Goal: Task Accomplishment & Management: Complete application form

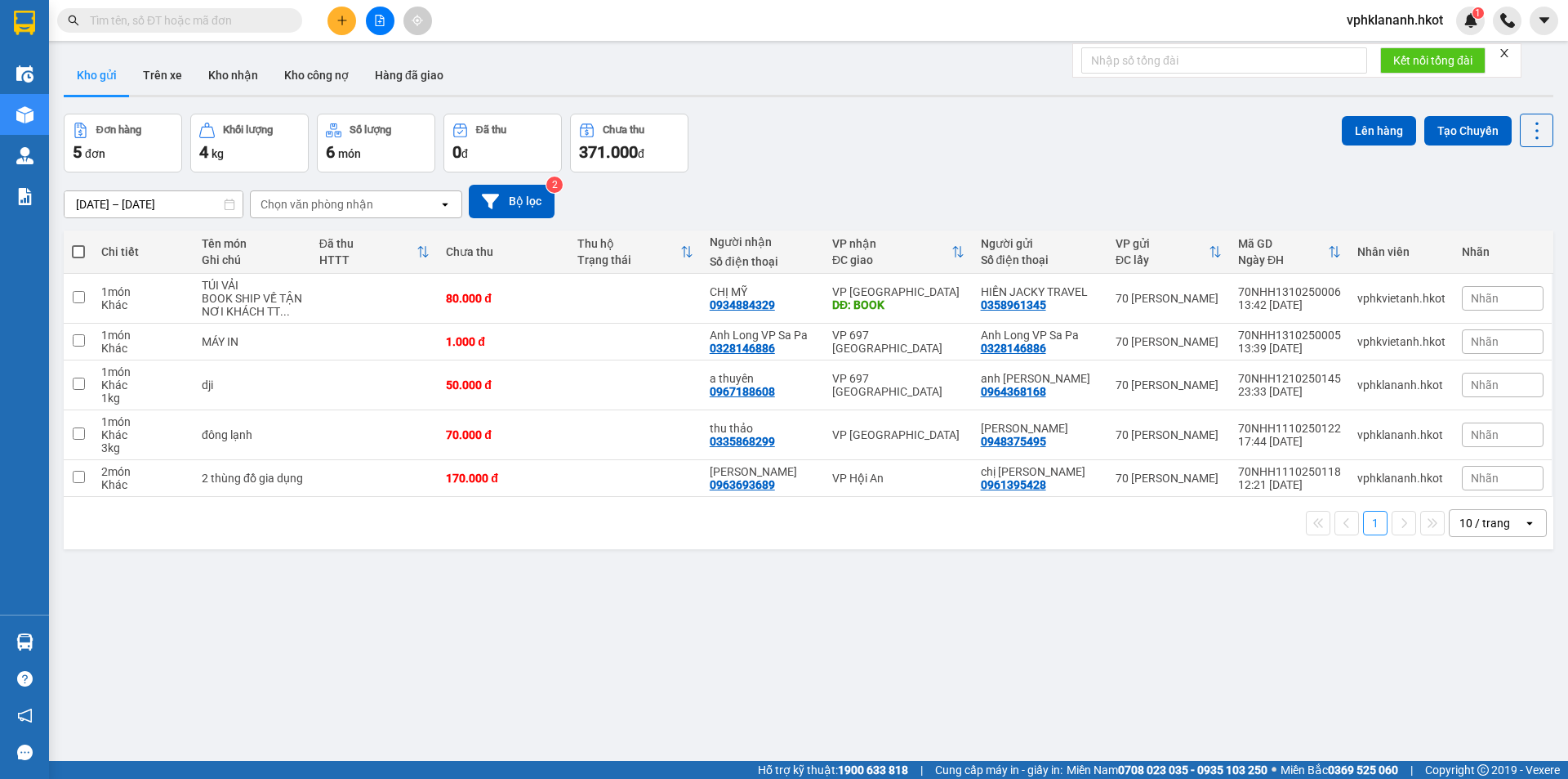
click at [217, 21] on input "text" at bounding box center [186, 20] width 193 height 18
click at [340, 19] on icon "plus" at bounding box center [342, 21] width 12 height 12
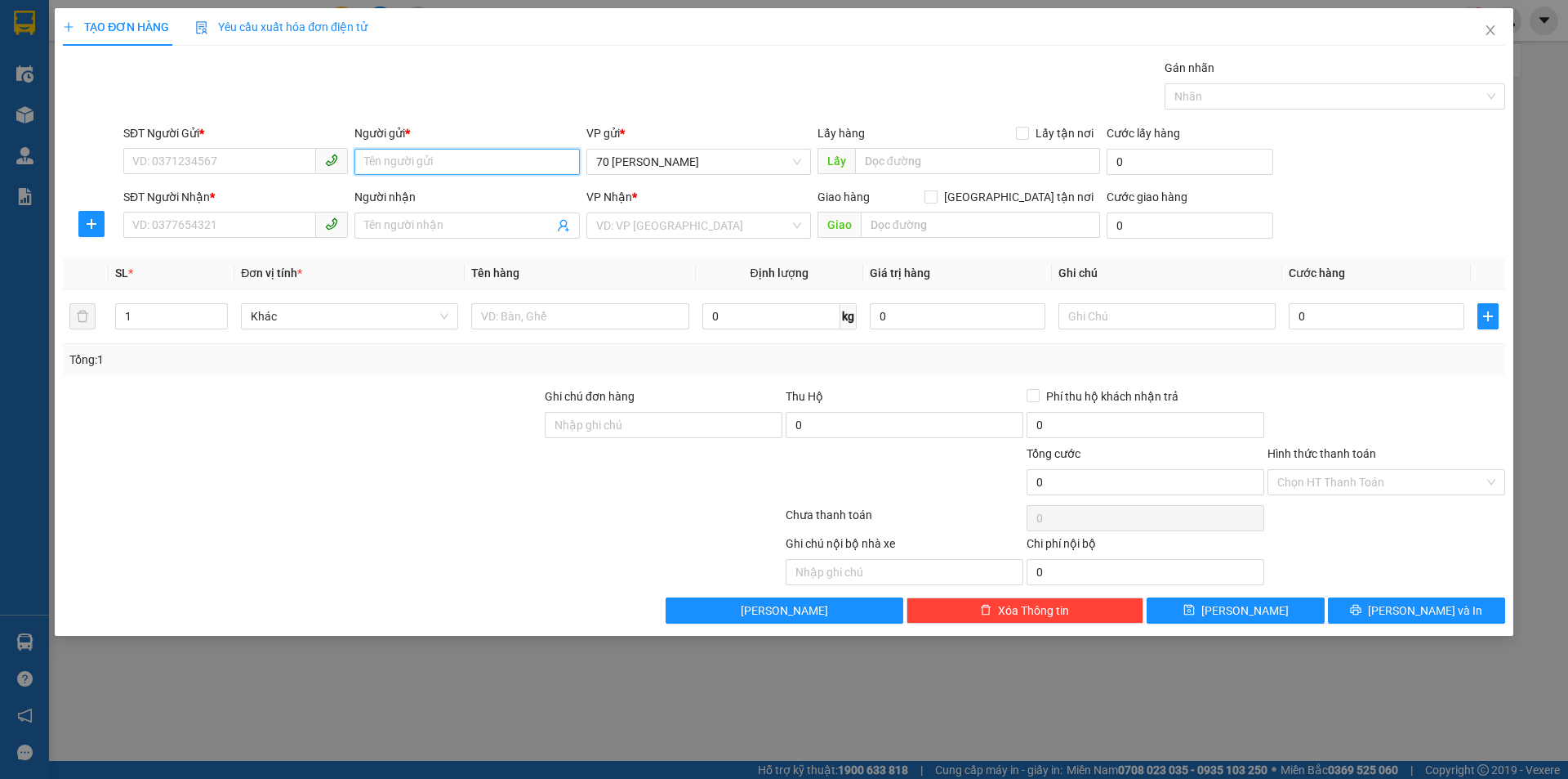
drag, startPoint x: 388, startPoint y: 158, endPoint x: 398, endPoint y: 158, distance: 10.0
click at [389, 158] on input "Người gửi *" at bounding box center [466, 162] width 224 height 26
type input "[PERSON_NAME]"
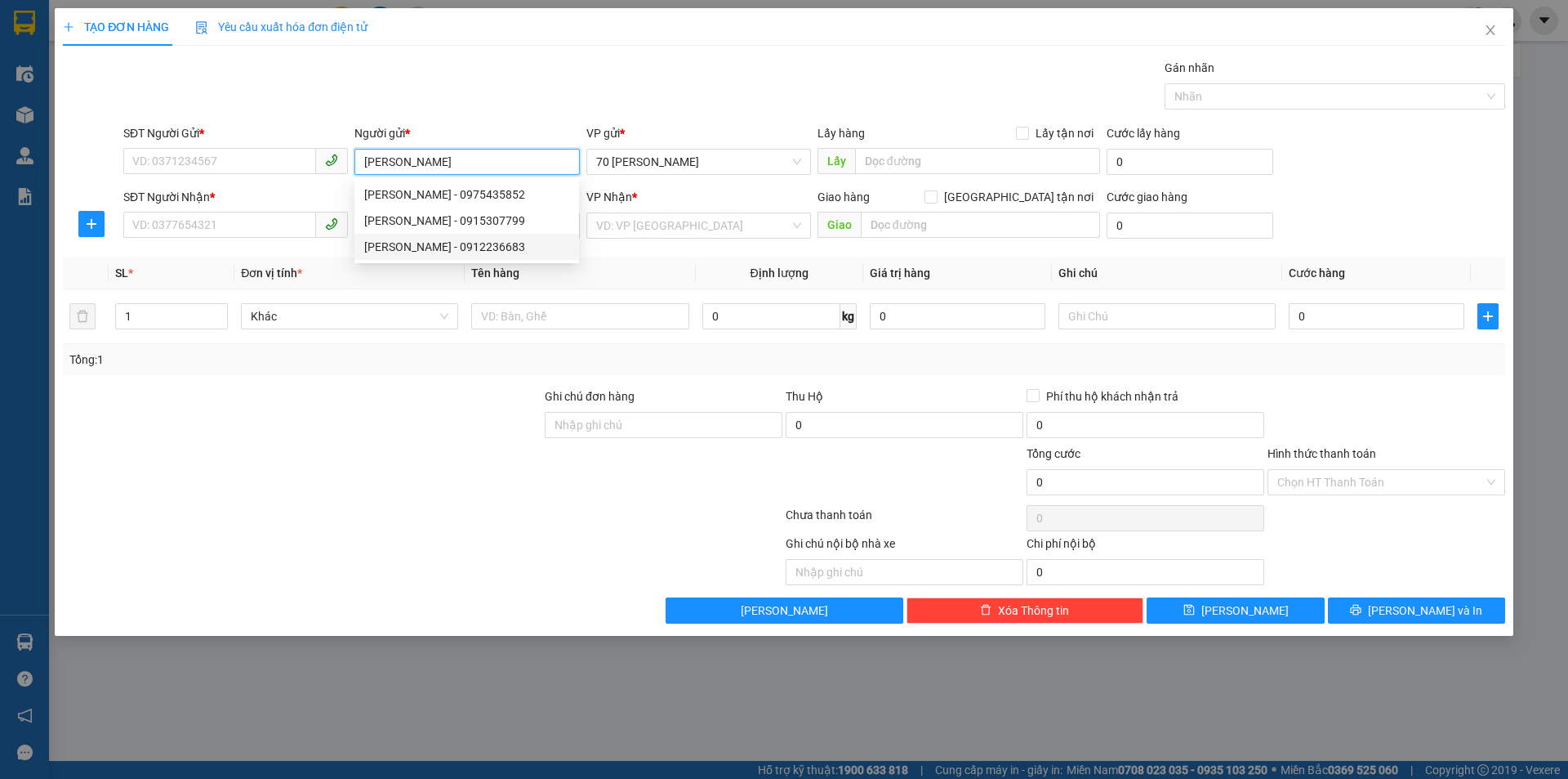
click at [475, 253] on div "[PERSON_NAME] - 0912236683" at bounding box center [466, 246] width 205 height 18
type input "0912236683"
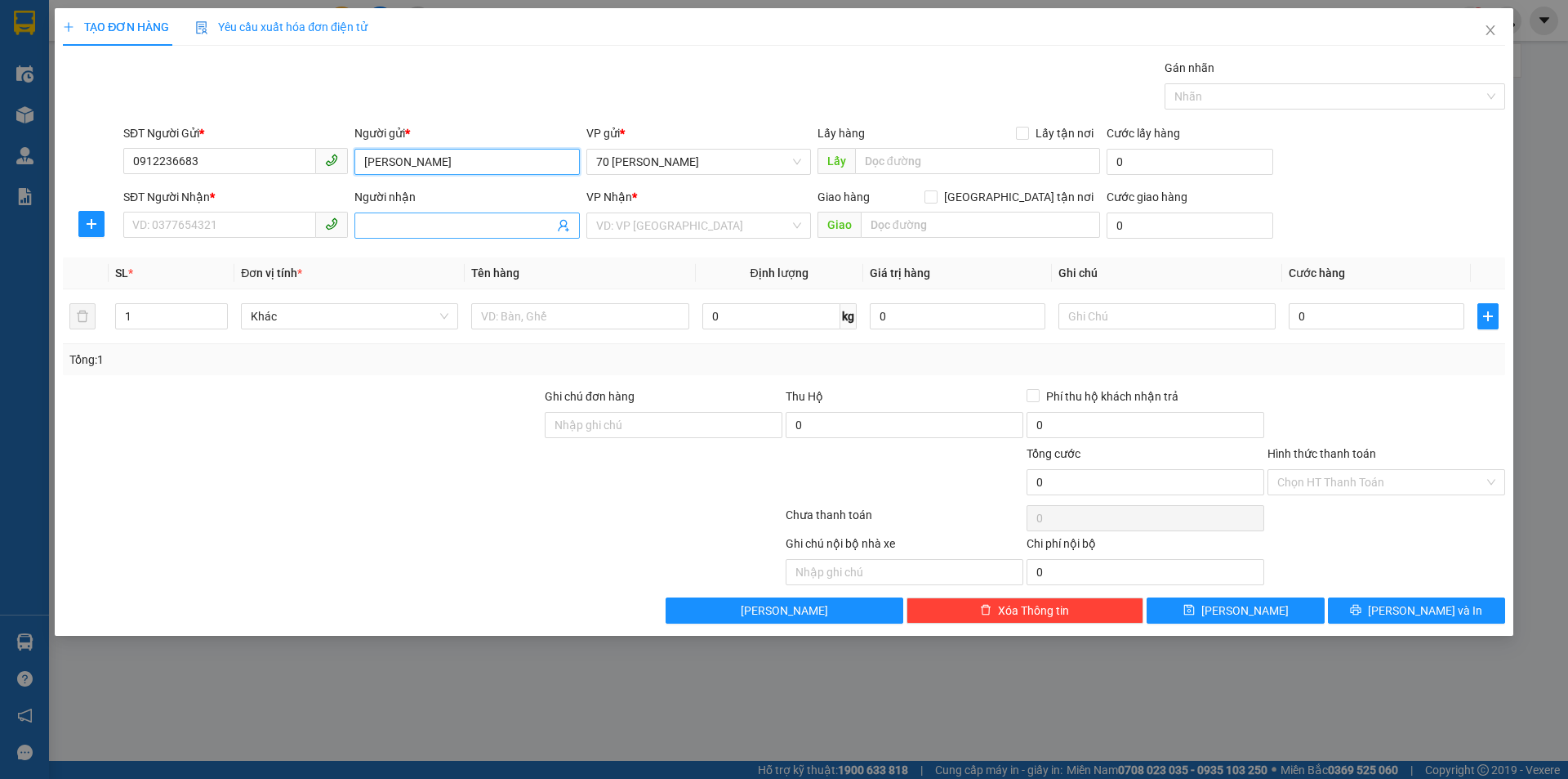
type input "[PERSON_NAME]"
click at [388, 219] on input "Người nhận" at bounding box center [458, 225] width 188 height 18
type input "chiến"
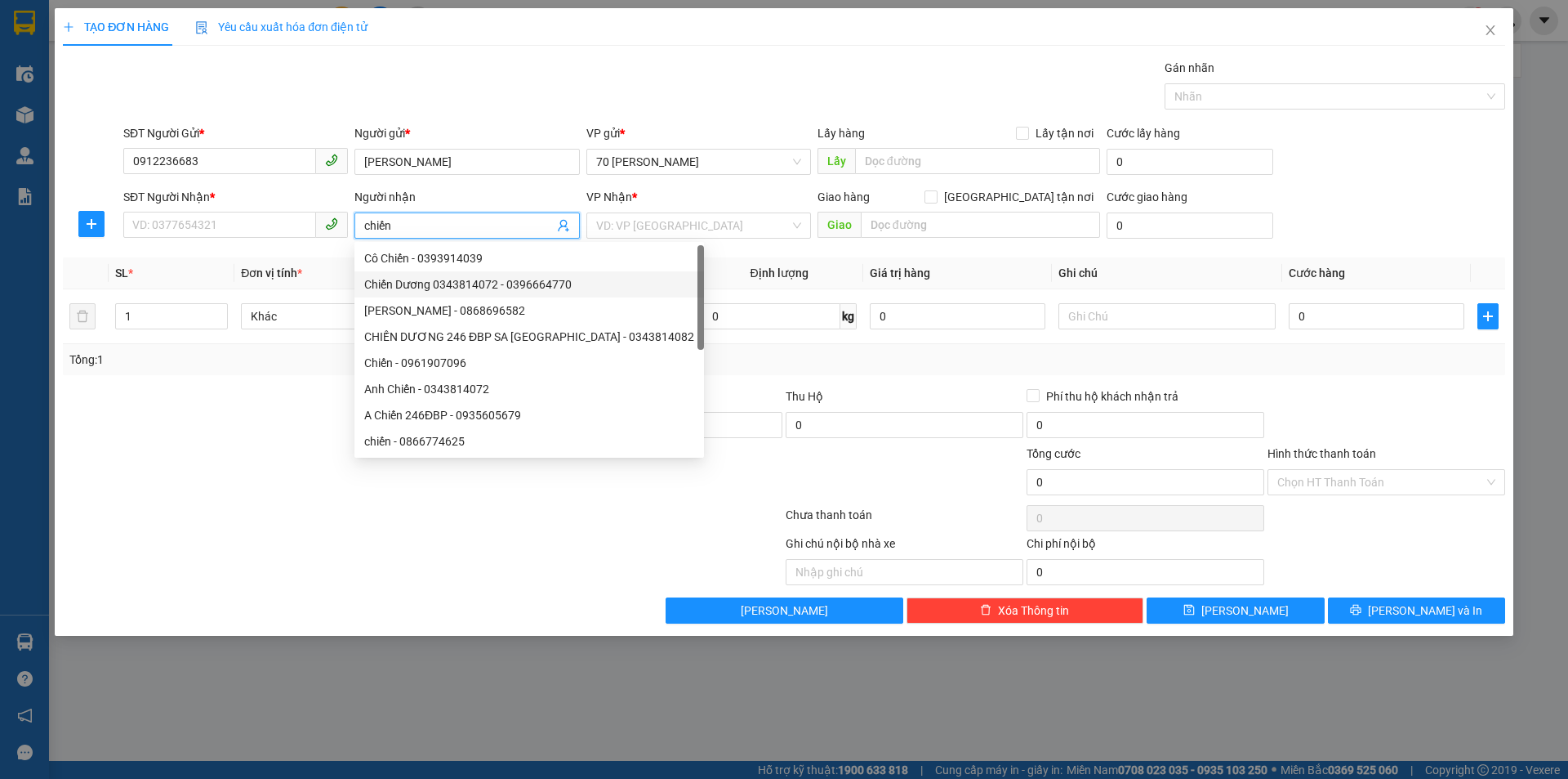
click at [506, 281] on div "Chiến Dương 0343814072 - 0396664770" at bounding box center [529, 284] width 330 height 18
type input "0396664770"
type input "Chiến Dương 0343814072"
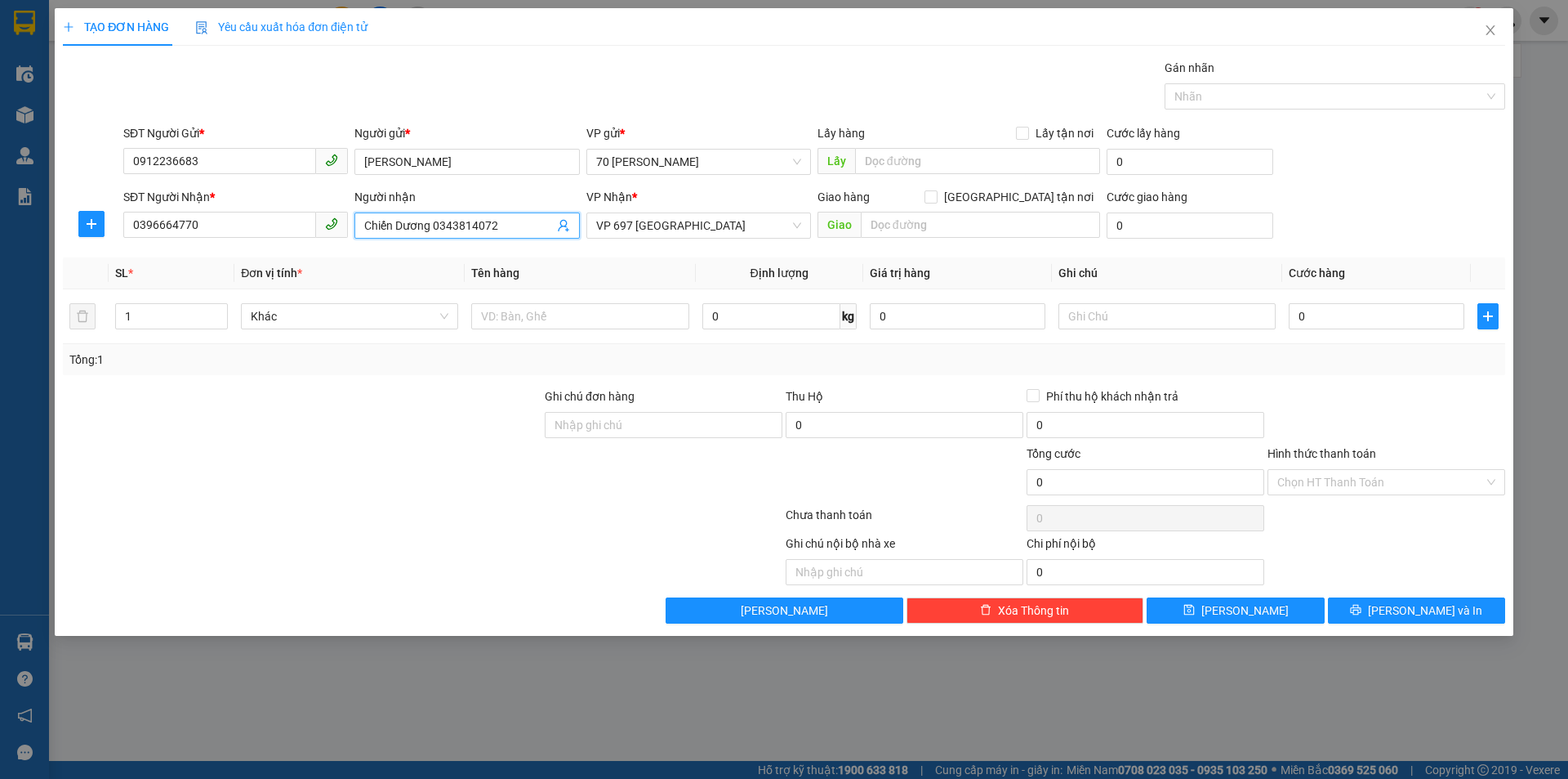
click at [505, 221] on input "Chiến Dương 0343814072" at bounding box center [458, 225] width 188 height 18
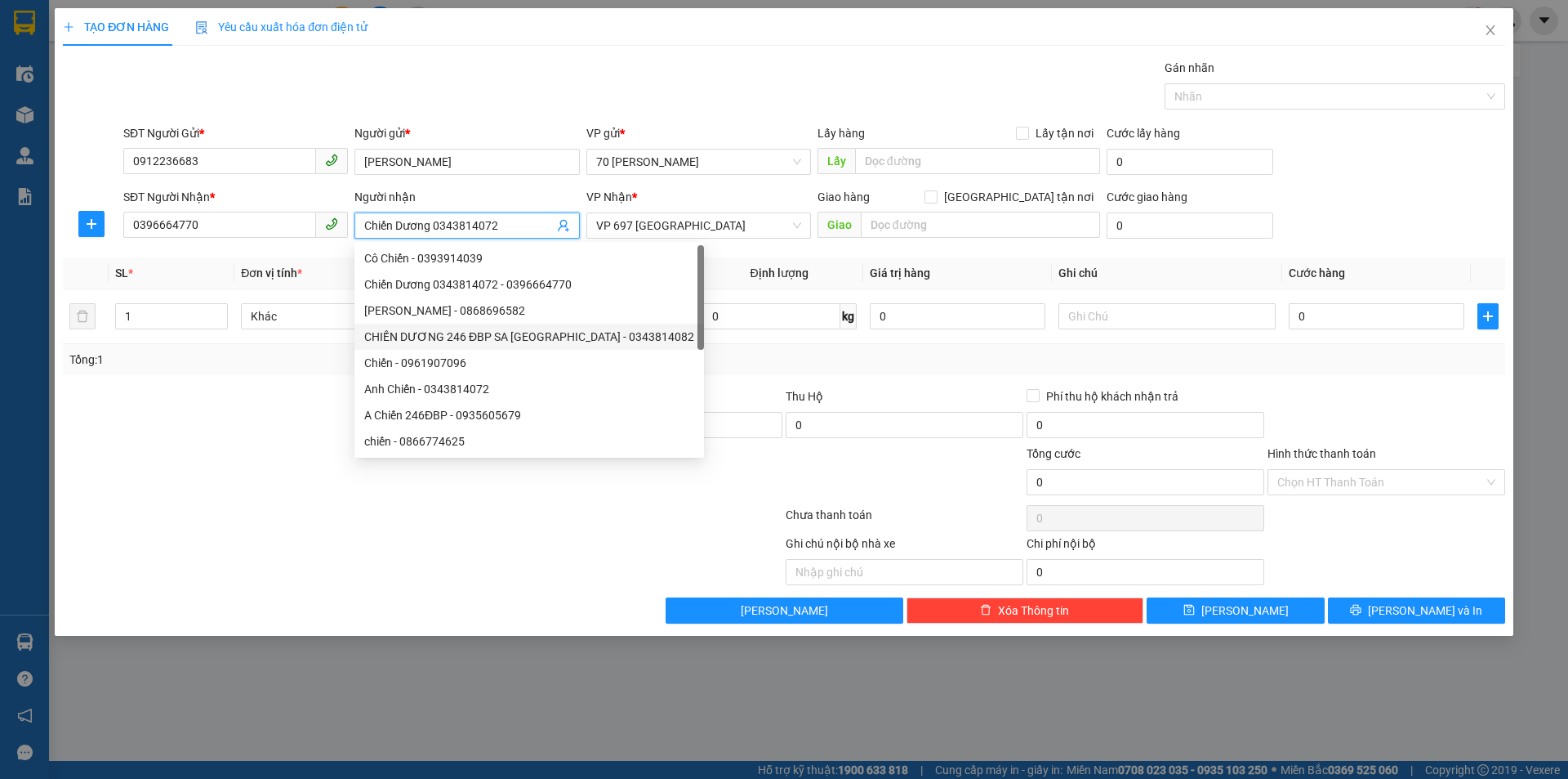
click at [480, 339] on div "CHIẾN DƯƠNG 246 ĐBP SA [GEOGRAPHIC_DATA] - 0343814082" at bounding box center [529, 336] width 330 height 18
type input "0343814082"
type input "CHIẾN DƯƠNG 246 ĐBP SA [GEOGRAPHIC_DATA]"
checkbox input "true"
type input "246 [GEOGRAPHIC_DATA]"
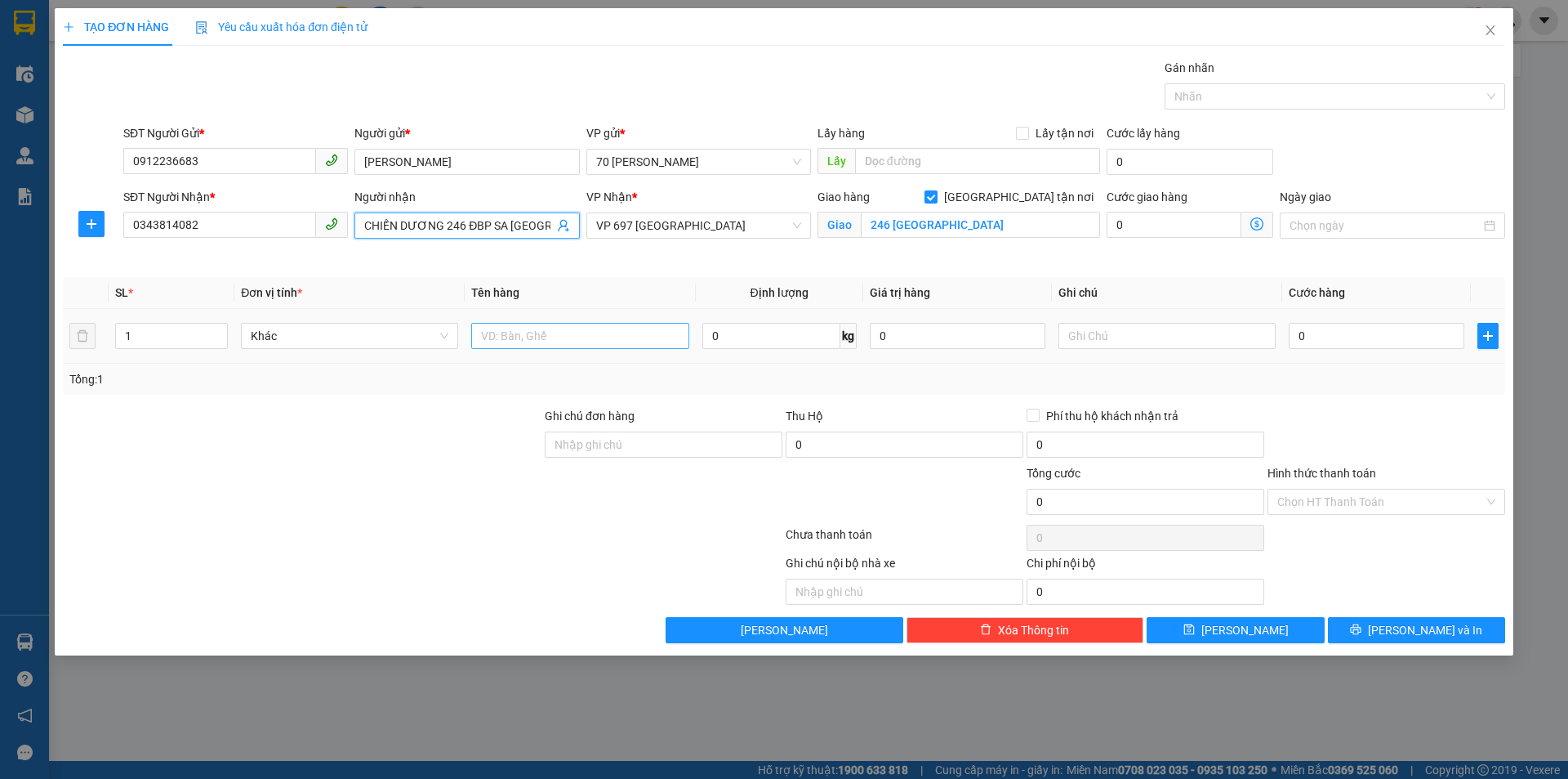
type input "CHIẾN DƯƠNG 246 ĐBP SA [GEOGRAPHIC_DATA]"
click at [590, 338] on input "text" at bounding box center [579, 335] width 217 height 26
click at [457, 219] on input "CHIẾN DƯƠNG 246 ĐBP SA [GEOGRAPHIC_DATA]" at bounding box center [458, 225] width 188 height 18
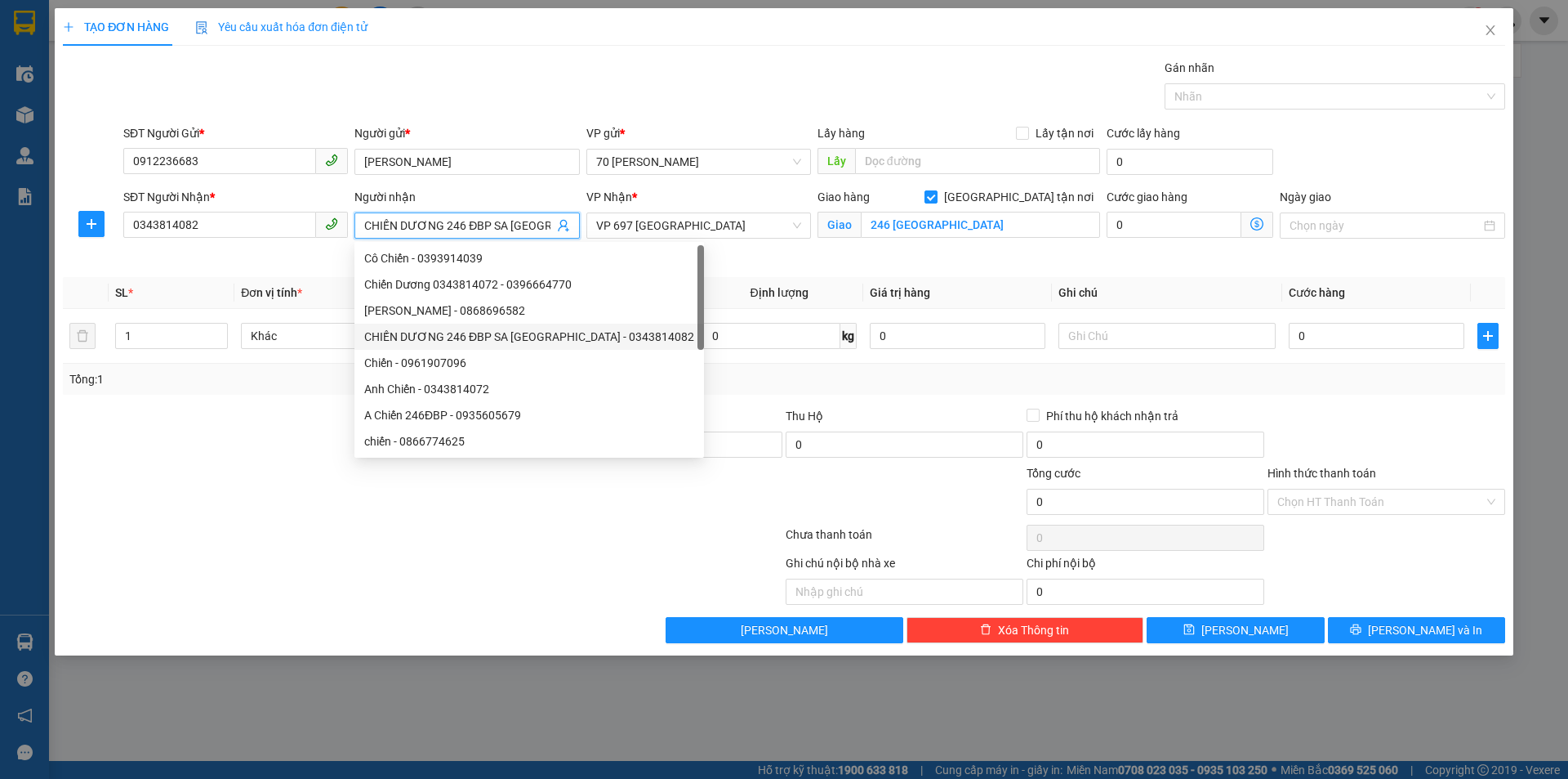
scroll to position [26, 0]
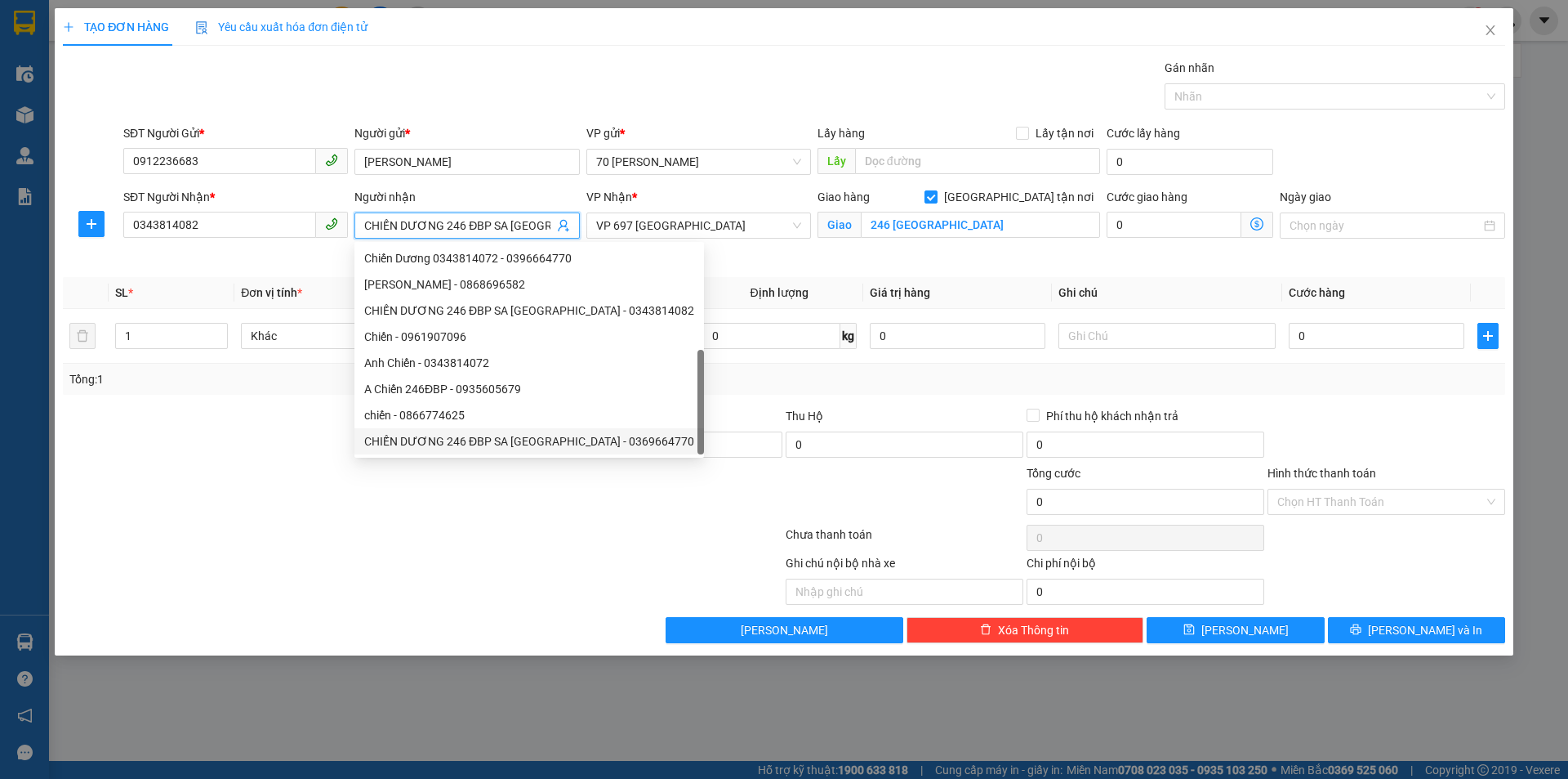
click at [533, 429] on div "CHIẾN DƯƠNG 246 ĐBP SA [GEOGRAPHIC_DATA] - 0369664770" at bounding box center [529, 441] width 350 height 26
type input "0369664770"
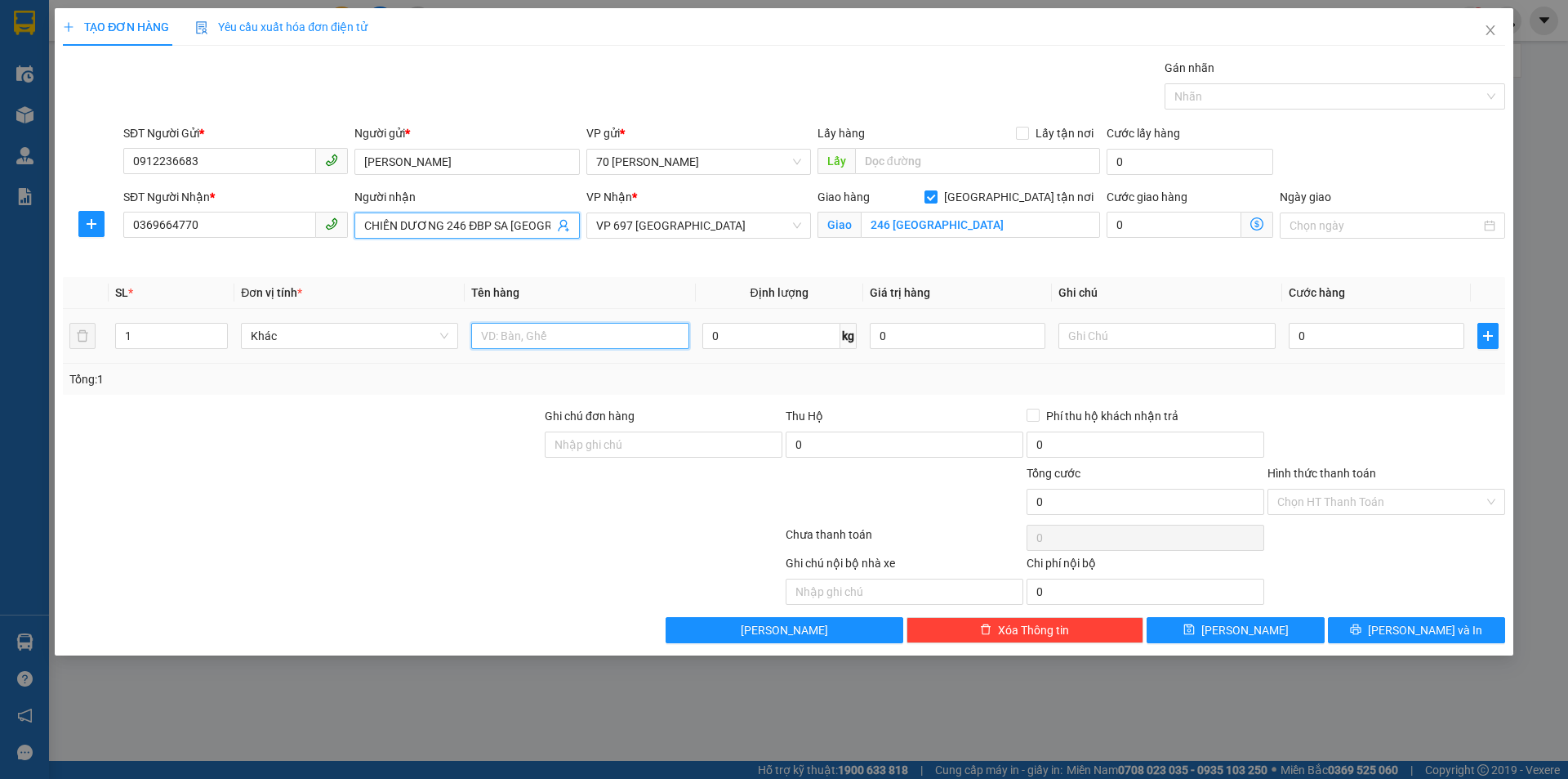
click at [557, 339] on input "text" at bounding box center [579, 335] width 217 height 26
type input "đông lạnh"
click at [764, 338] on input "0" at bounding box center [771, 335] width 138 height 26
click at [811, 338] on input "0" at bounding box center [771, 335] width 138 height 26
type input "55"
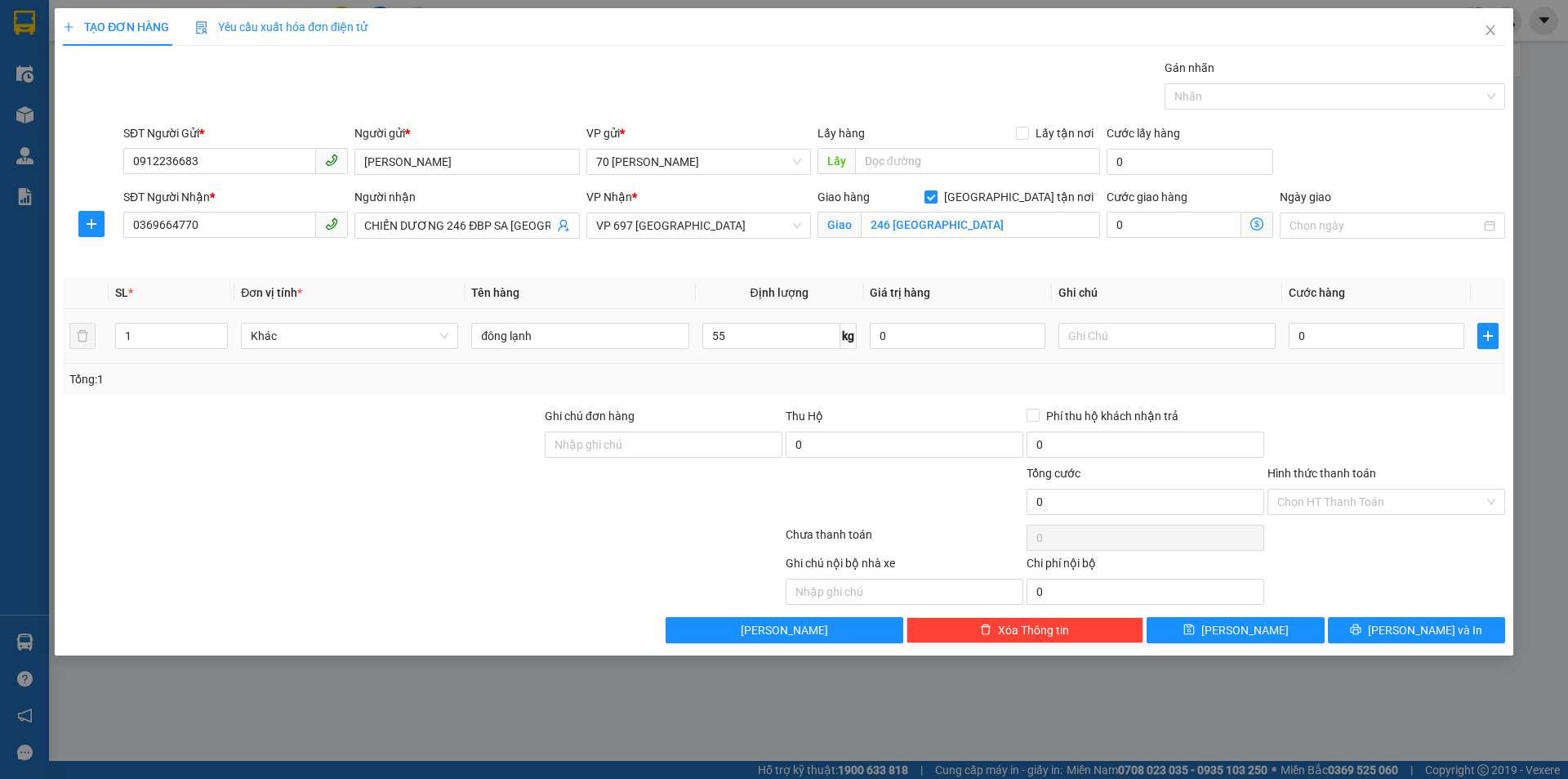
click at [972, 371] on div "Tổng: 1" at bounding box center [784, 379] width 1429 height 18
click at [1380, 337] on input "0" at bounding box center [1376, 335] width 176 height 26
type input "009"
type input "9"
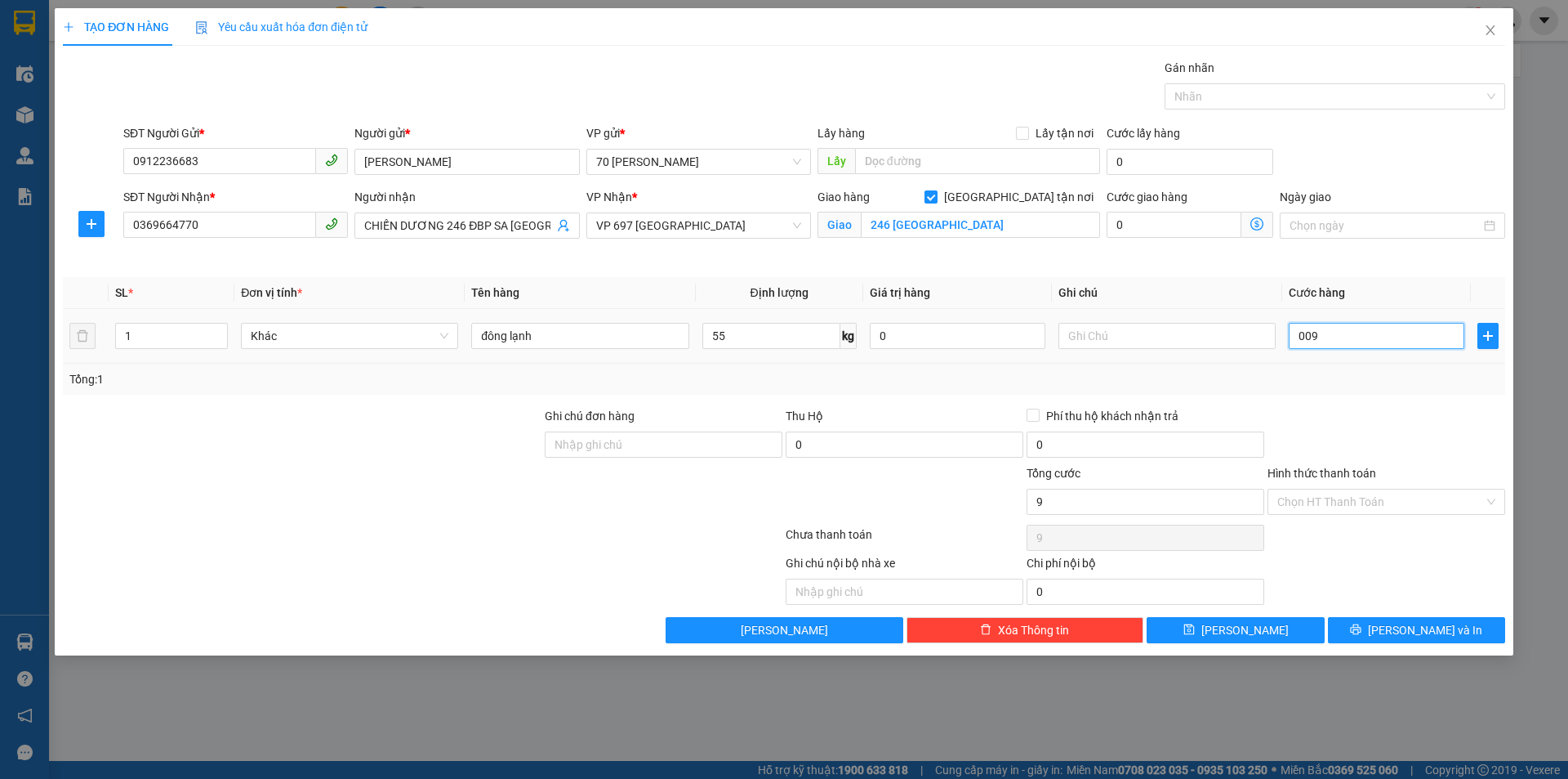
type input "0.090"
type input "90"
type input "90.000"
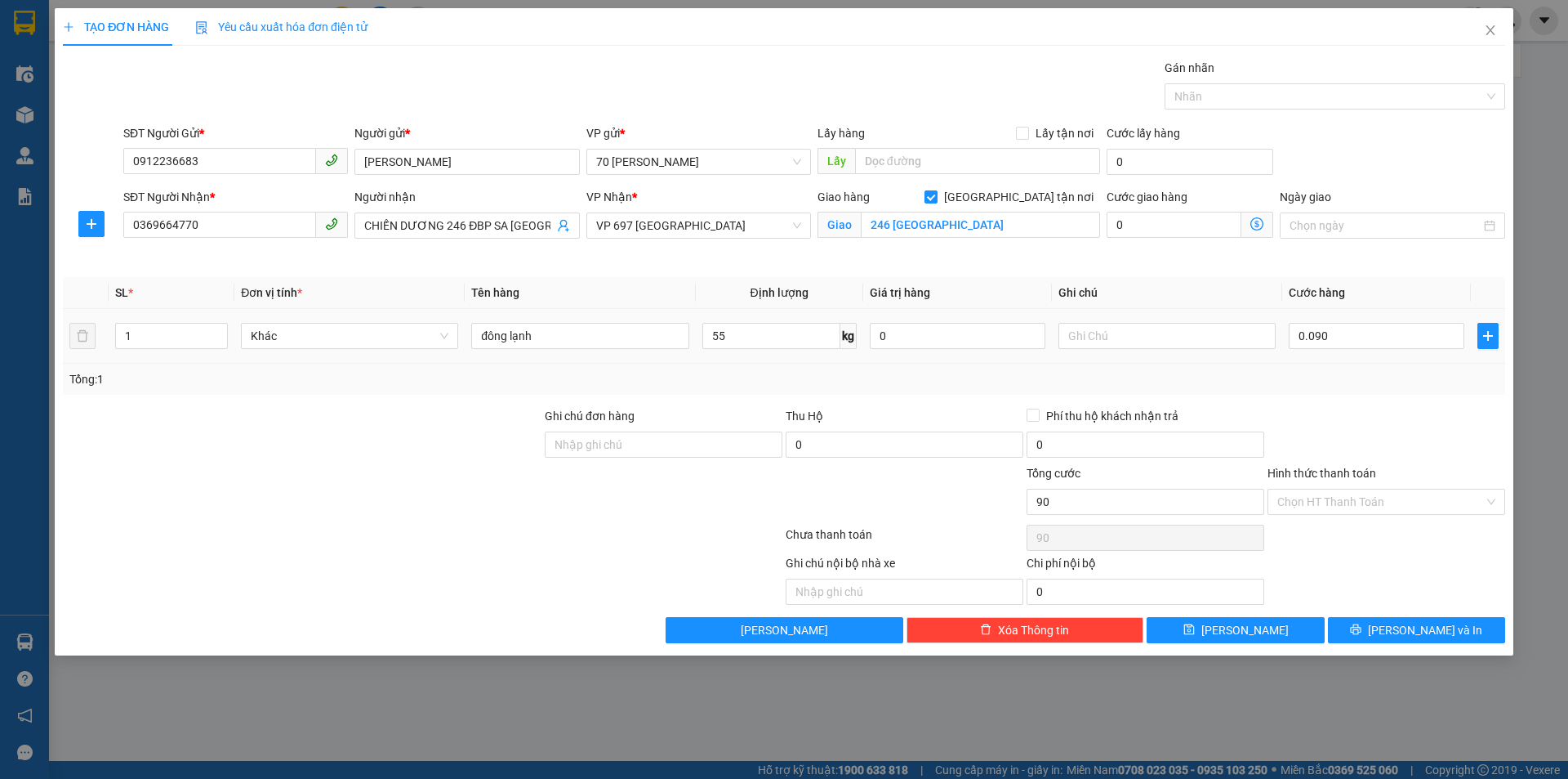
type input "90.000"
click at [1271, 374] on div "Tổng: 1" at bounding box center [784, 379] width 1429 height 18
click at [1061, 414] on span "Phí thu hộ khách nhận trả" at bounding box center [1113, 415] width 146 height 18
click at [1038, 414] on input "Phí thu hộ khách nhận trả" at bounding box center [1032, 415] width 12 height 12
checkbox input "true"
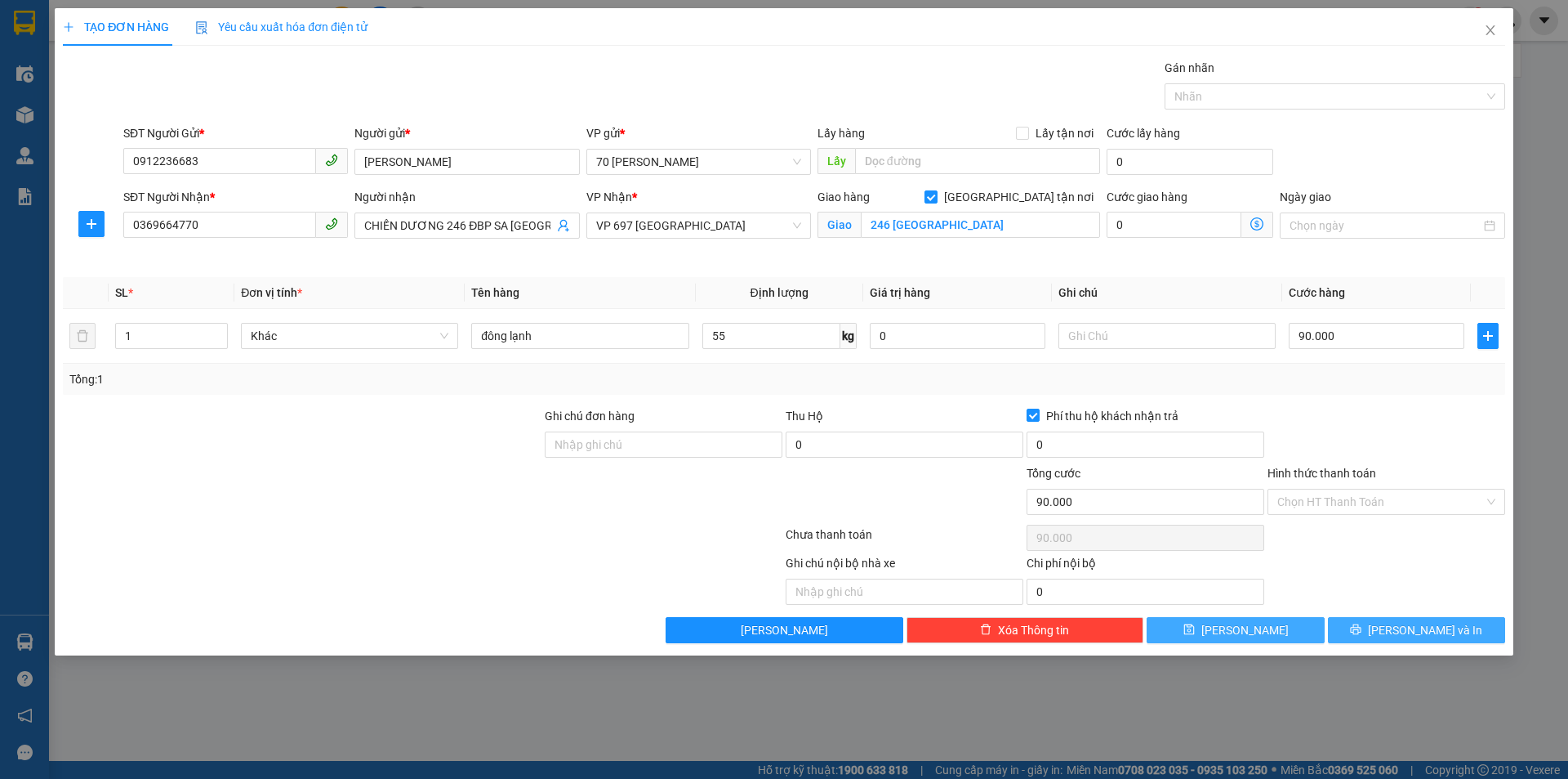
drag, startPoint x: 1282, startPoint y: 627, endPoint x: 1375, endPoint y: 626, distance: 93.0
click at [1375, 626] on div "Lưu nháp Xóa Thông tin [PERSON_NAME] và In" at bounding box center [784, 630] width 1446 height 26
click at [1375, 626] on button "[PERSON_NAME] và In" at bounding box center [1416, 630] width 177 height 26
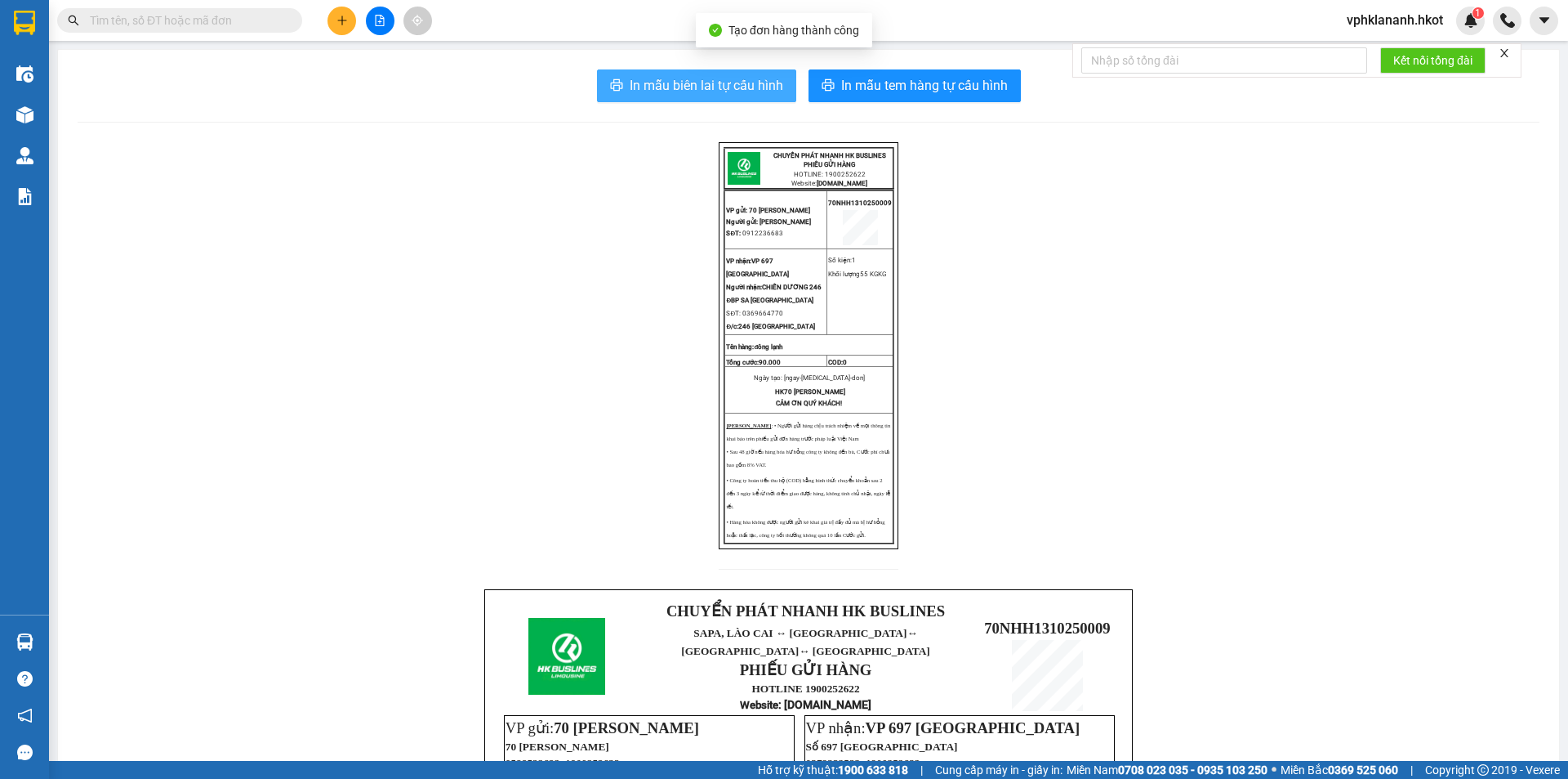
click at [702, 82] on span "In mẫu biên lai tự cấu hình" at bounding box center [706, 85] width 153 height 20
click at [331, 17] on button at bounding box center [342, 21] width 28 height 28
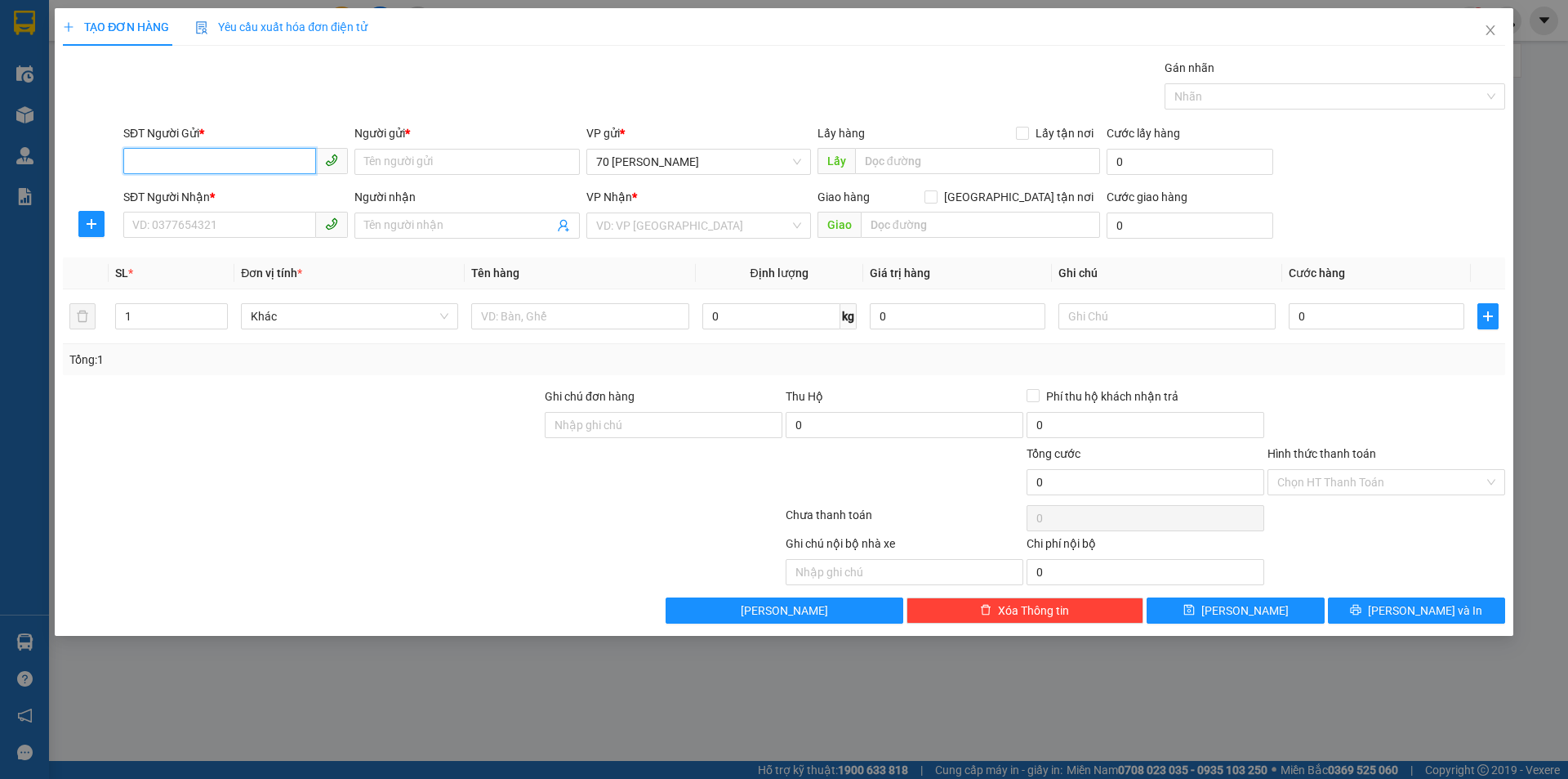
drag, startPoint x: 235, startPoint y: 164, endPoint x: 325, endPoint y: 112, distance: 103.9
click at [268, 137] on div "SĐT Người Gửi * VD: 0371234567" at bounding box center [235, 152] width 224 height 57
type input "hạnh"
type input "0328953993"
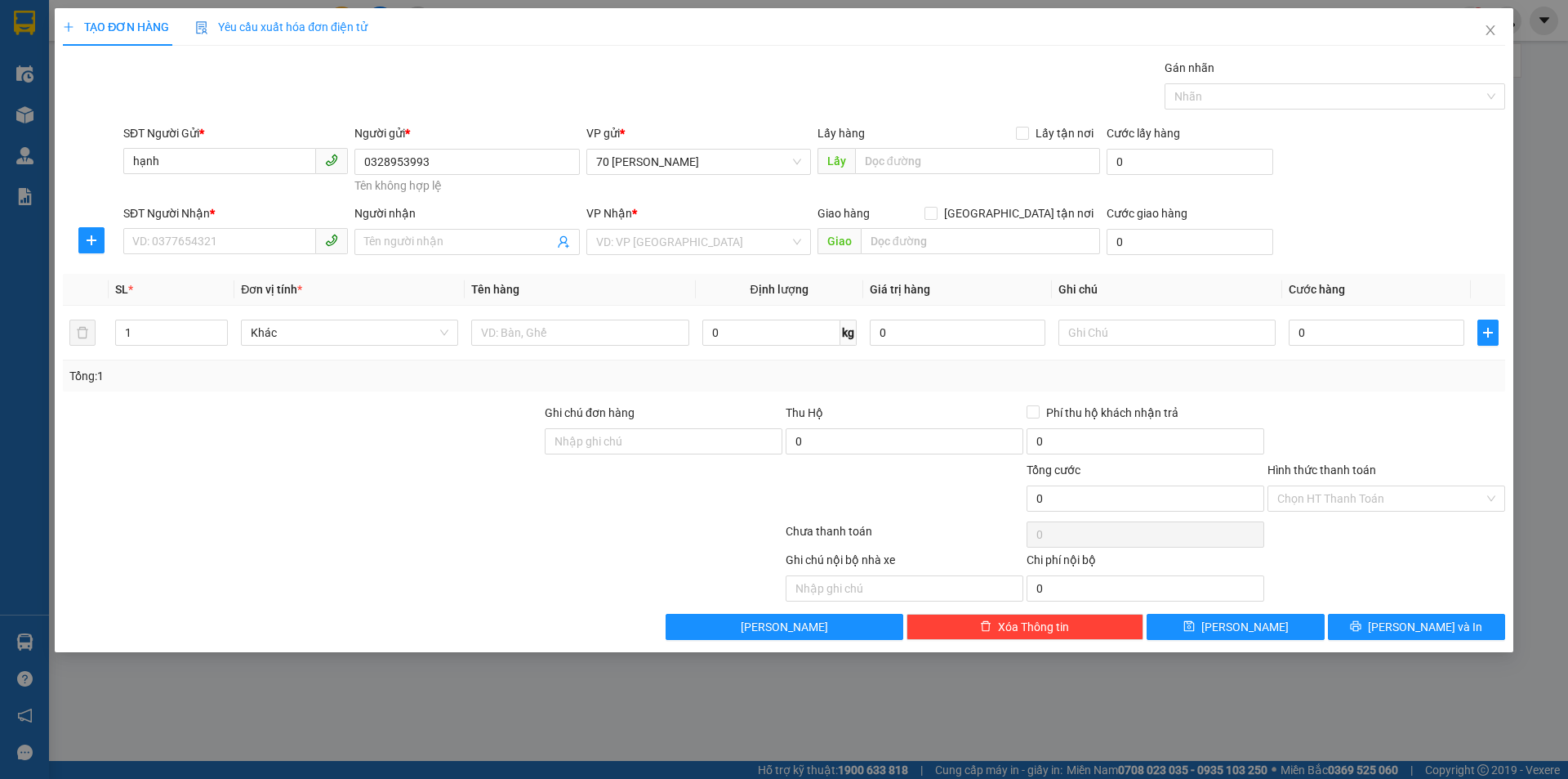
click at [161, 214] on div "SĐT Người Nhận *" at bounding box center [235, 213] width 224 height 18
click at [161, 228] on input "SĐT Người Nhận *" at bounding box center [219, 240] width 193 height 26
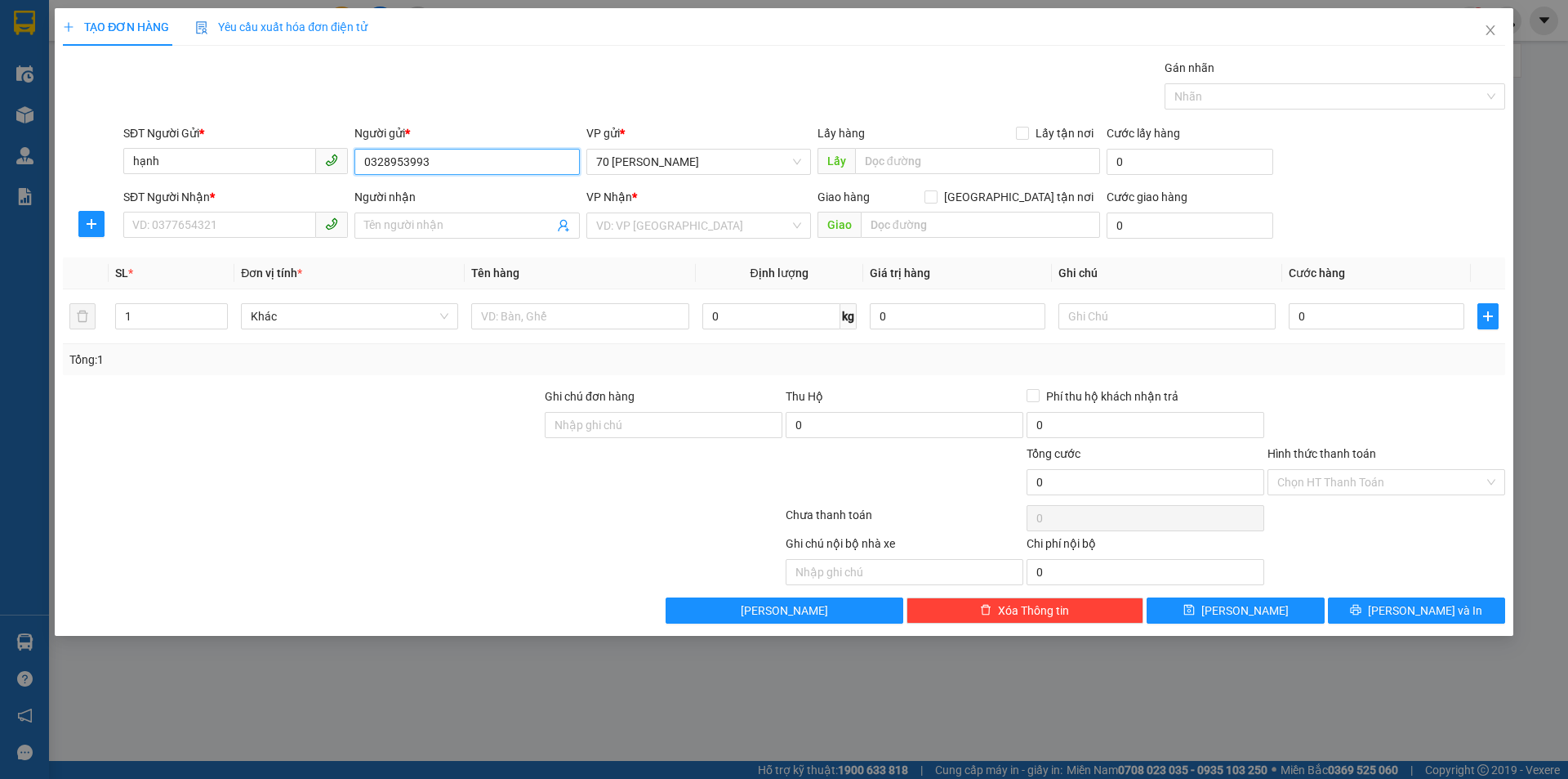
drag, startPoint x: 469, startPoint y: 168, endPoint x: 28, endPoint y: 173, distance: 441.0
click at [23, 170] on div "TẠO ĐƠN HÀNG Yêu cầu xuất hóa đơn điện tử Transit Pickup Surcharge Ids Transit …" at bounding box center [784, 390] width 1568 height 779
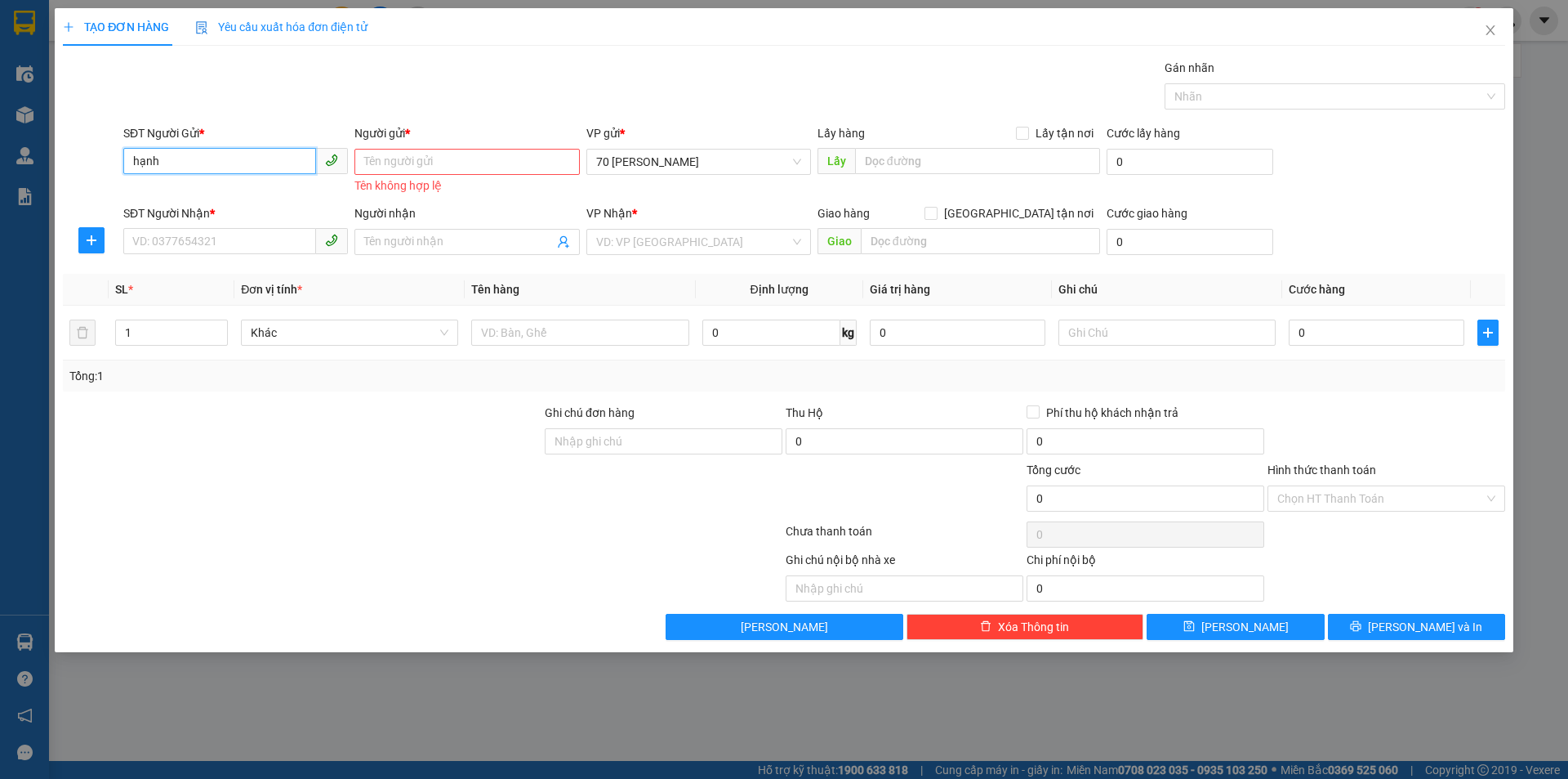
drag, startPoint x: 180, startPoint y: 158, endPoint x: 158, endPoint y: 157, distance: 22.0
click at [158, 157] on input "hạnh" at bounding box center [219, 161] width 193 height 26
drag, startPoint x: 184, startPoint y: 157, endPoint x: 488, endPoint y: 230, distance: 312.6
click at [45, 244] on div "TẠO ĐƠN HÀNG Yêu cầu xuất hóa đơn điện tử Transit Pickup Surcharge Ids Transit …" at bounding box center [784, 390] width 1568 height 779
paste input "0328953993"
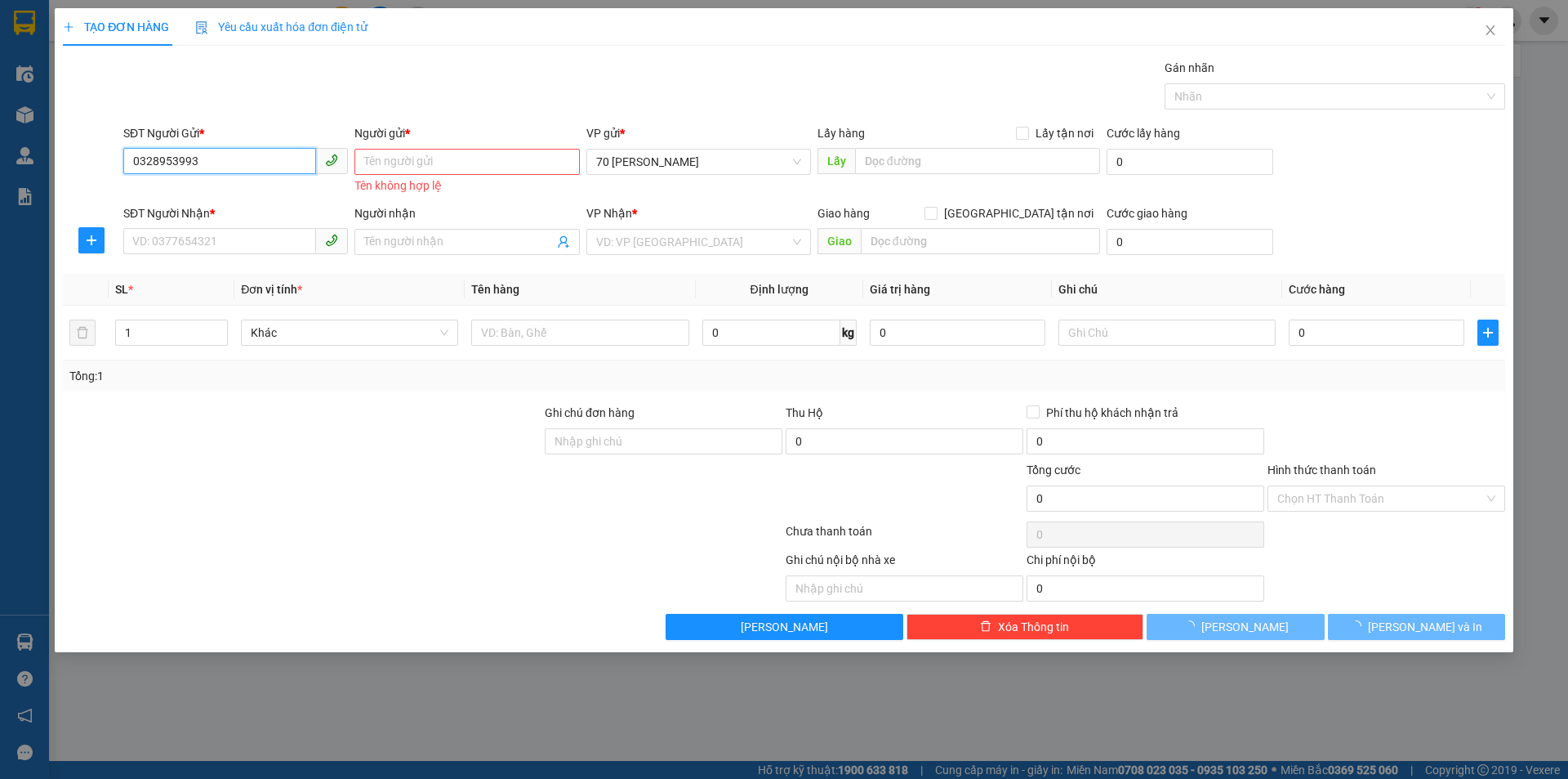
type input "0328953993"
click at [427, 171] on input "Người gửi *" at bounding box center [466, 162] width 224 height 26
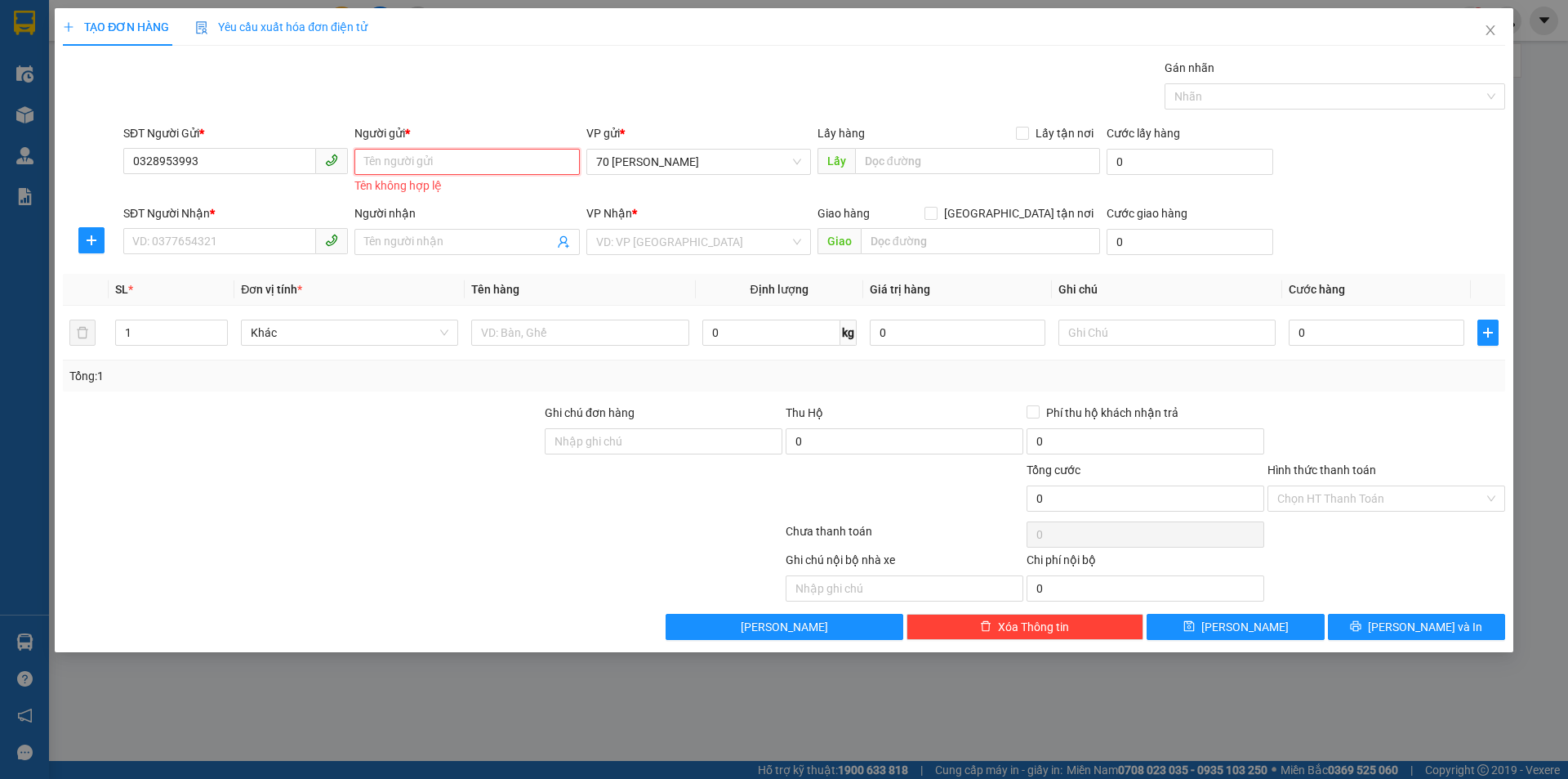
paste input "hạnh"
type input "hạnh"
click at [245, 250] on div "Transit Pickup Surcharge Ids Transit Deliver Surcharge Ids Transit Deliver Surc…" at bounding box center [784, 349] width 1442 height 581
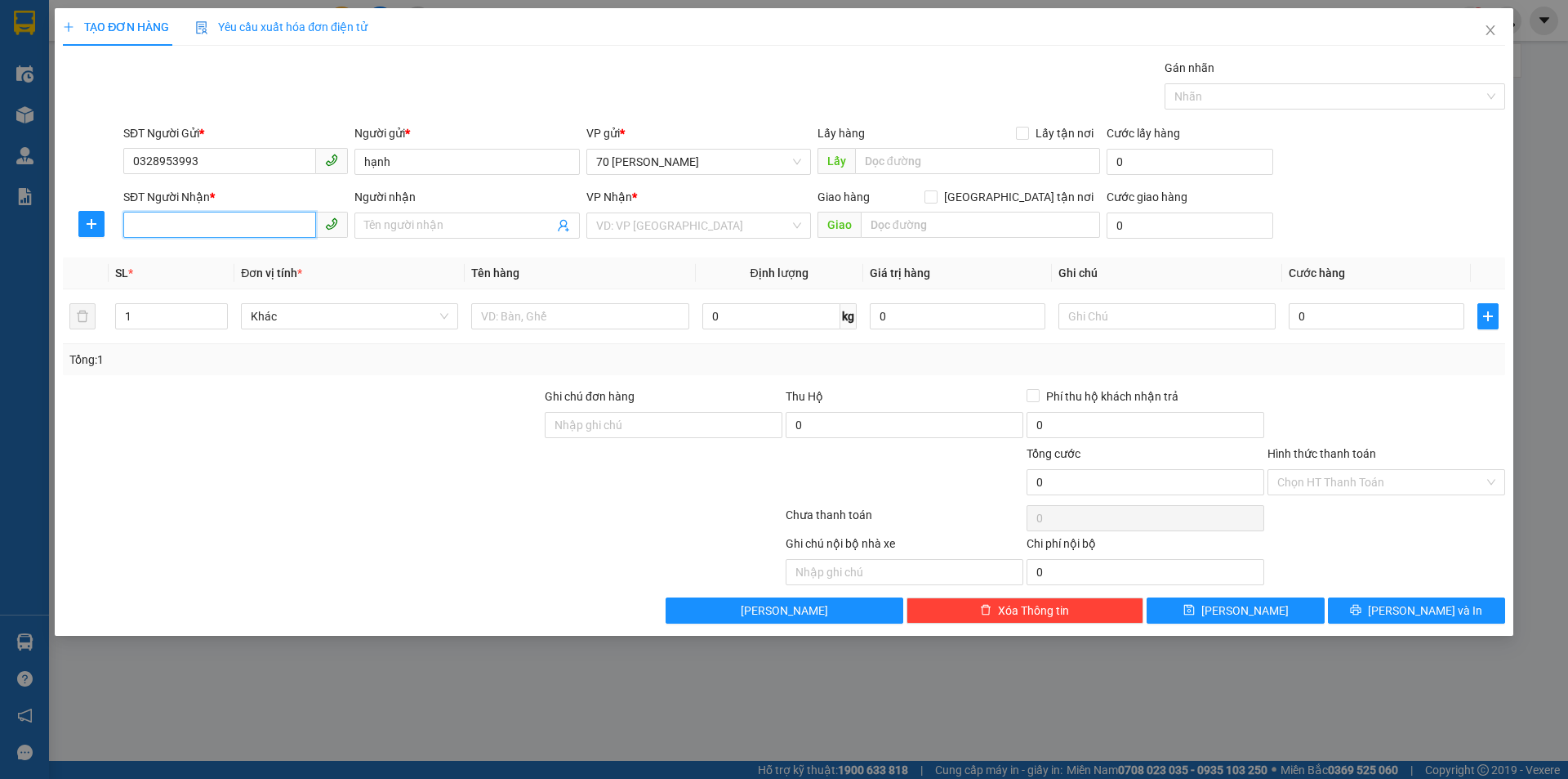
drag, startPoint x: 217, startPoint y: 218, endPoint x: 419, endPoint y: 262, distance: 206.7
click at [237, 225] on input "SĐT Người Nhận *" at bounding box center [219, 224] width 193 height 26
drag, startPoint x: 405, startPoint y: 204, endPoint x: 404, endPoint y: 222, distance: 18.0
click at [404, 209] on div "Người nhận" at bounding box center [466, 199] width 224 height 24
click at [404, 225] on input "Người nhận" at bounding box center [458, 225] width 188 height 18
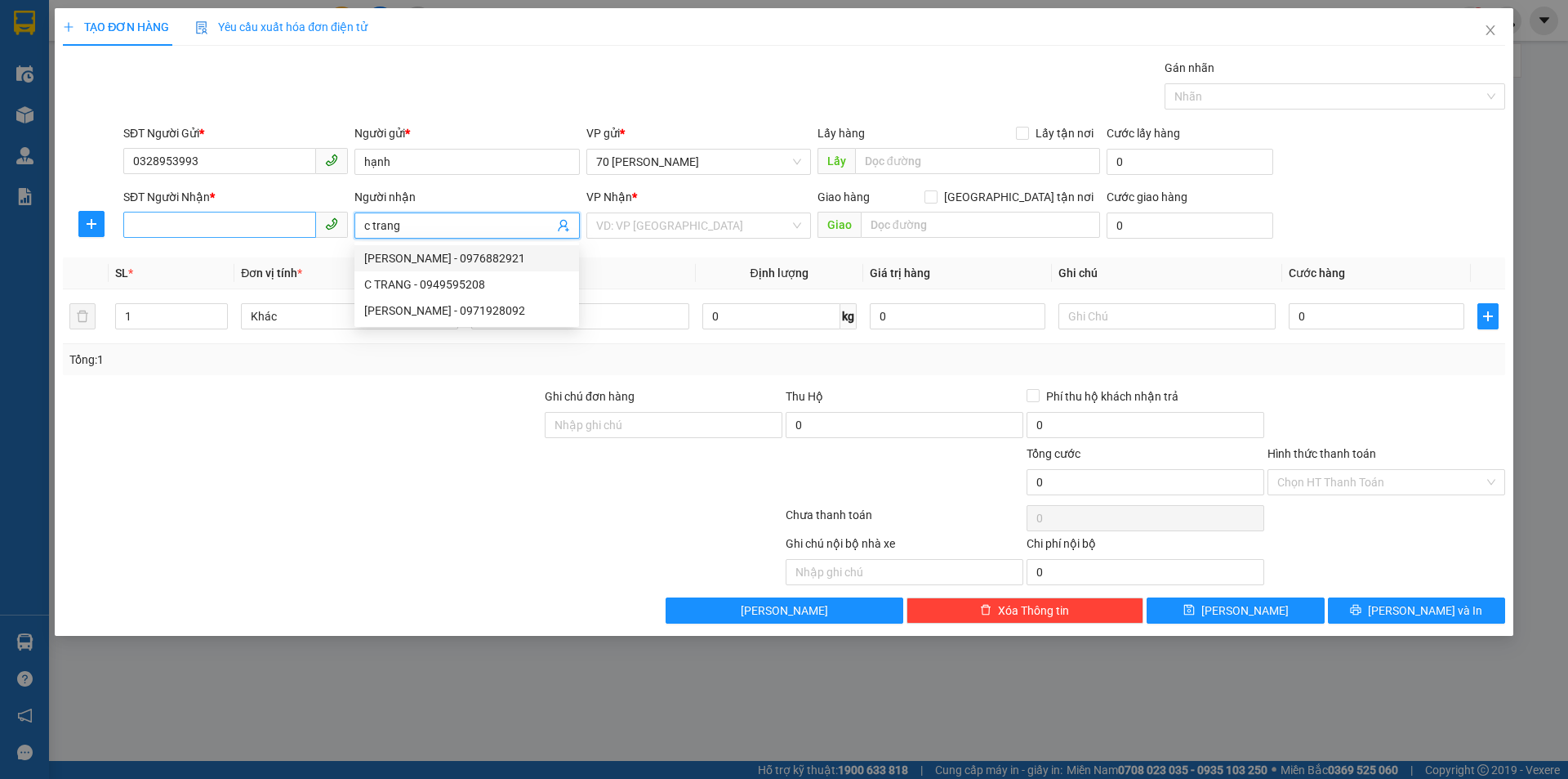
type input "c trang"
drag, startPoint x: 196, startPoint y: 219, endPoint x: 224, endPoint y: 287, distance: 73.5
click at [198, 222] on input "SĐT Người Nhận *" at bounding box center [219, 224] width 193 height 26
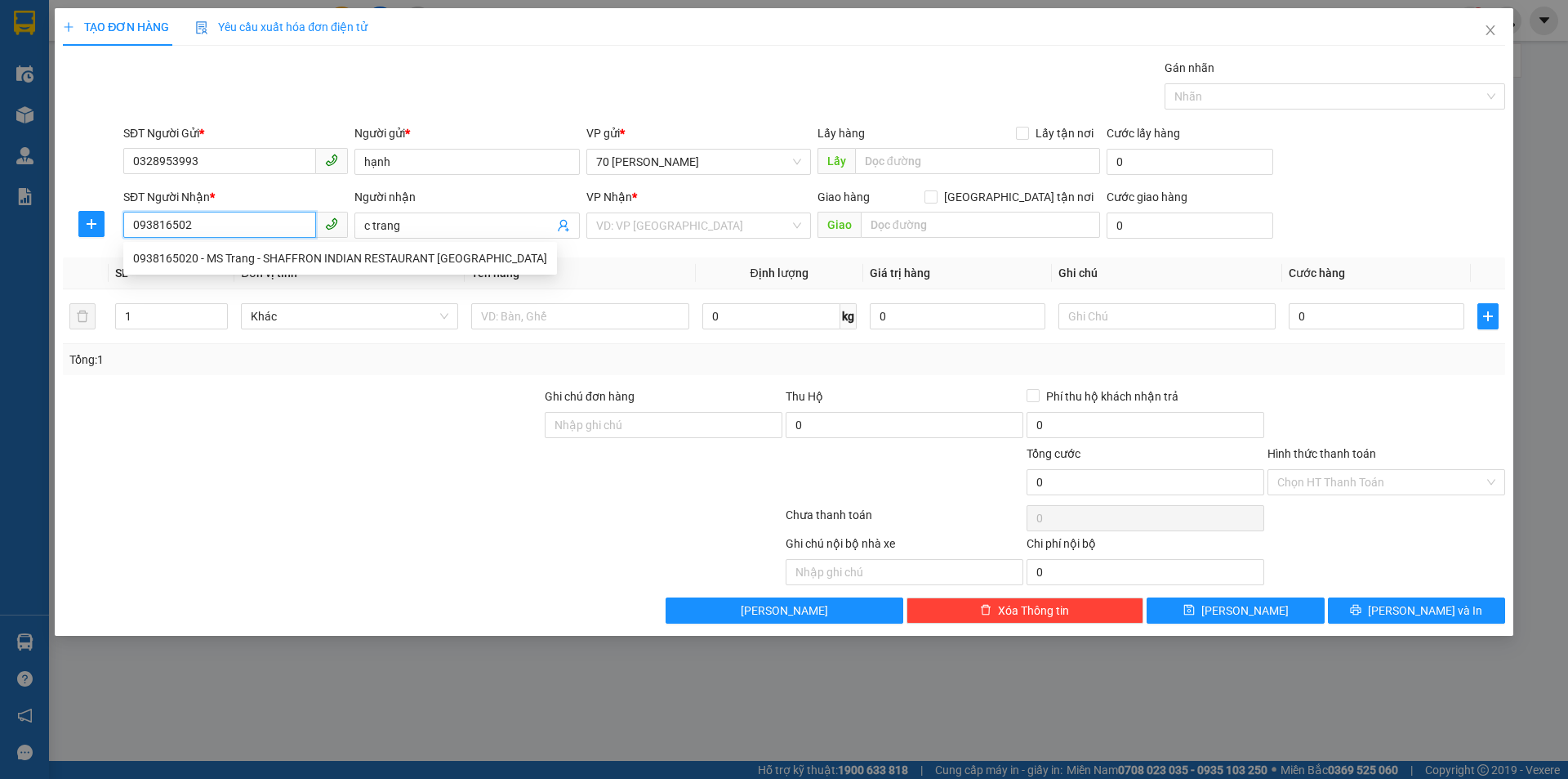
type input "0938165020"
click at [269, 261] on div "0938165020 - MS Trang - SHAFFRON INDIAN RESTAURANT [GEOGRAPHIC_DATA]" at bounding box center [340, 258] width 414 height 18
type input "MS Trang - SHAFFRON INDIAN RESTAURANT [GEOGRAPHIC_DATA]"
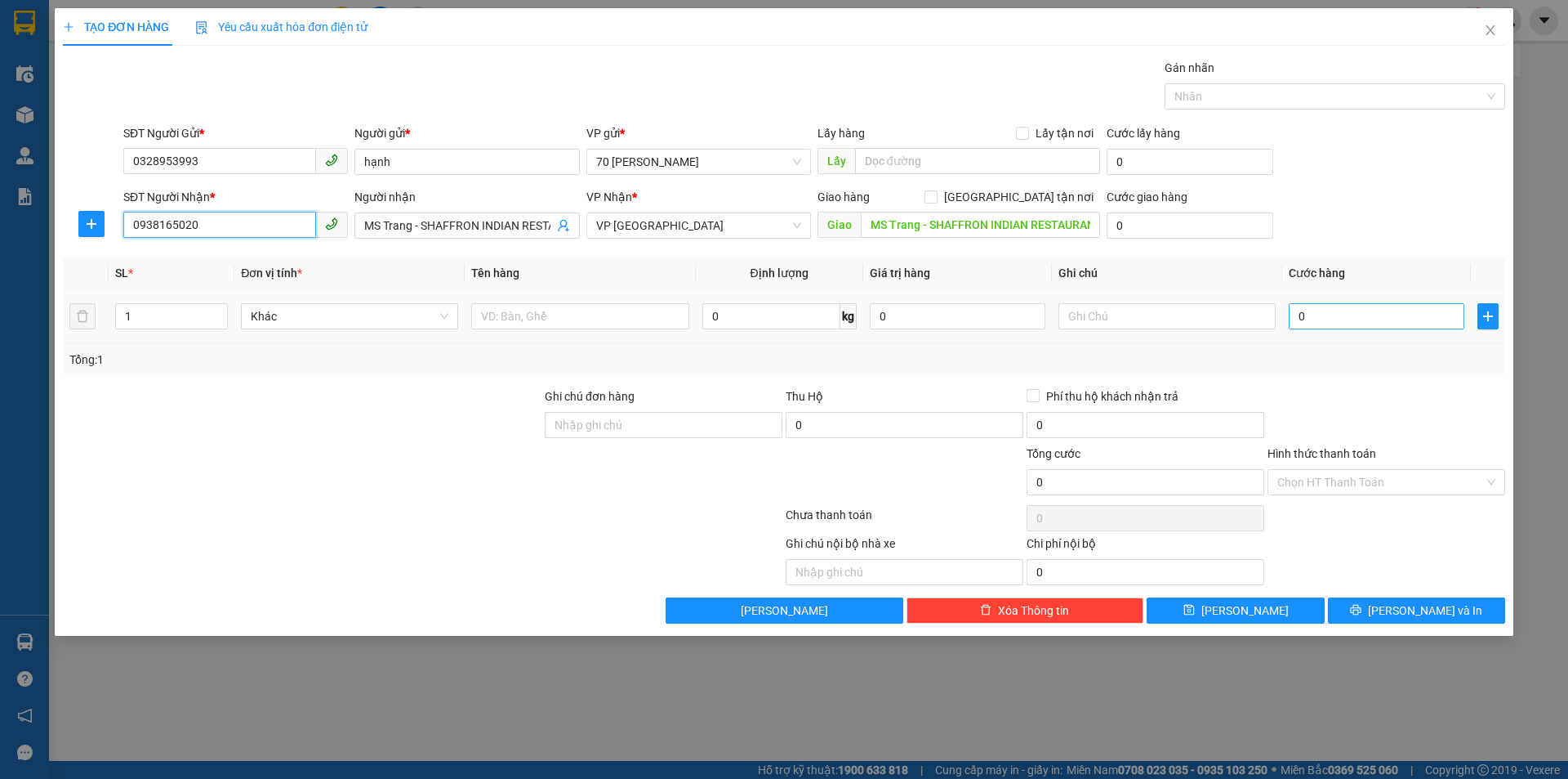
type input "0938165020"
click at [1328, 317] on input "0" at bounding box center [1376, 316] width 176 height 26
click at [825, 424] on input "0" at bounding box center [904, 425] width 238 height 26
type input "0.041"
type input "41"
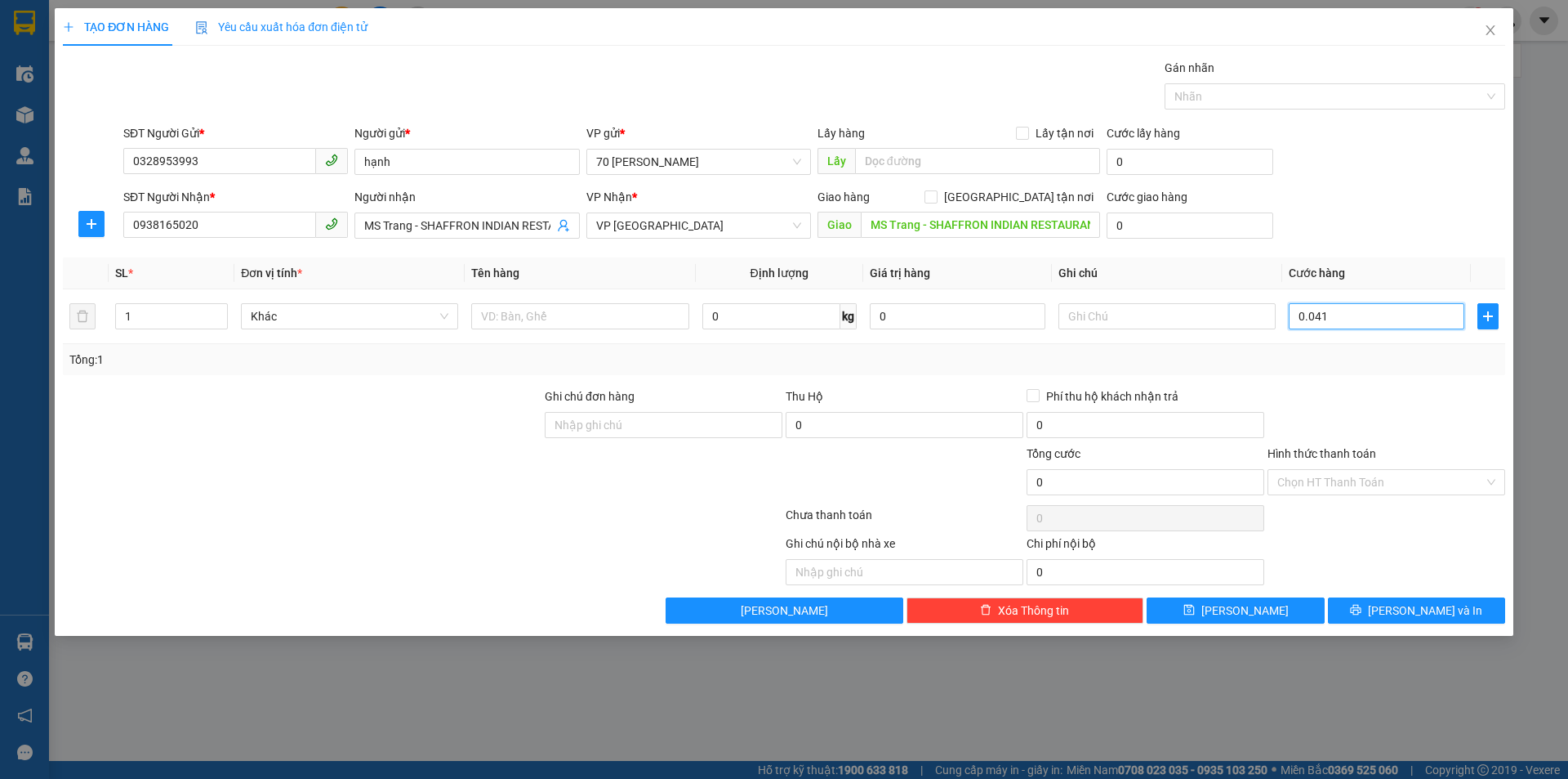
type input "41"
type input "004"
type input "4"
type input "00"
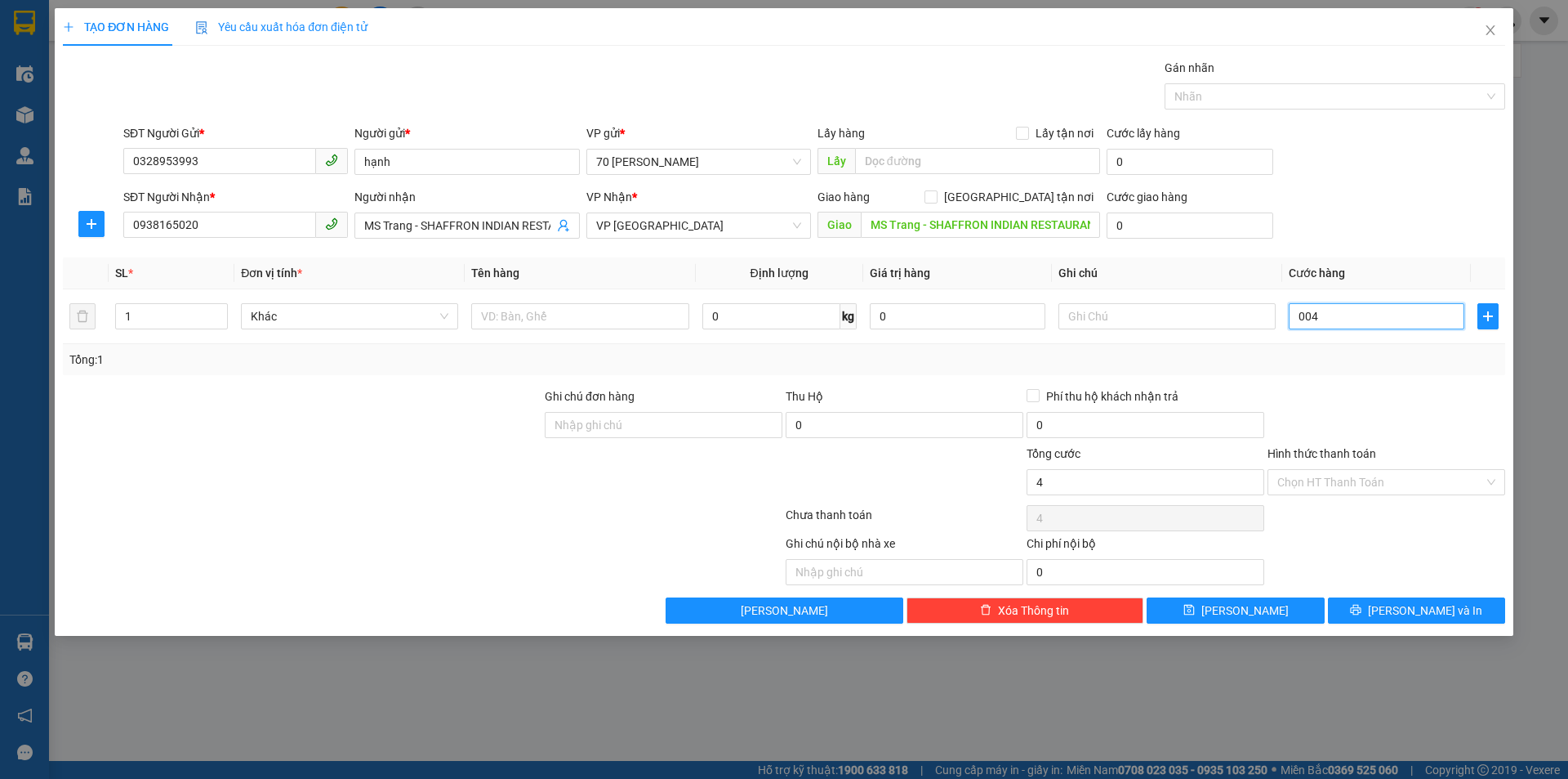
type input "0"
type input "001"
type input "1"
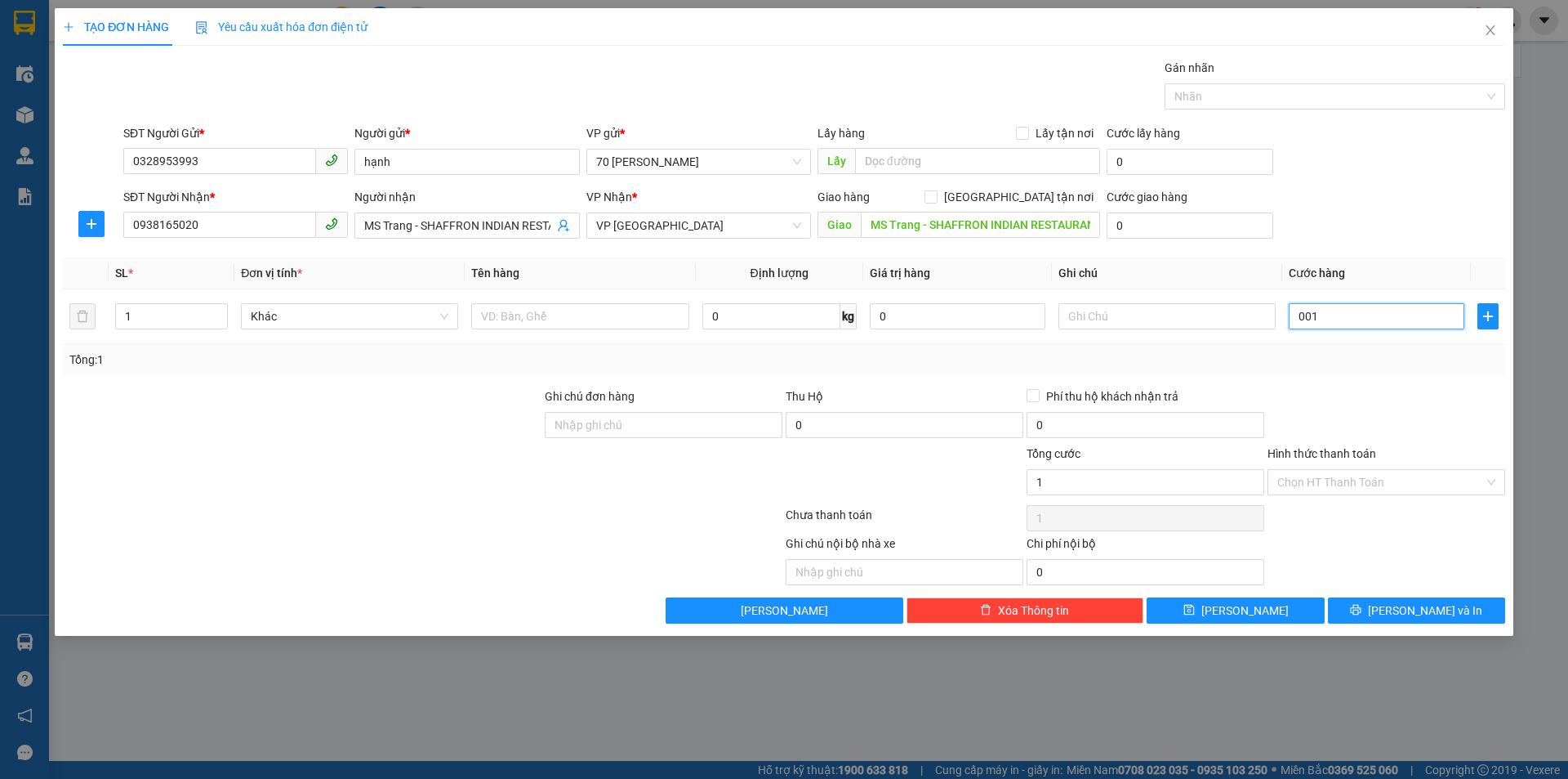
type input "0.018"
type input "18"
type input "001"
type input "1"
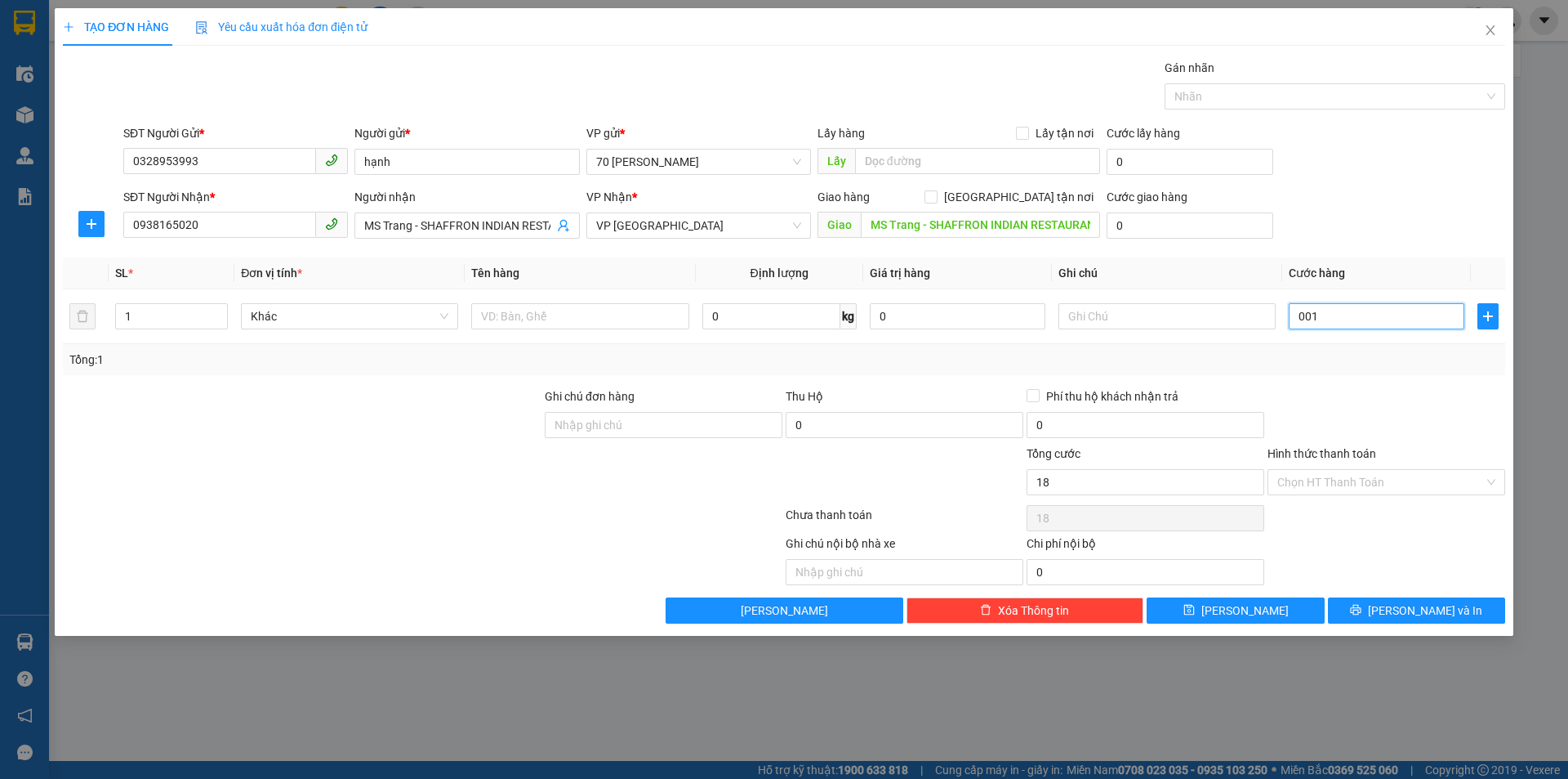
type input "1"
type input "00"
type input "0"
type input "003"
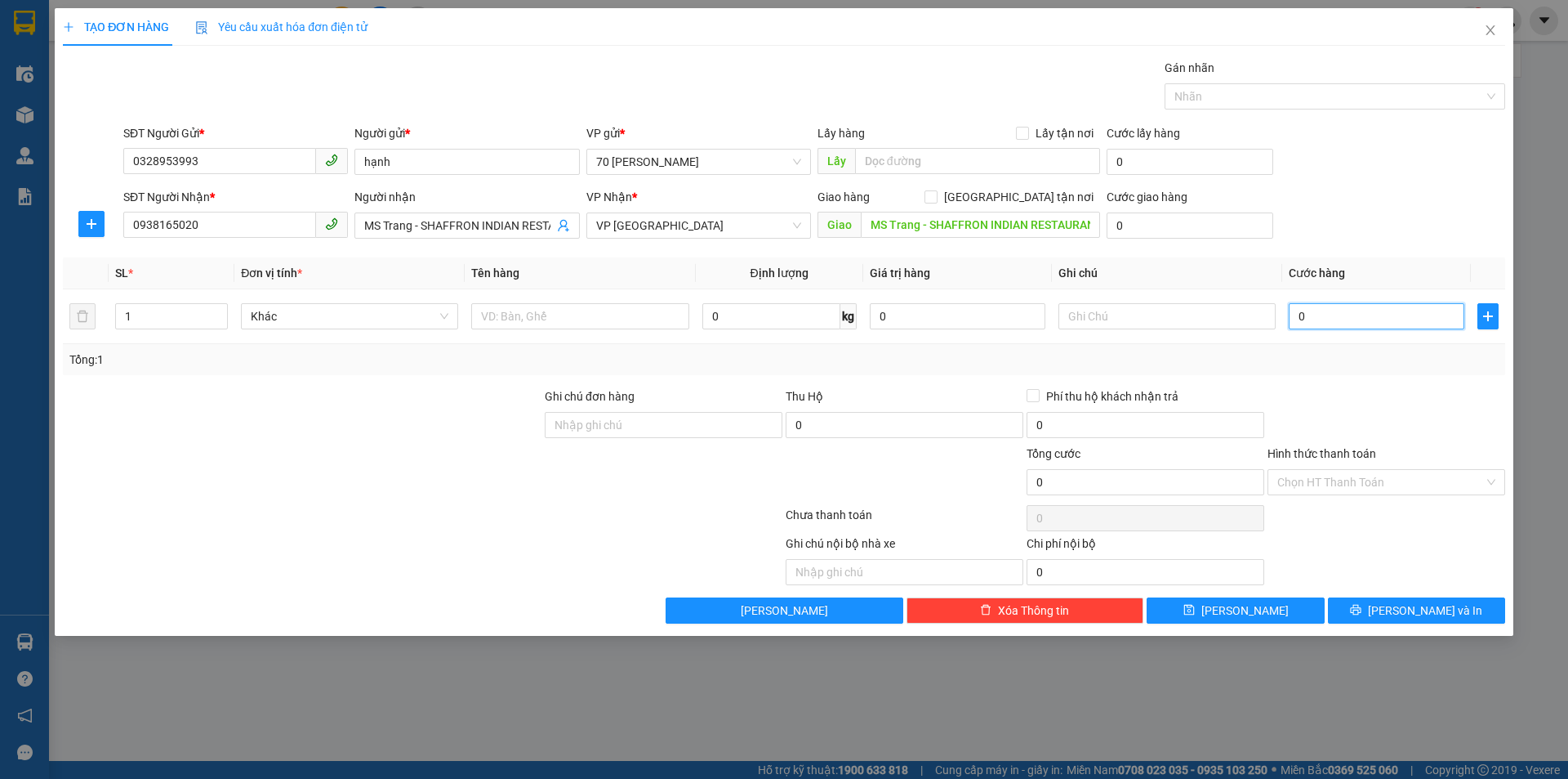
type input "3"
type input "0.030"
type input "30"
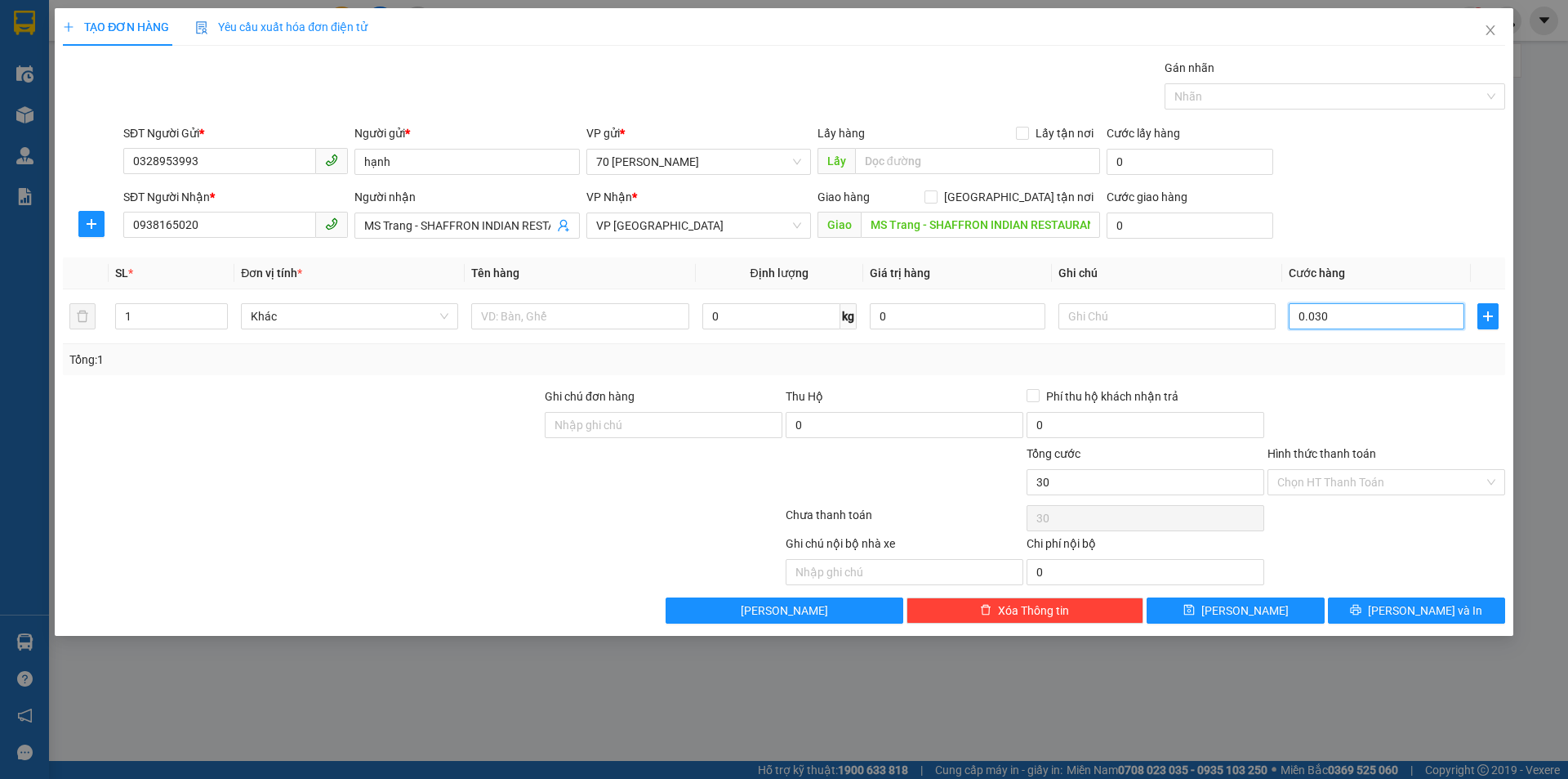
type input "00.300"
type input "300"
type input "0.003.000"
type input "3.000"
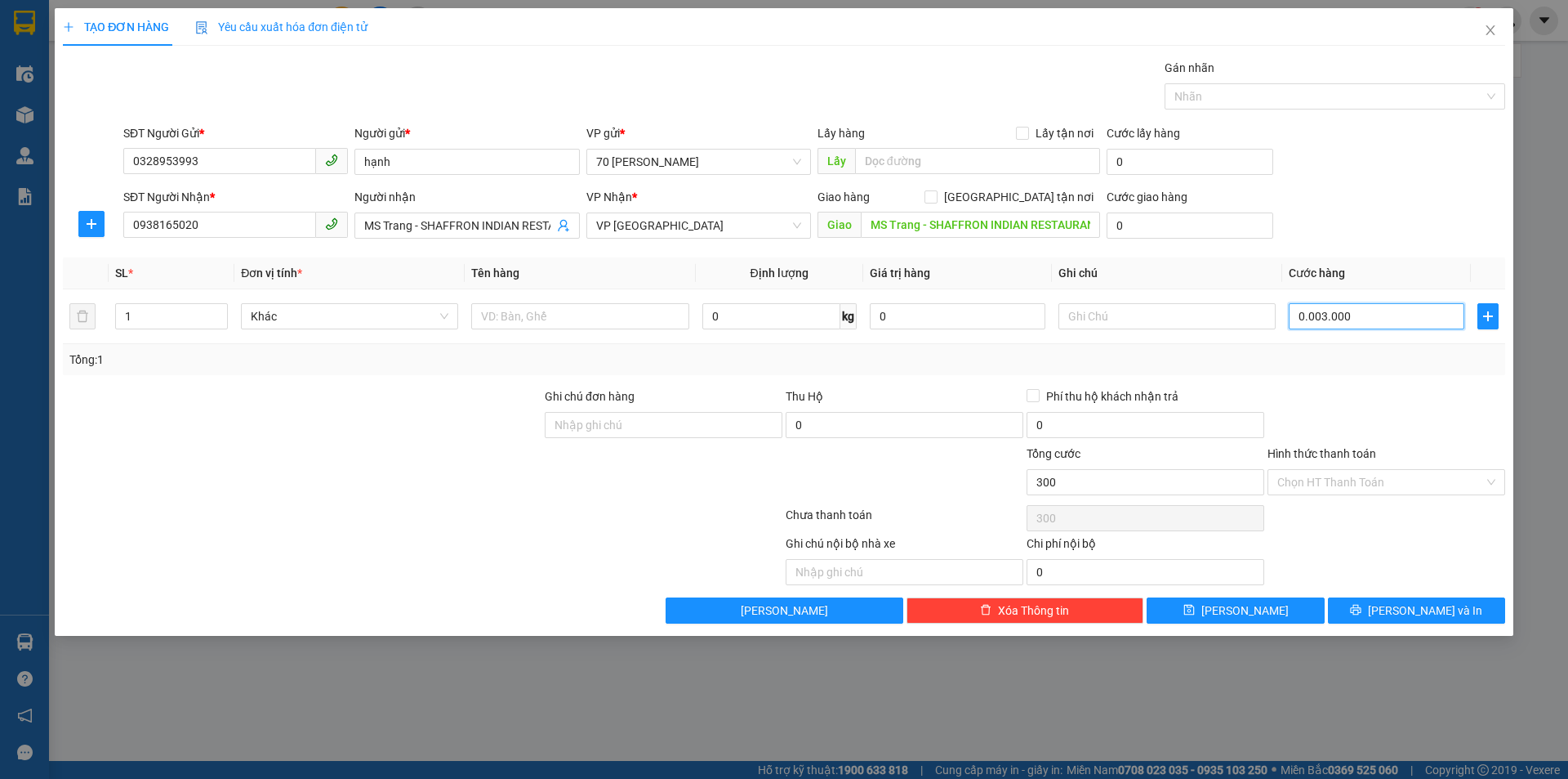
type input "3.000"
type input "000.030.000"
type input "30.000"
type input "[PHONE_NUMBER]"
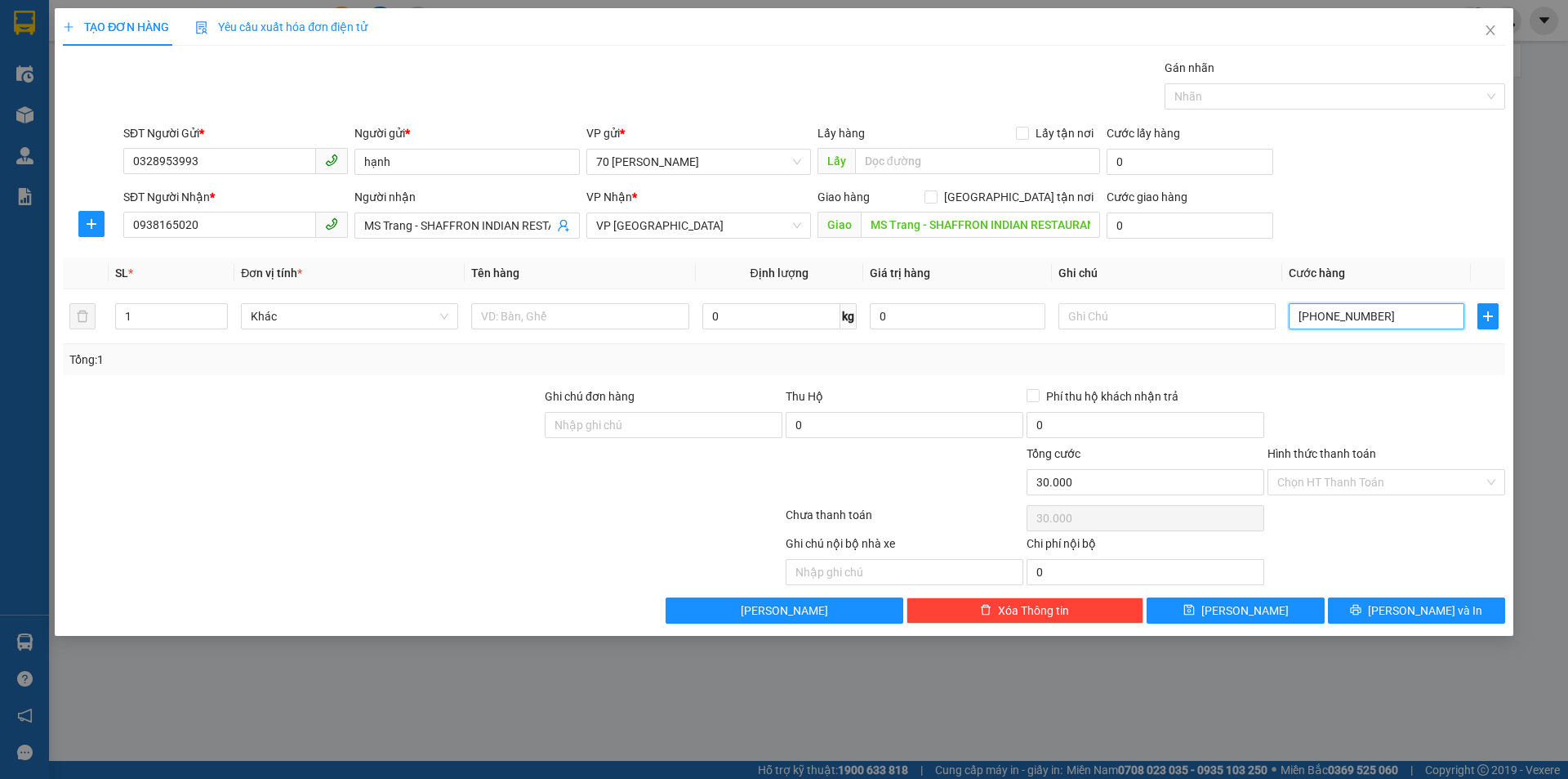
type input "300.000"
type input "000.000.300.000"
type input "300.000"
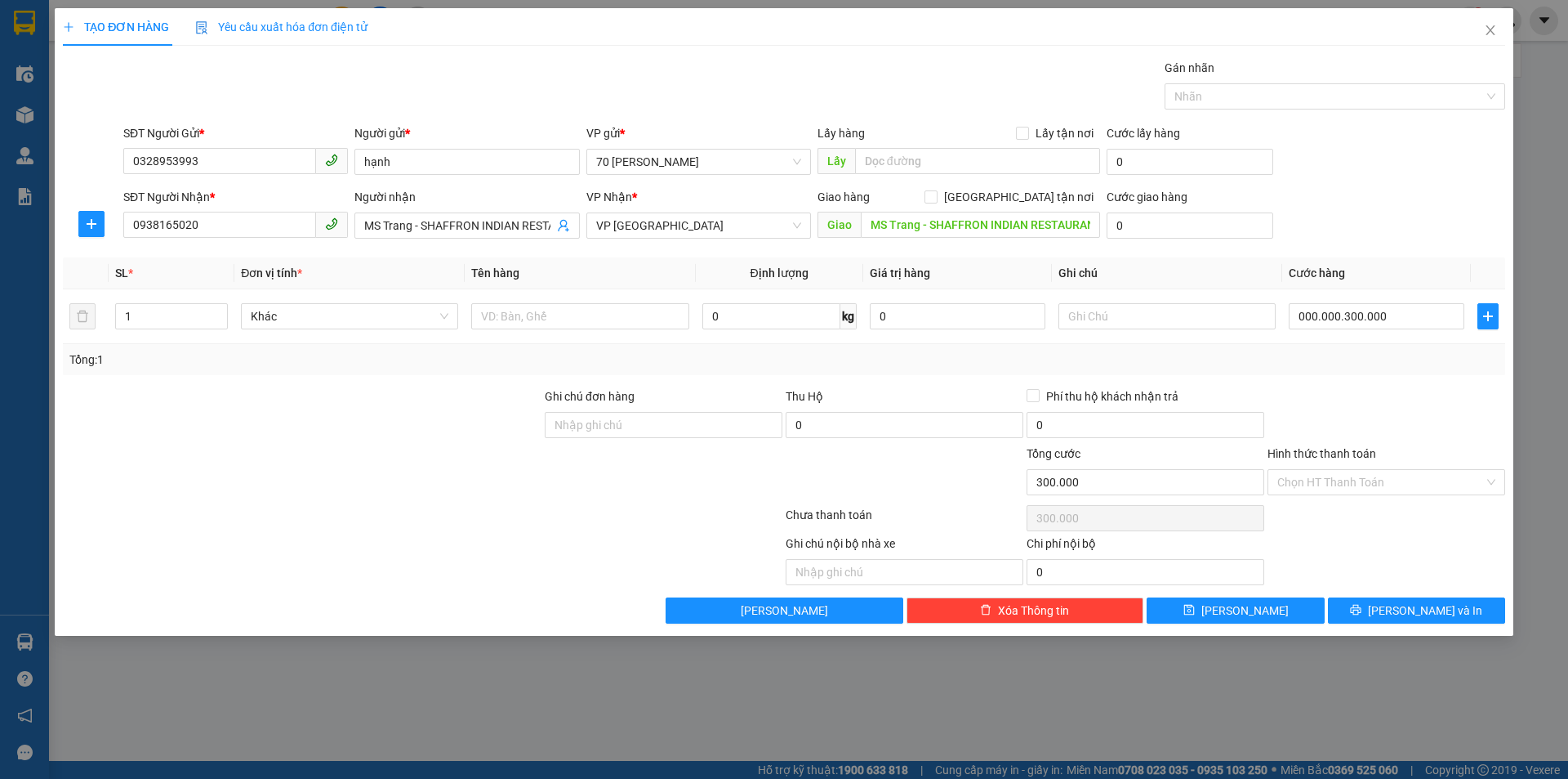
type input "300.000"
click at [1376, 611] on button "[PERSON_NAME] và In" at bounding box center [1416, 610] width 177 height 26
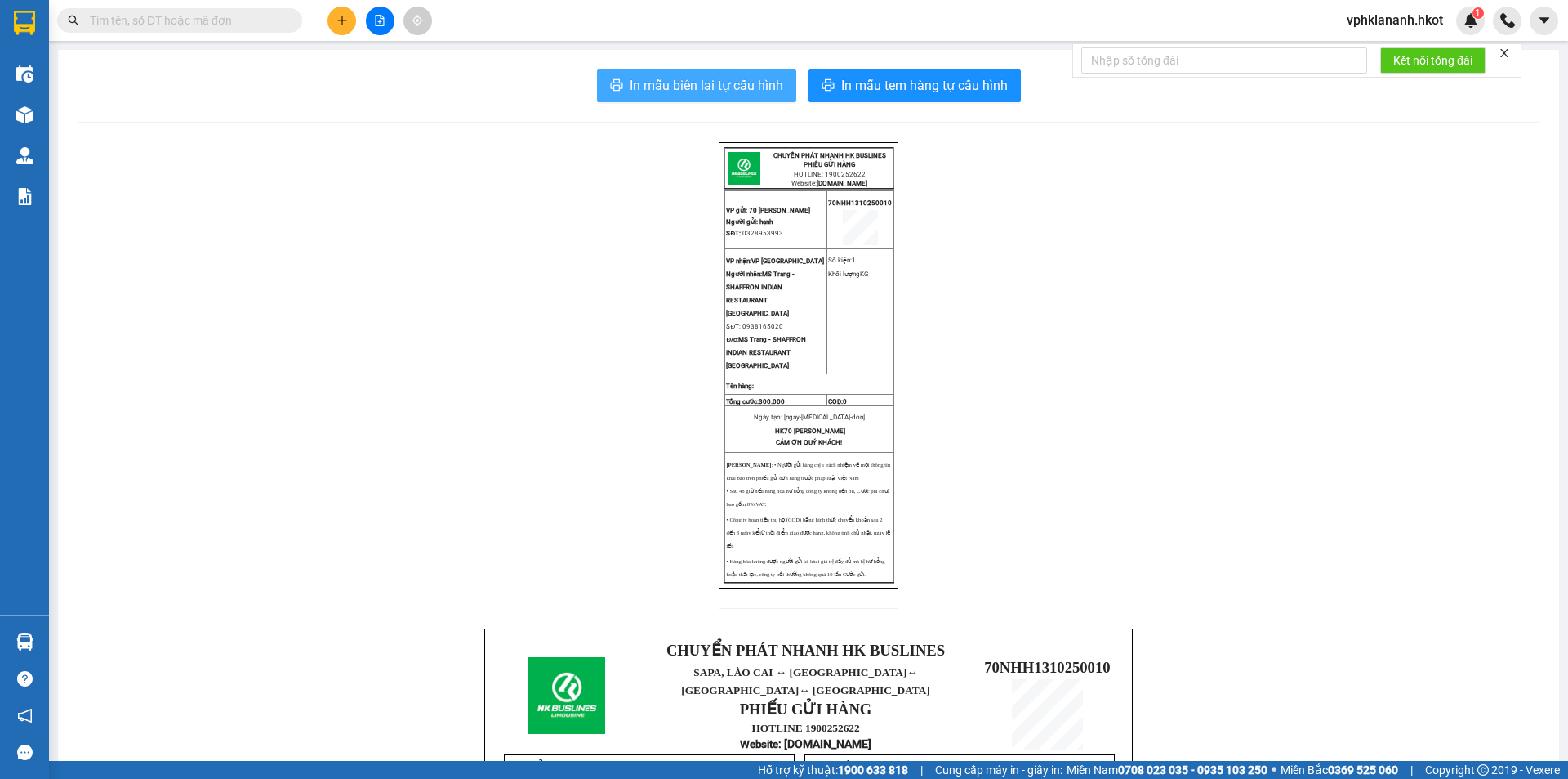
click at [708, 82] on span "In mẫu biên lai tự cấu hình" at bounding box center [706, 85] width 153 height 20
click at [771, 224] on td "VP gửi: 70 [PERSON_NAME] Người gửi: hạnh SĐT: 0328953993" at bounding box center [775, 219] width 102 height 59
drag, startPoint x: 775, startPoint y: 328, endPoint x: 736, endPoint y: 330, distance: 39.1
click at [736, 330] on p "VP nhận: VP [GEOGRAPHIC_DATA] Người nhận: MS Trang - SHAFFRON INDIAN RESTAURANT…" at bounding box center [775, 311] width 100 height 117
copy span "0938165020"
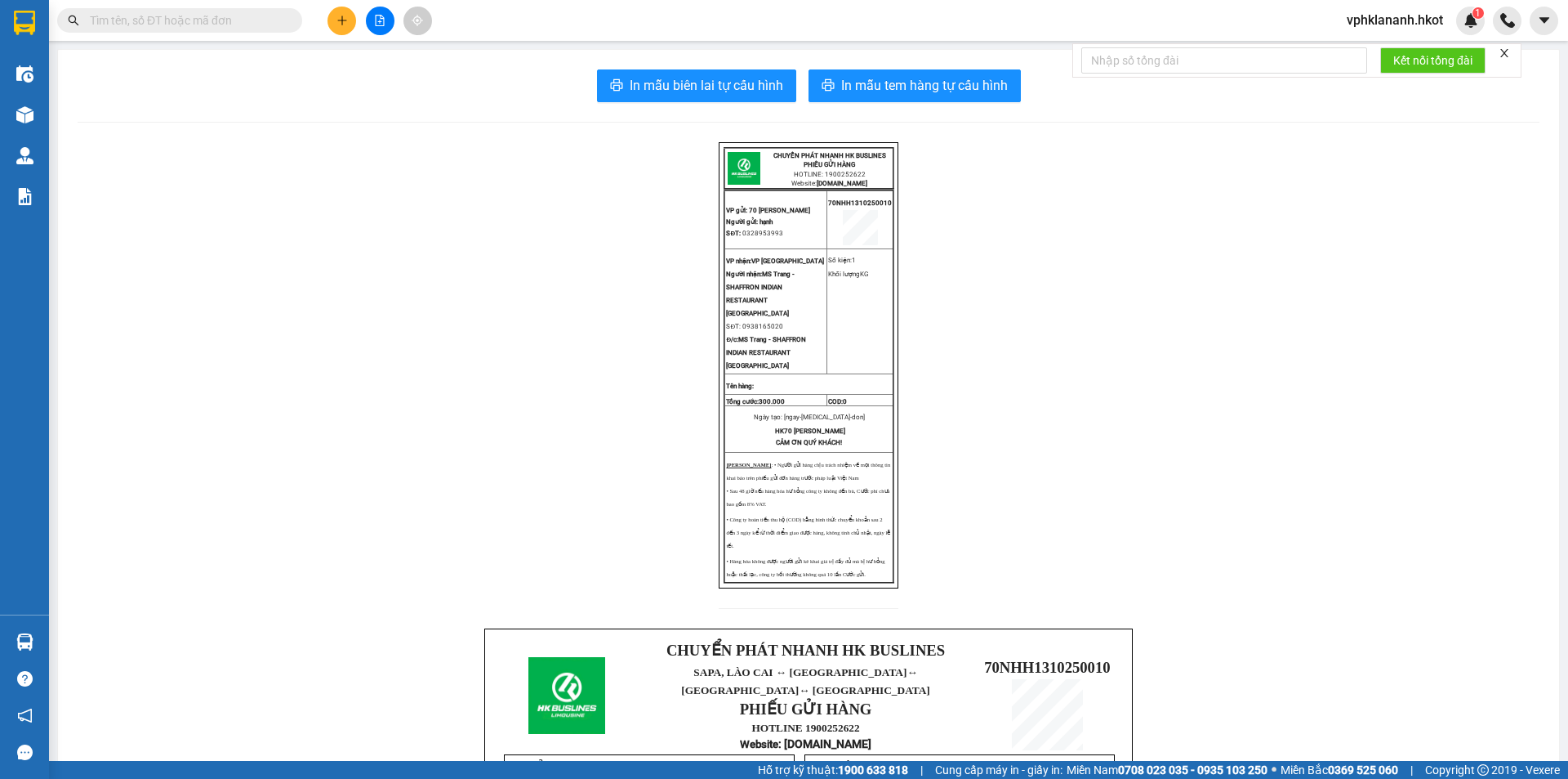
click at [169, 16] on input "text" at bounding box center [186, 20] width 193 height 18
paste input "0938165020"
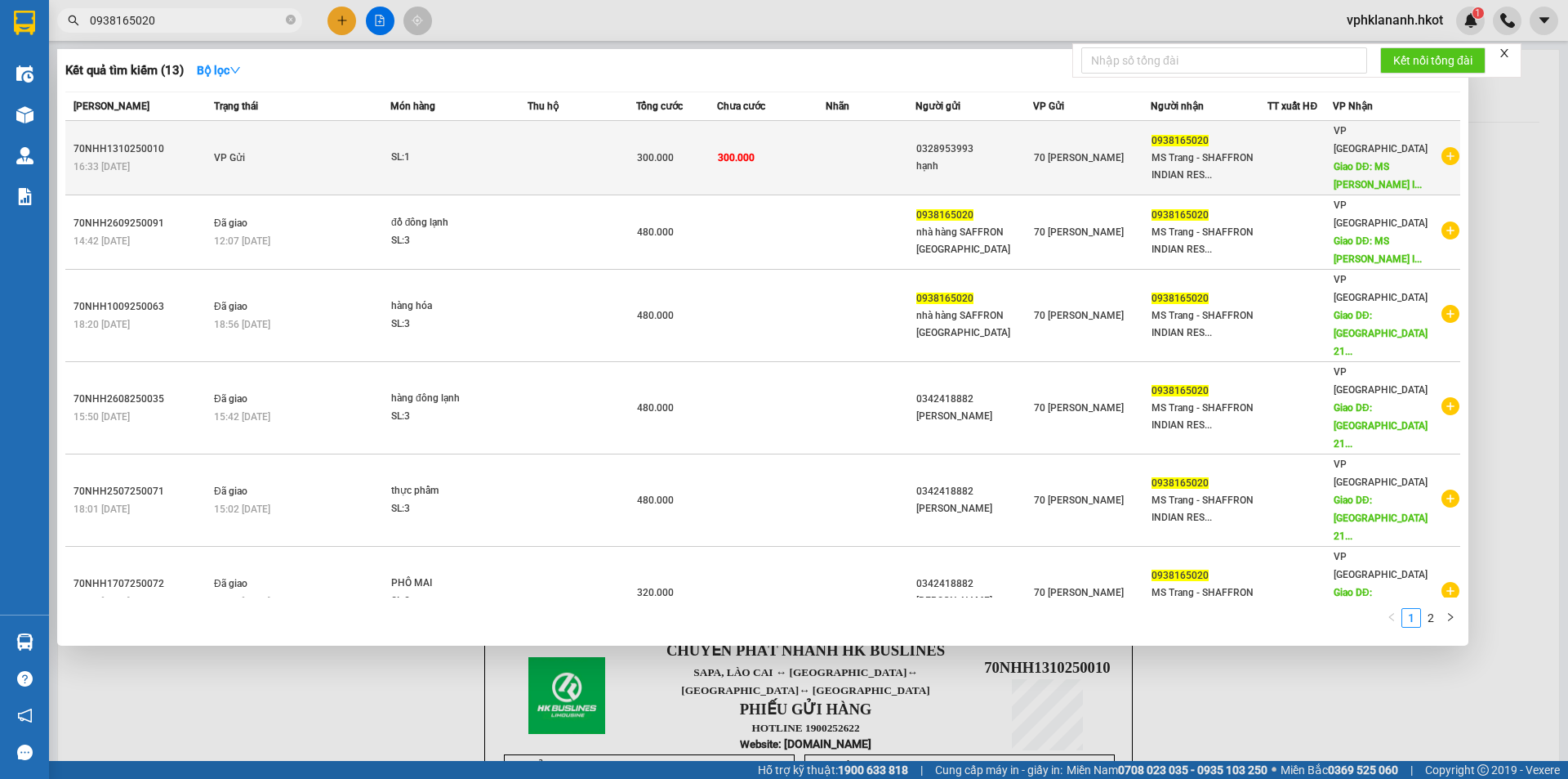
type input "0938165020"
click at [820, 163] on td "300.000" at bounding box center [772, 157] width 109 height 75
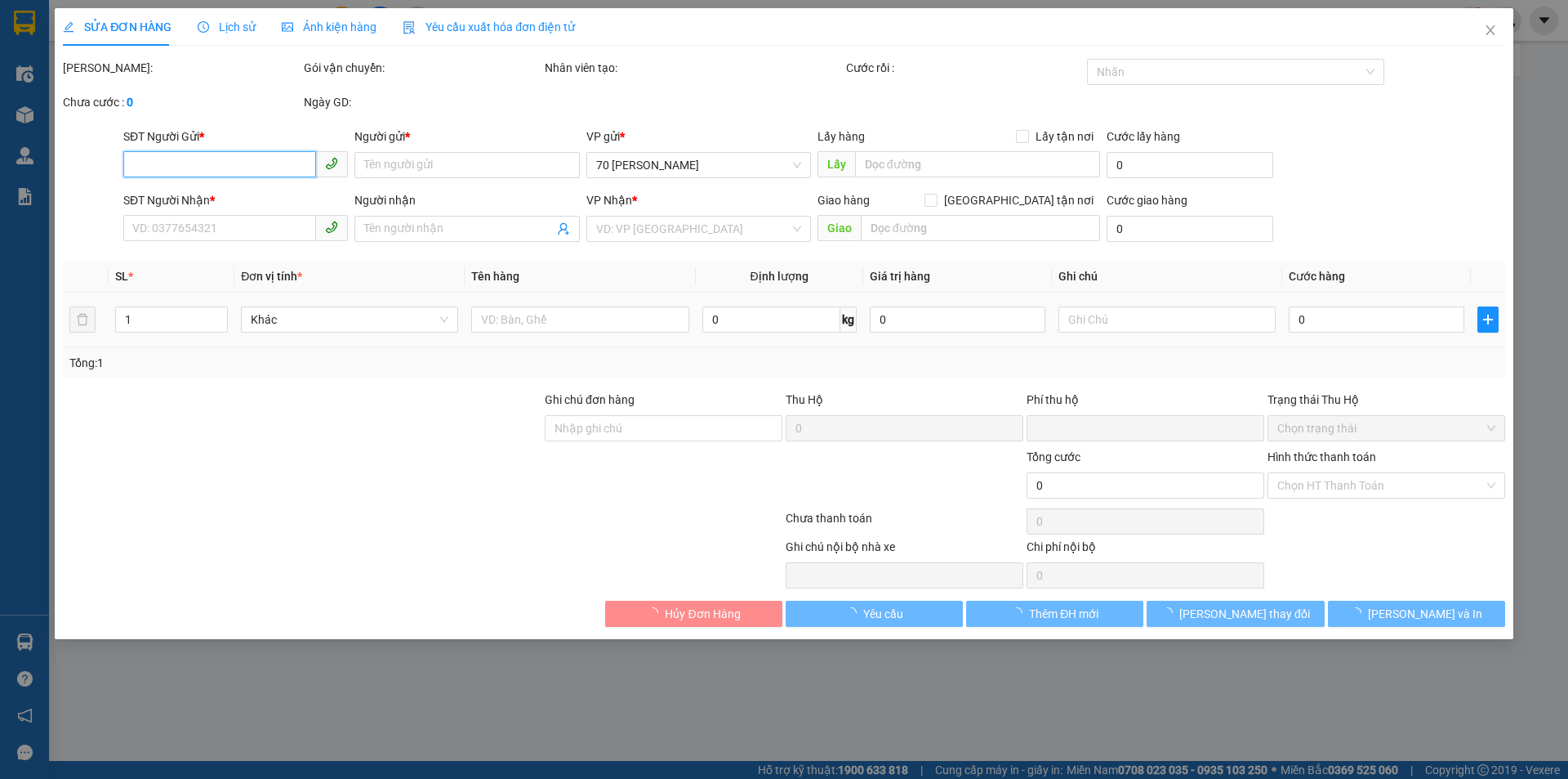
type input "0328953993"
type input "hạnh"
type input "0938165020"
type input "MS Trang - SHAFFRON INDIAN RESTAURANT [GEOGRAPHIC_DATA]"
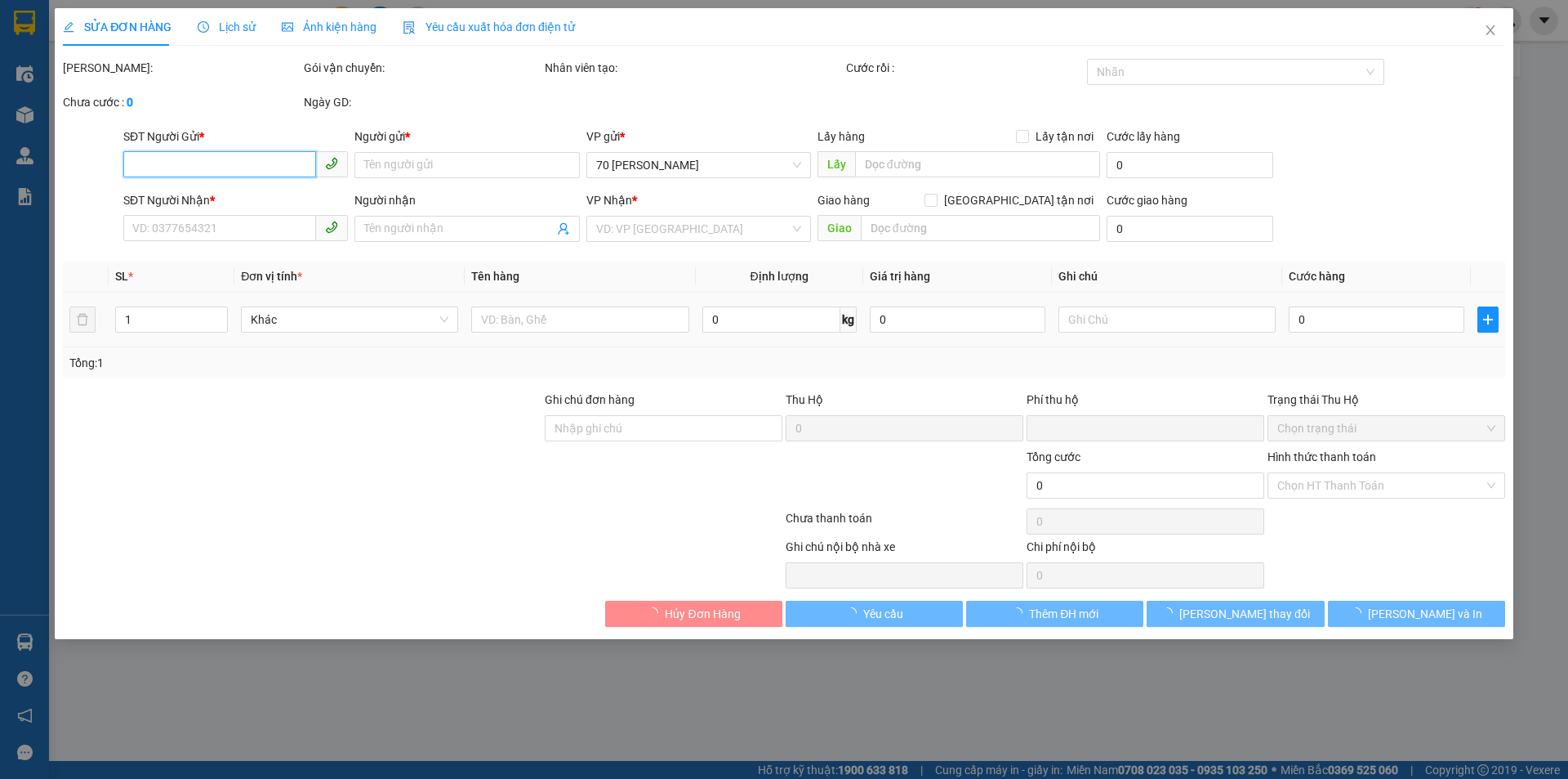
type input "0"
type input "300.000"
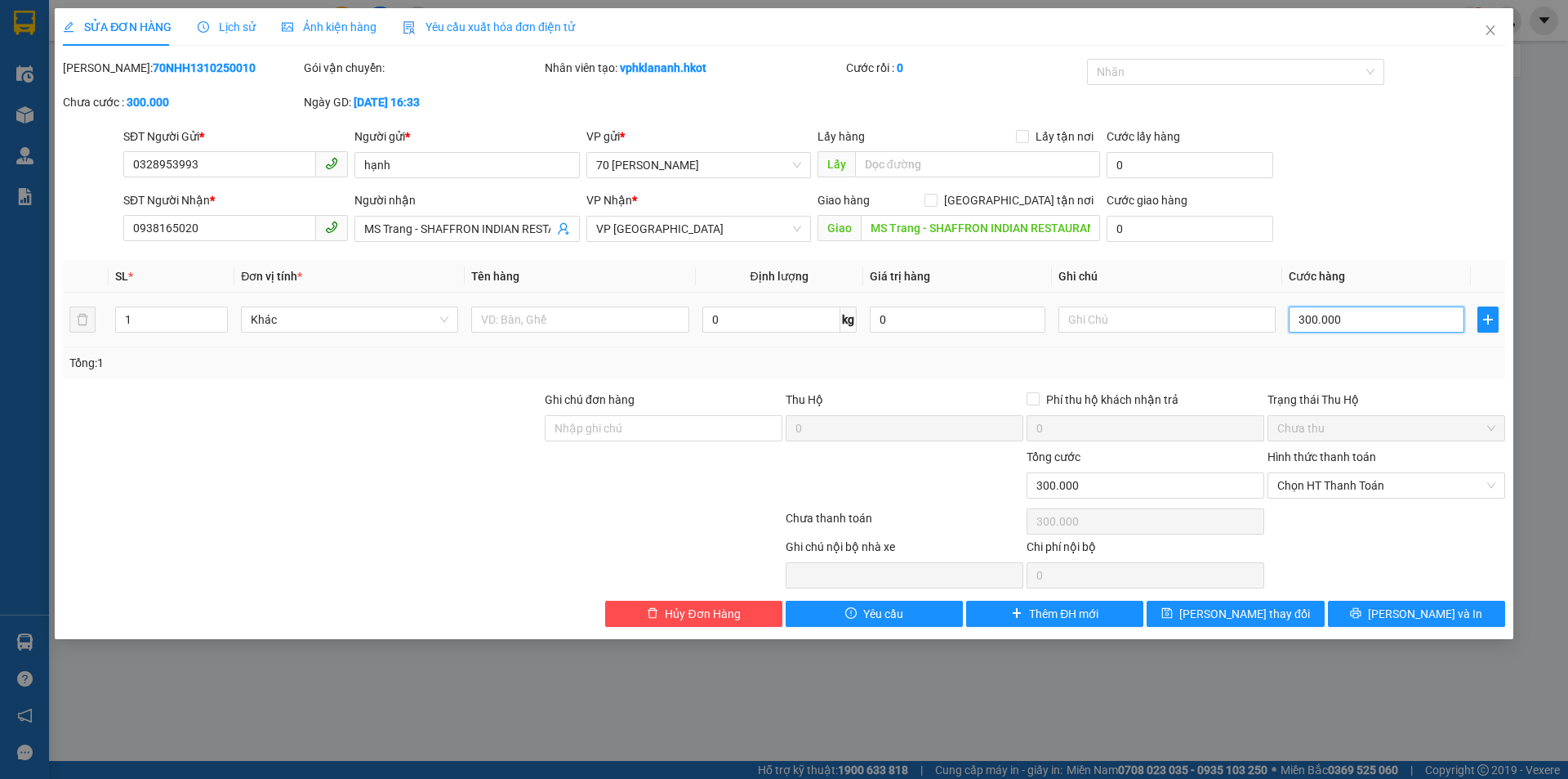
type input "0"
click at [1329, 322] on input "0" at bounding box center [1376, 319] width 176 height 26
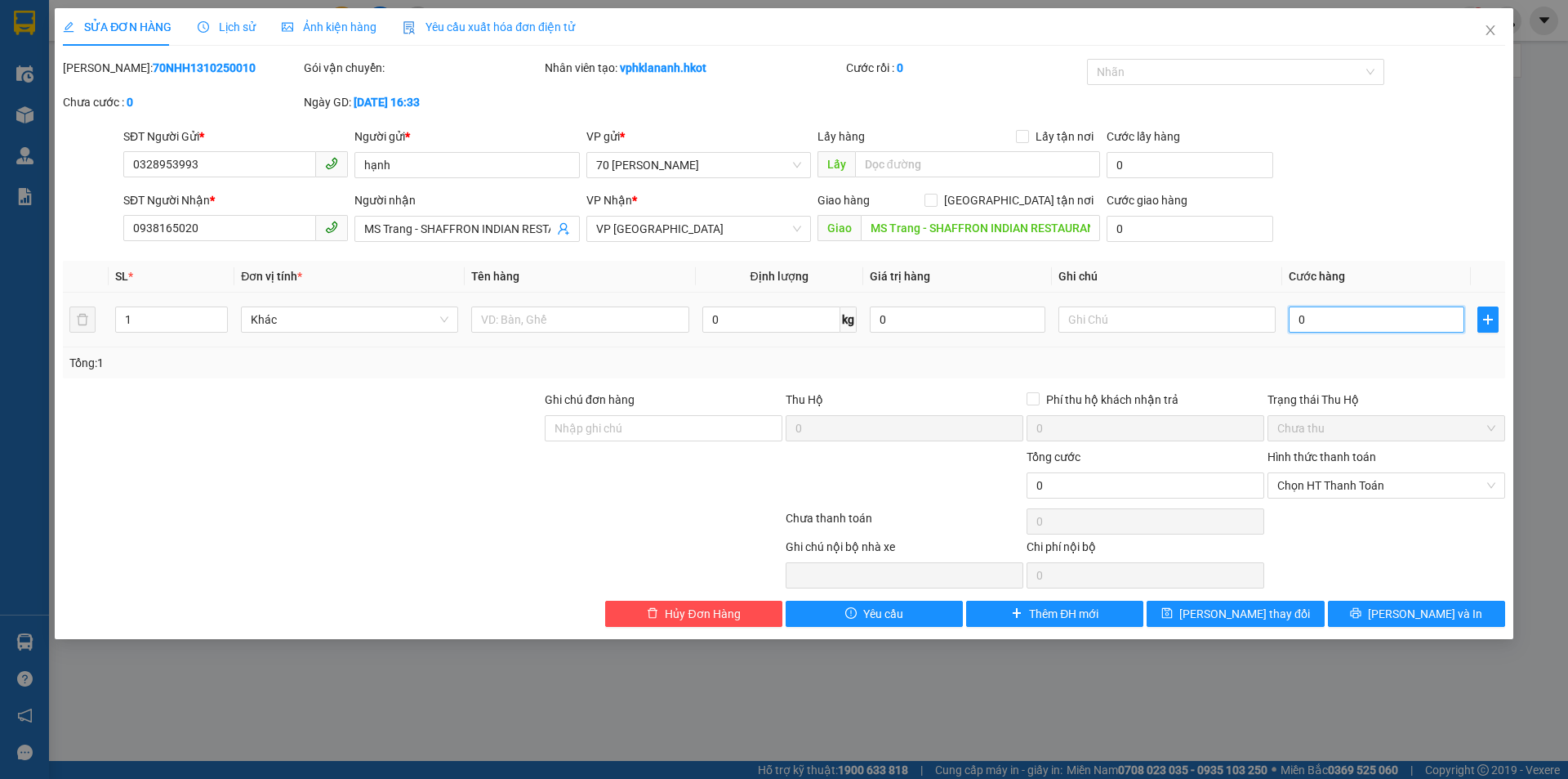
type input "0"
type input "4"
type input "00"
type input "0"
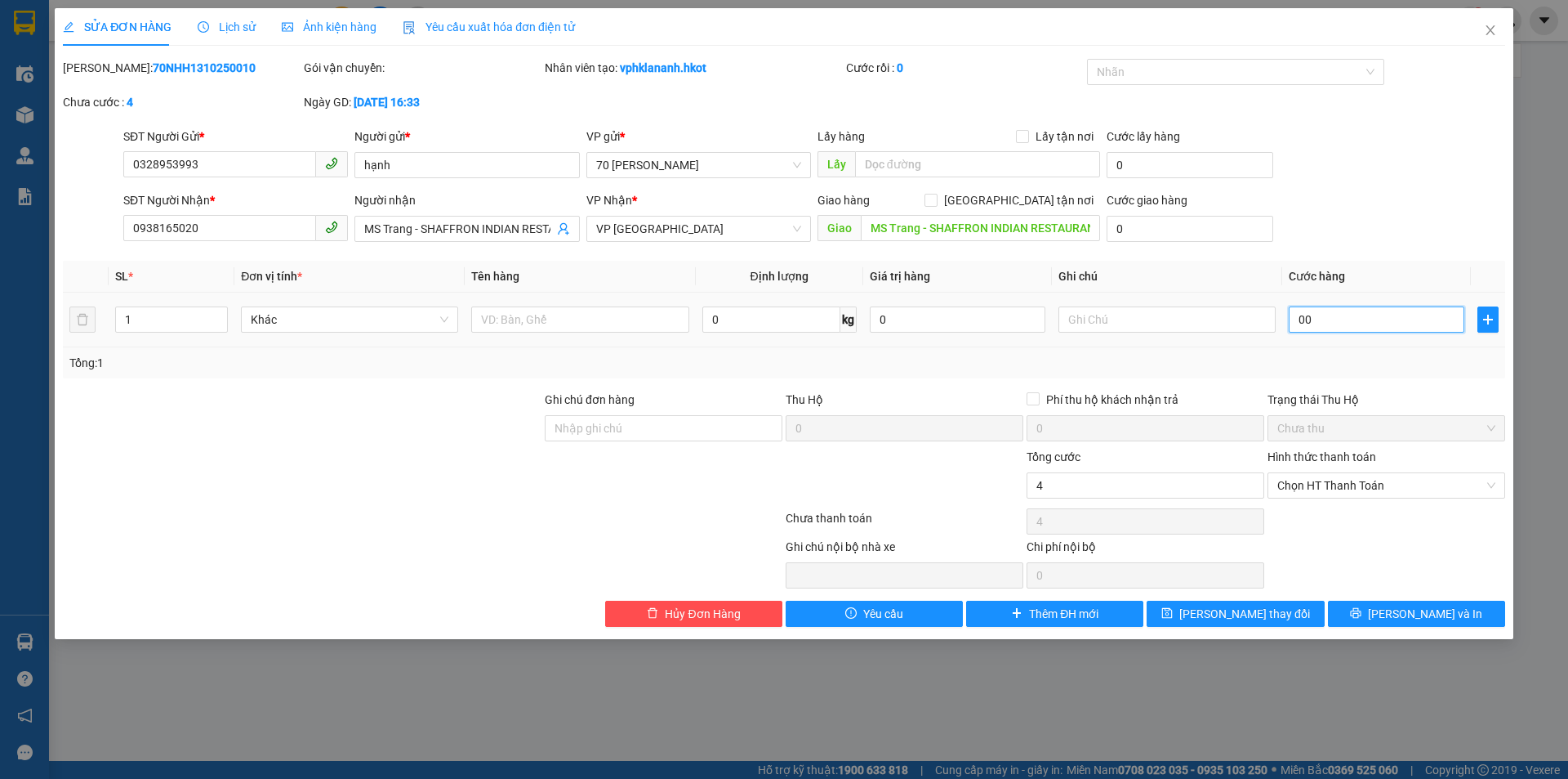
type input "0"
type input "004"
type input "48"
type input "0.048"
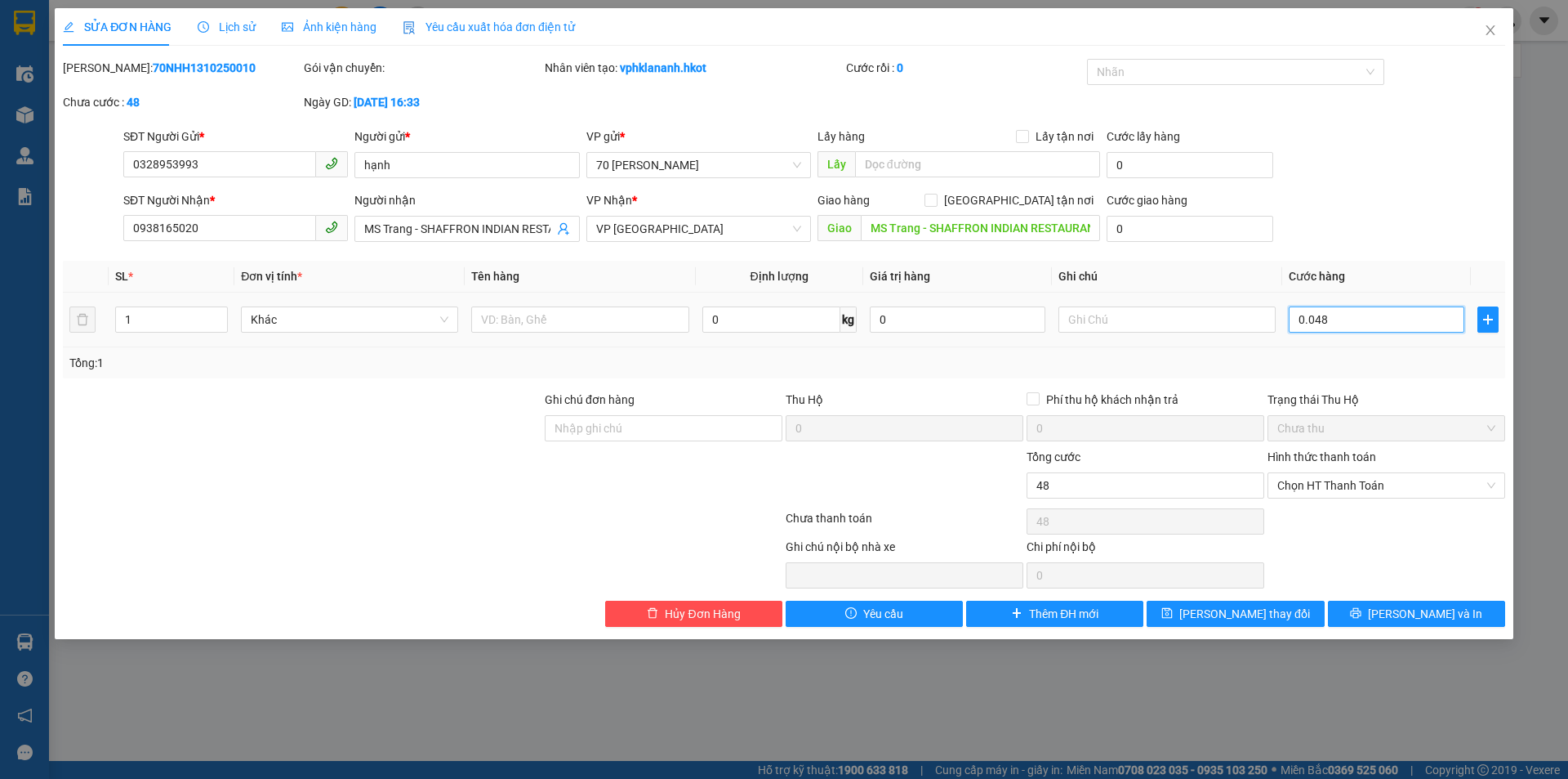
type input "48"
type input "000.480"
type input "480"
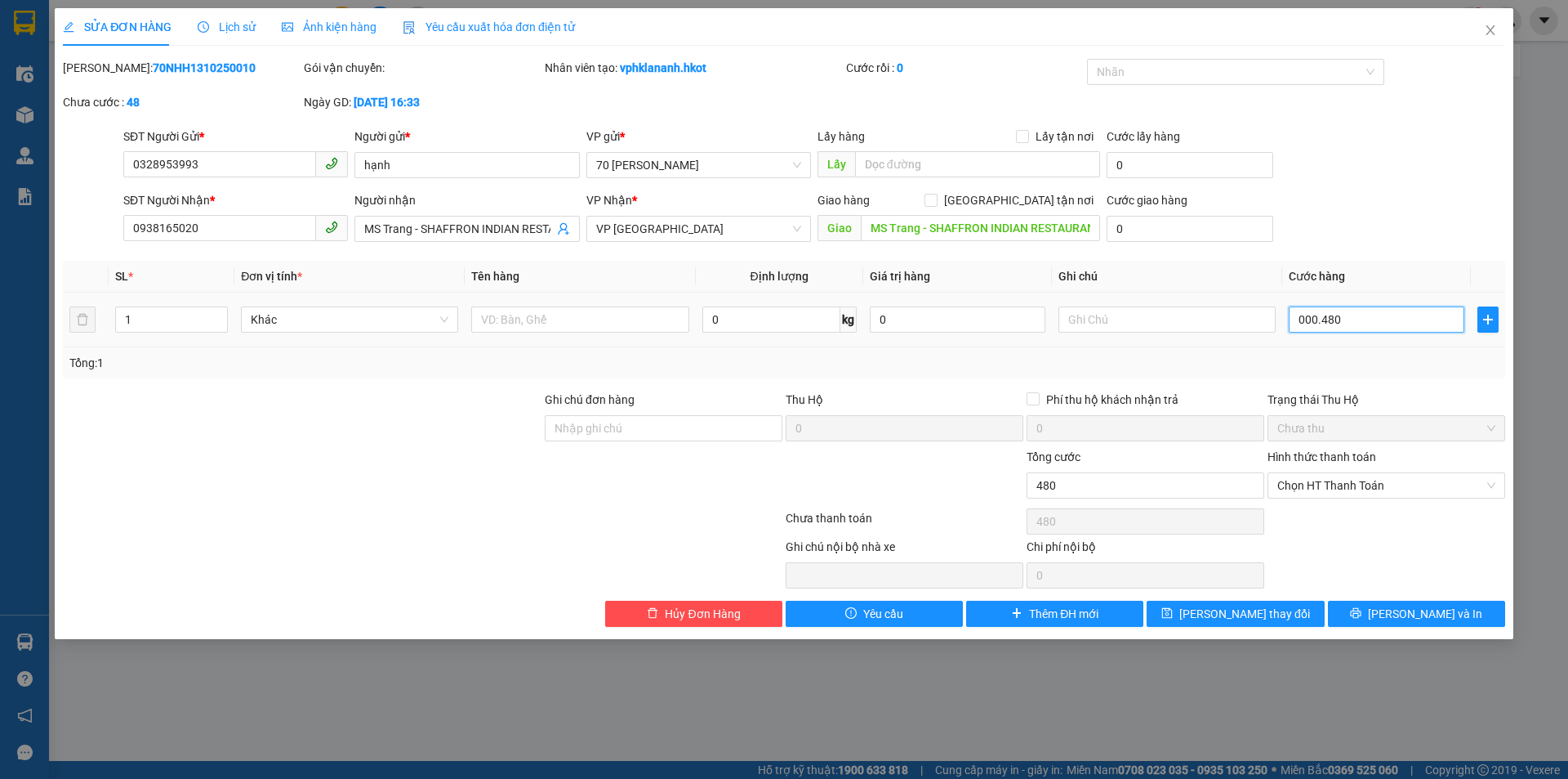
type input "0.004.800"
type input "4.800"
type input "448.000"
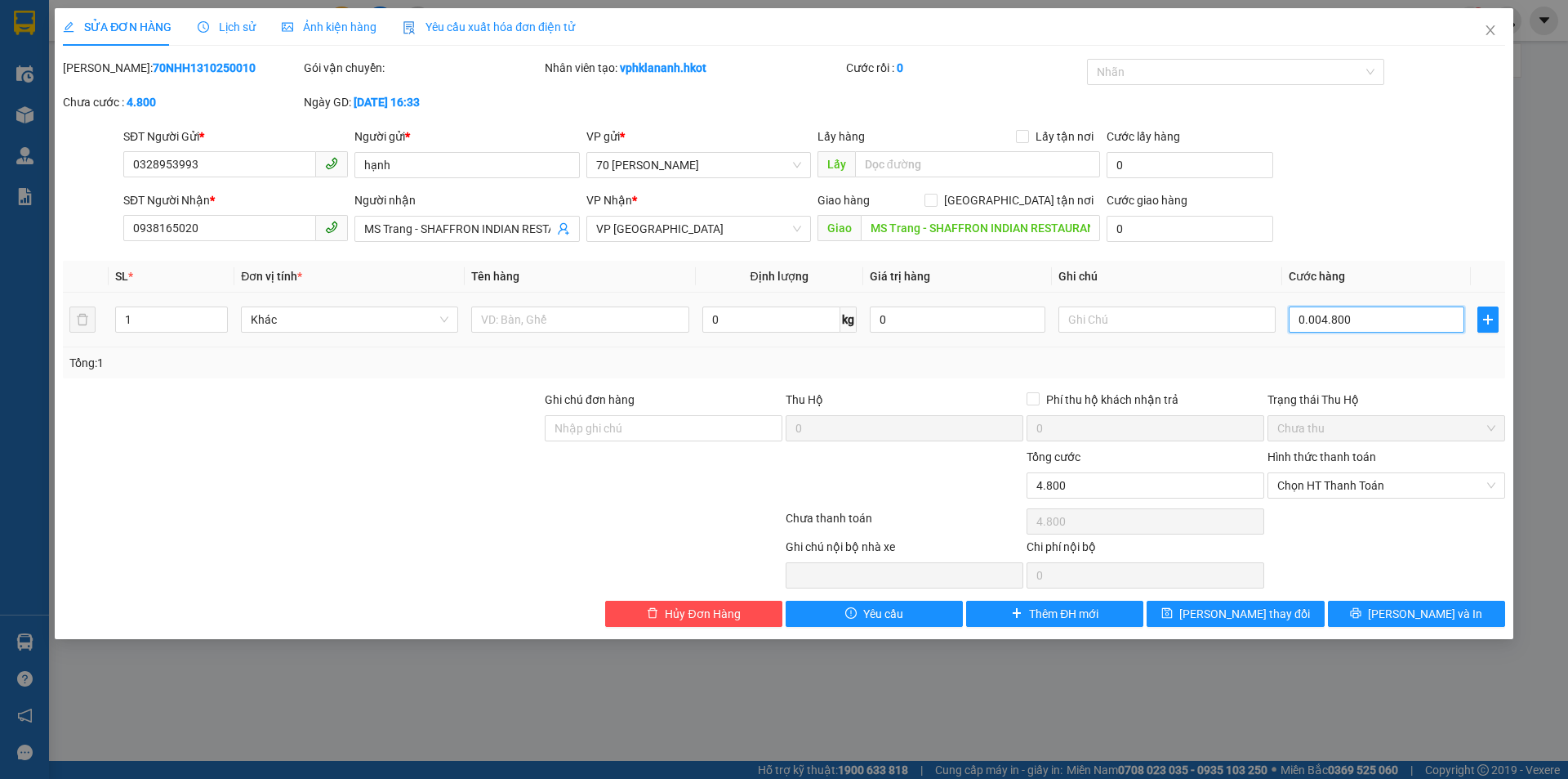
type input "000.448.000"
type input "444.800"
type input "000.444.800"
type input "444.480"
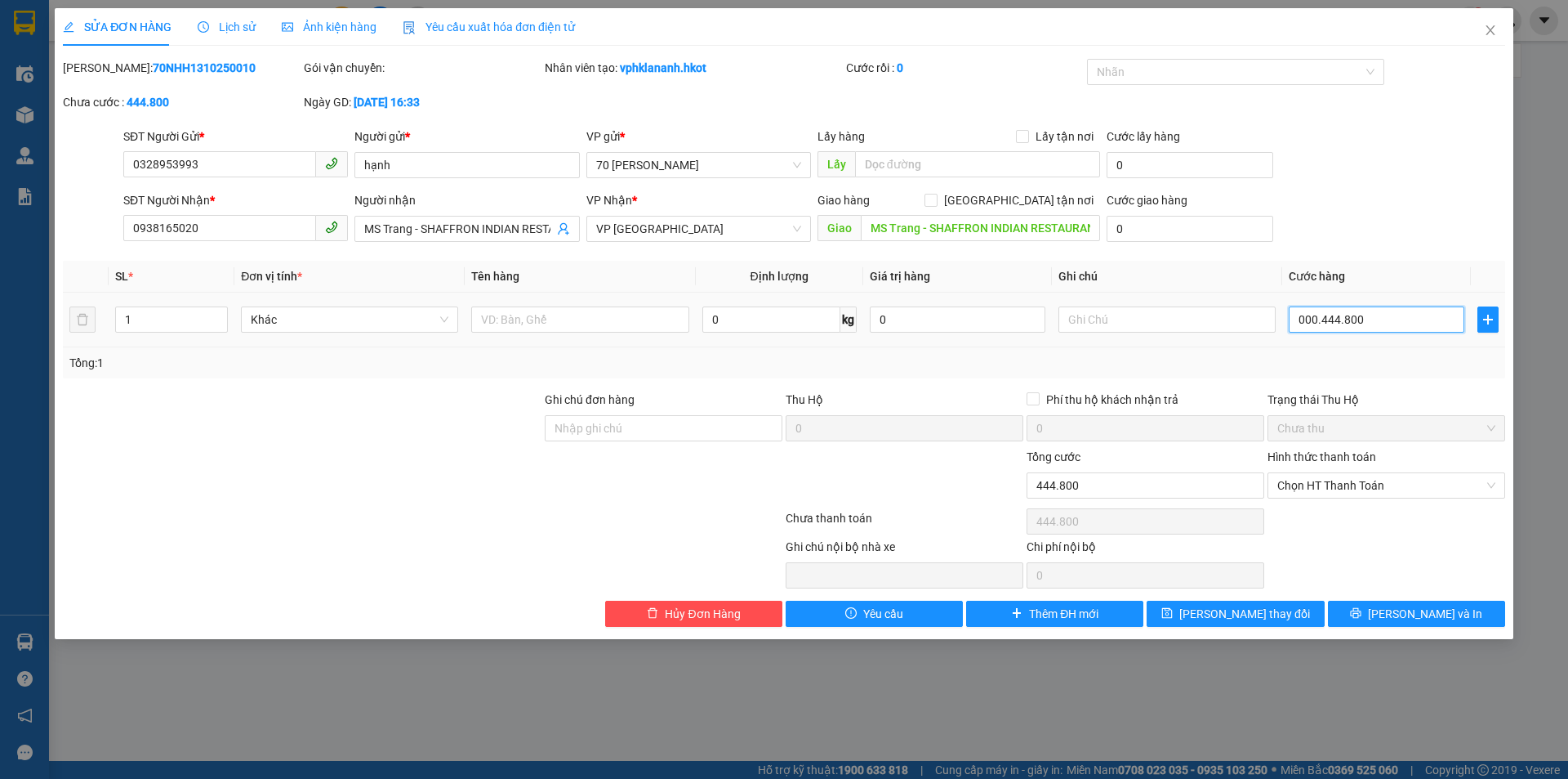
type input "444.480"
type input "000.444.480"
type input "44.448"
type input "00.044.448"
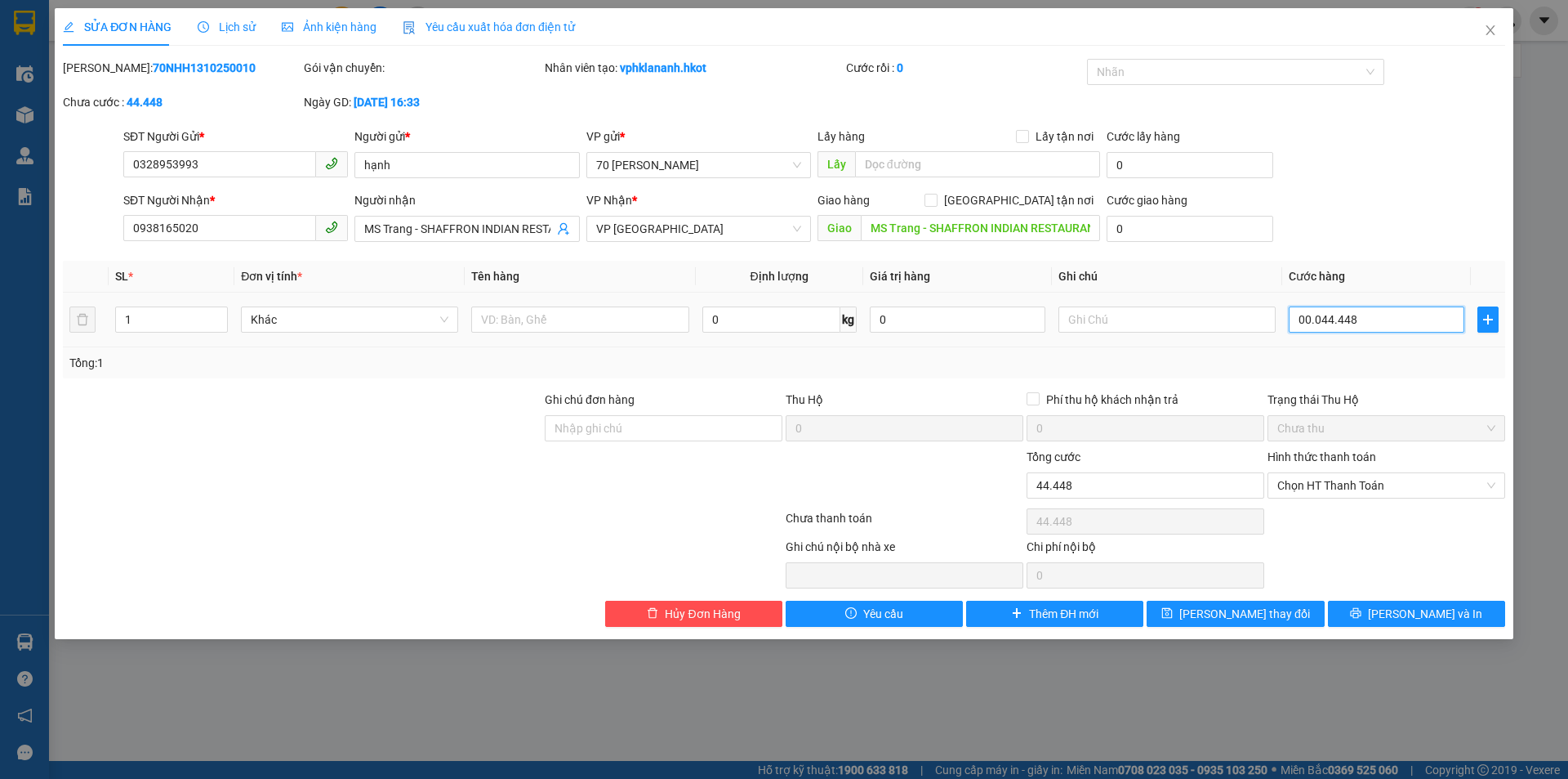
type input "4.444"
type input "0.004.444"
type input "444"
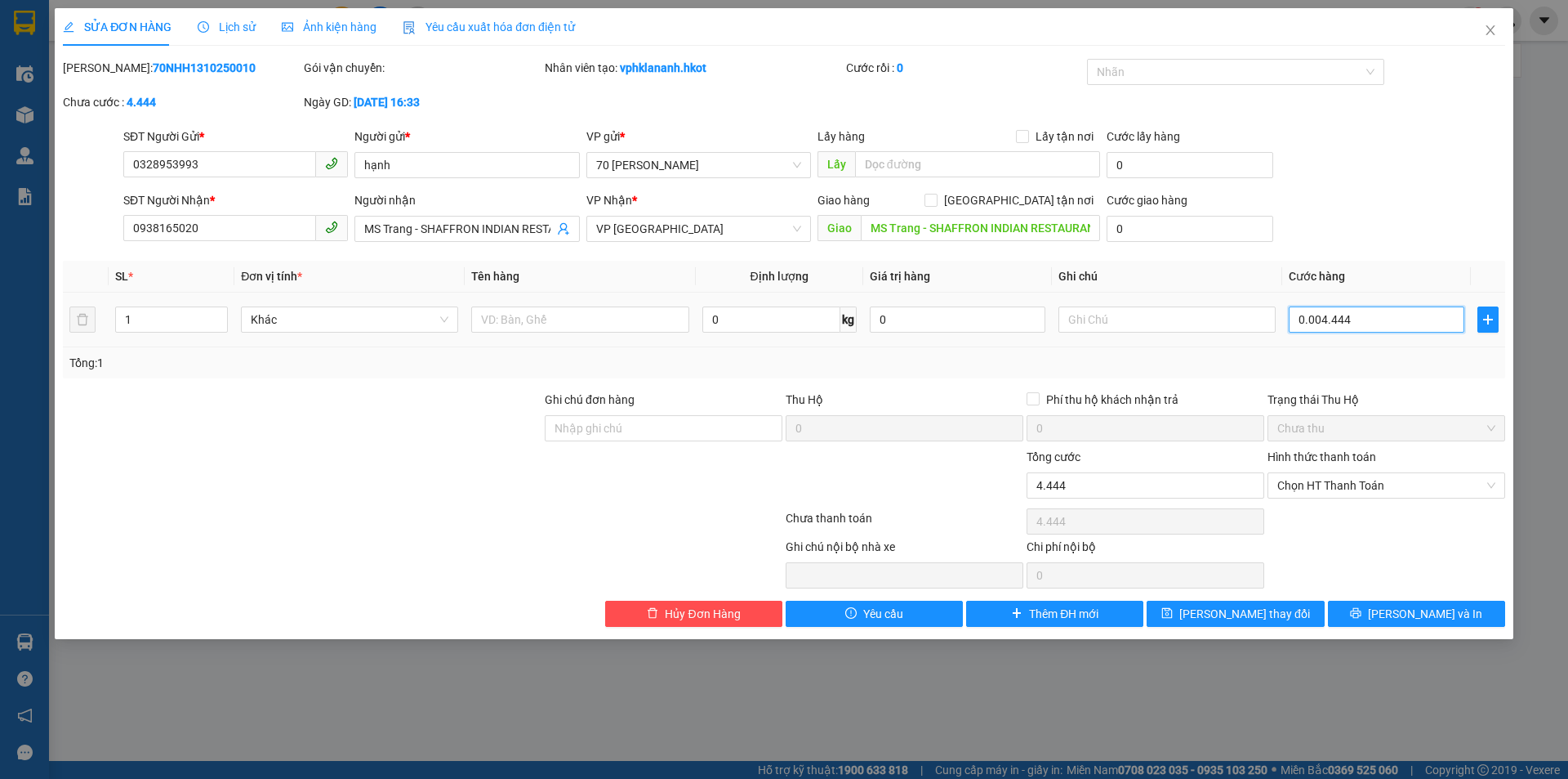
type input "000.444"
type input "44"
type input "00.044"
type input "4"
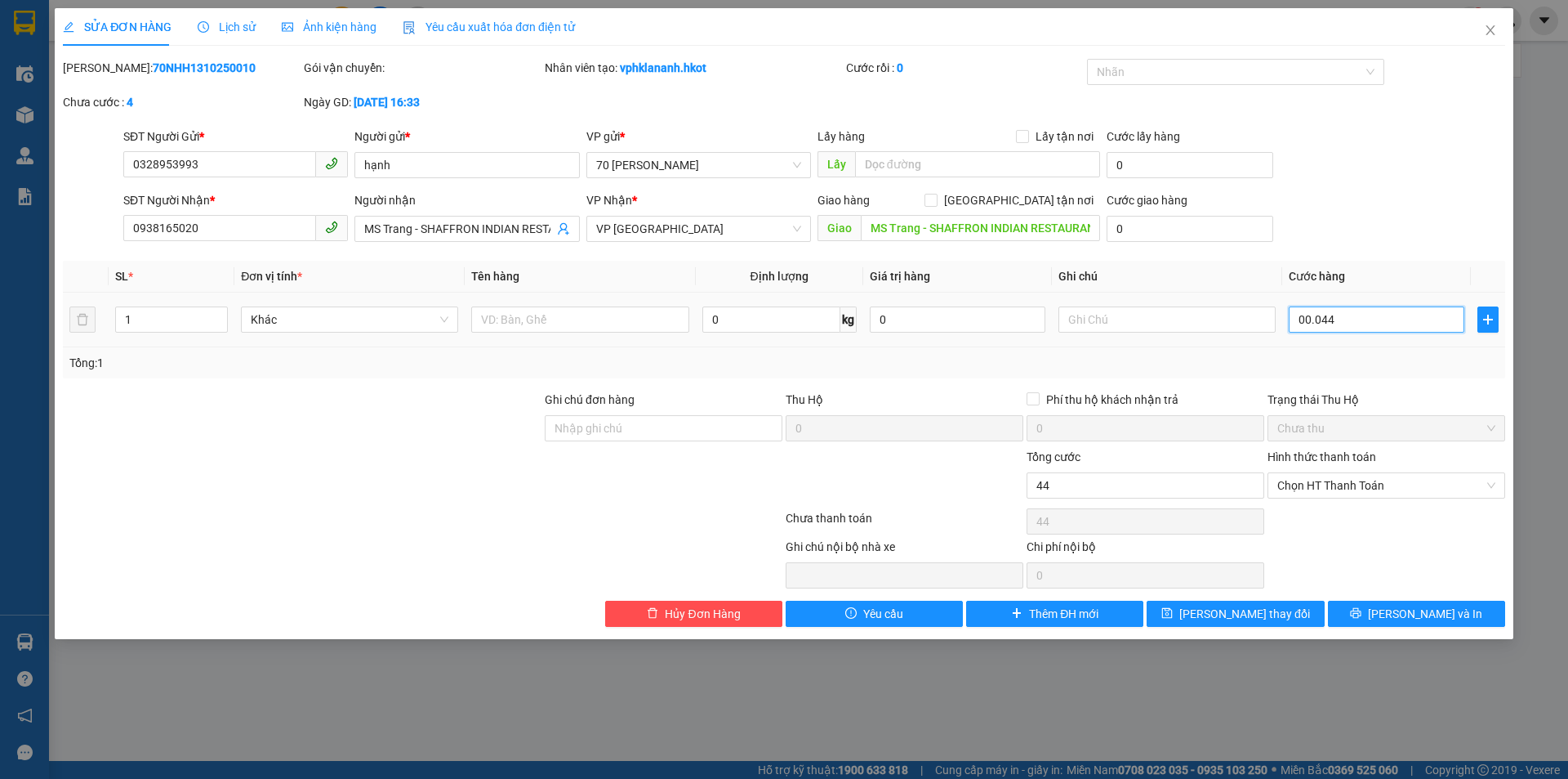
type input "4"
type input "0.004"
type input "0"
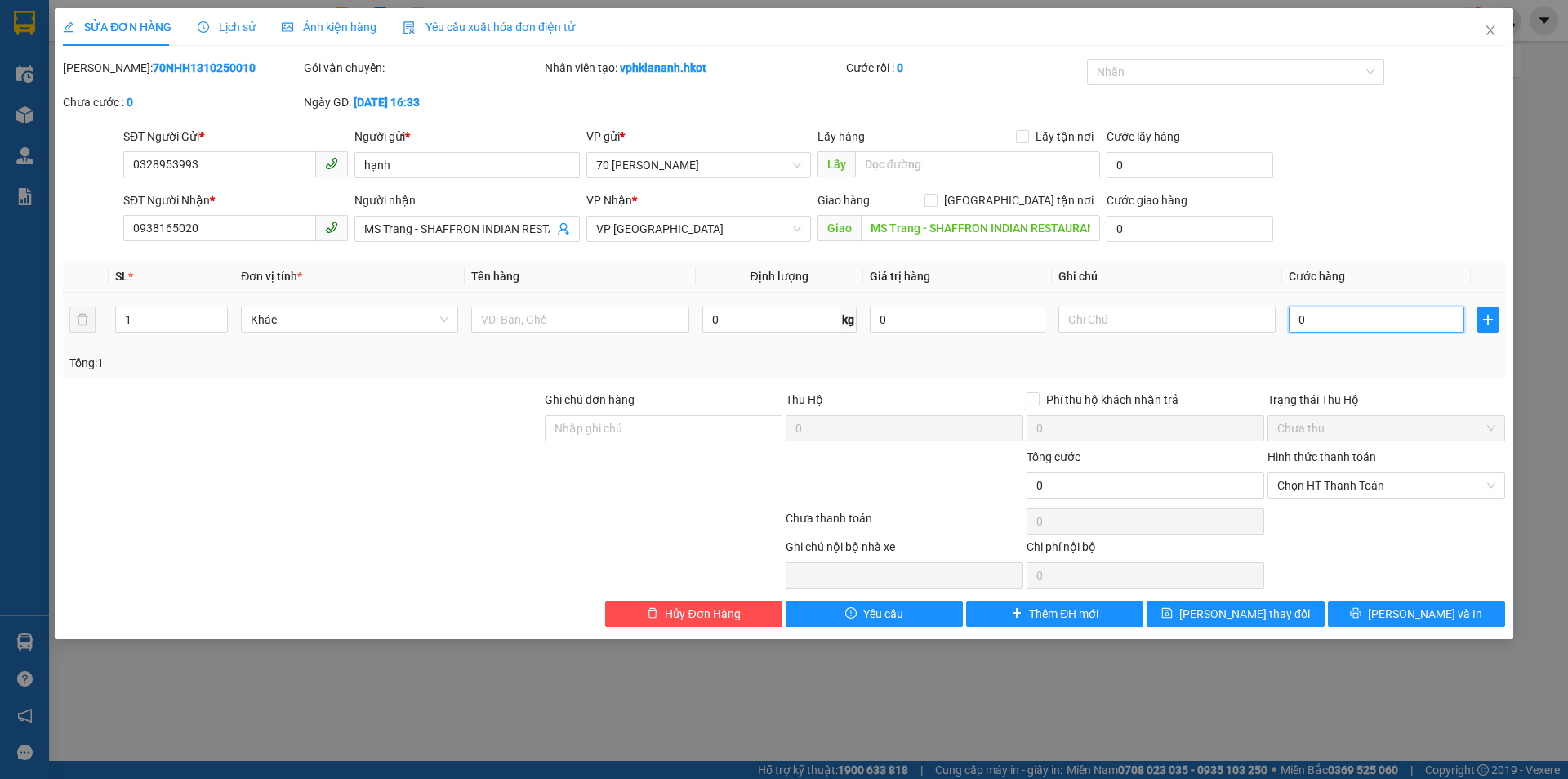
type input "4"
type input "0.048"
type input "48"
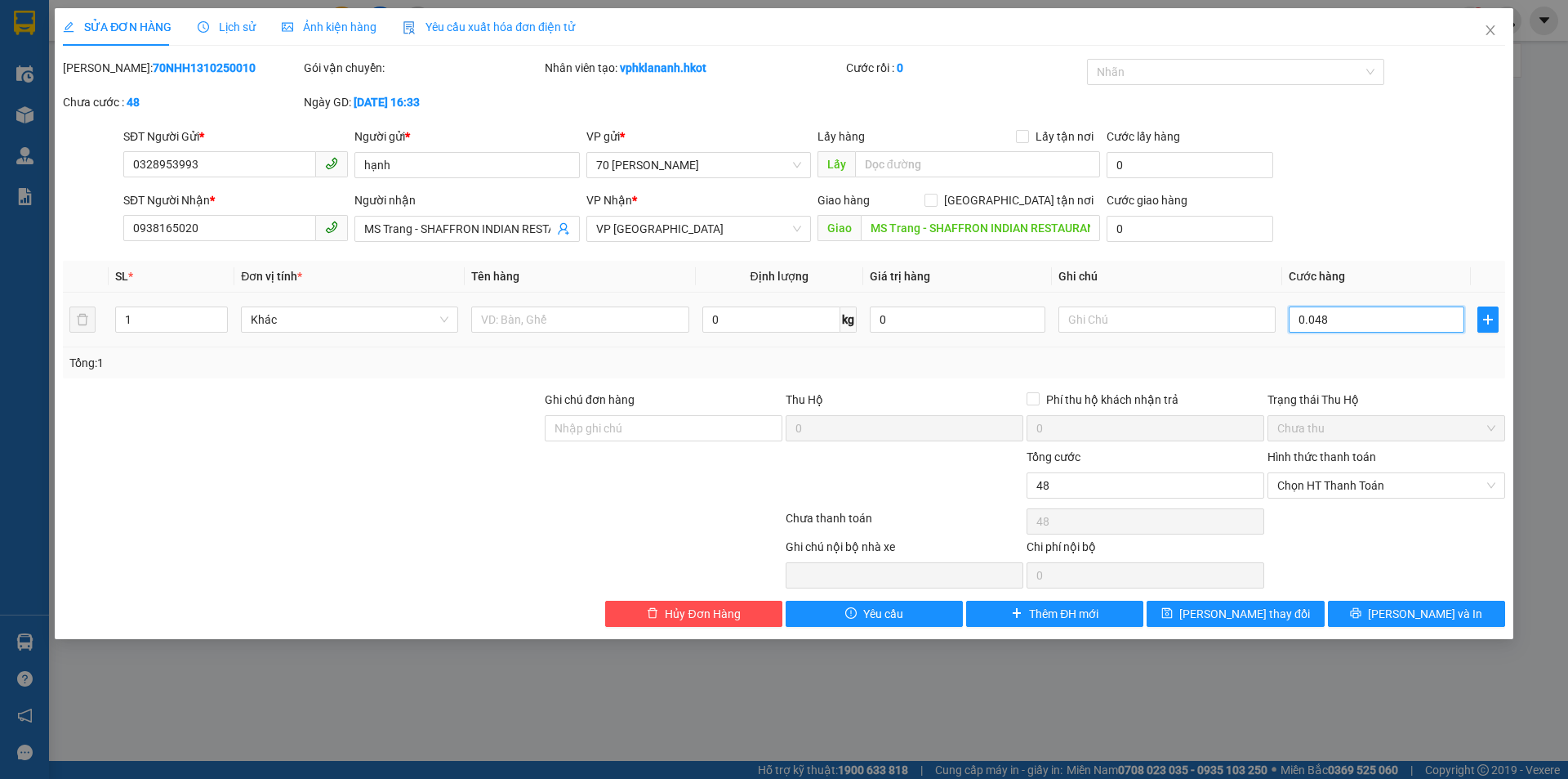
type input "00.480"
type input "480"
type input "4.800"
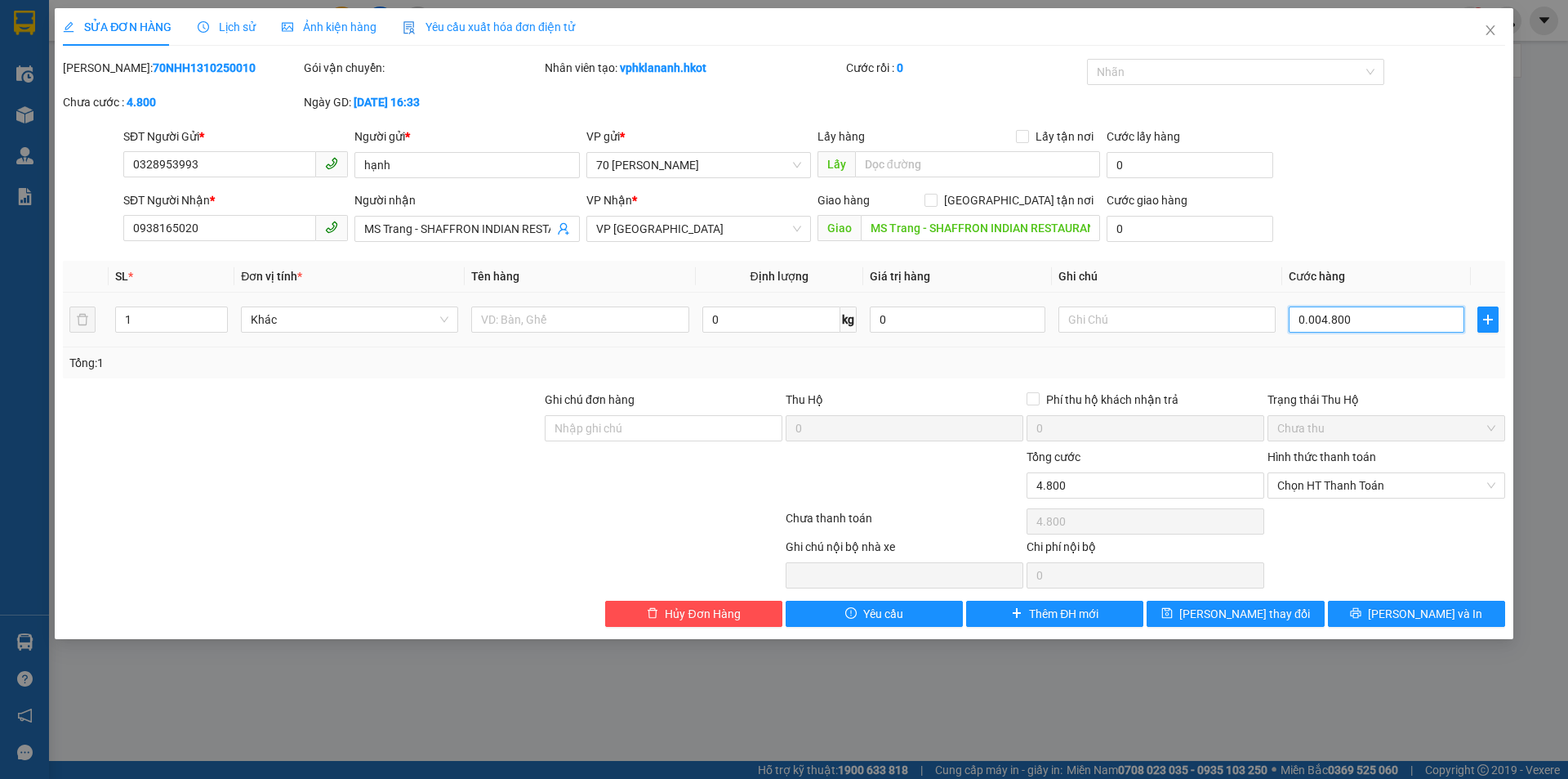
type input "000.048.000"
type input "48.000"
type input "[PHONE_NUMBER]"
type input "480.000"
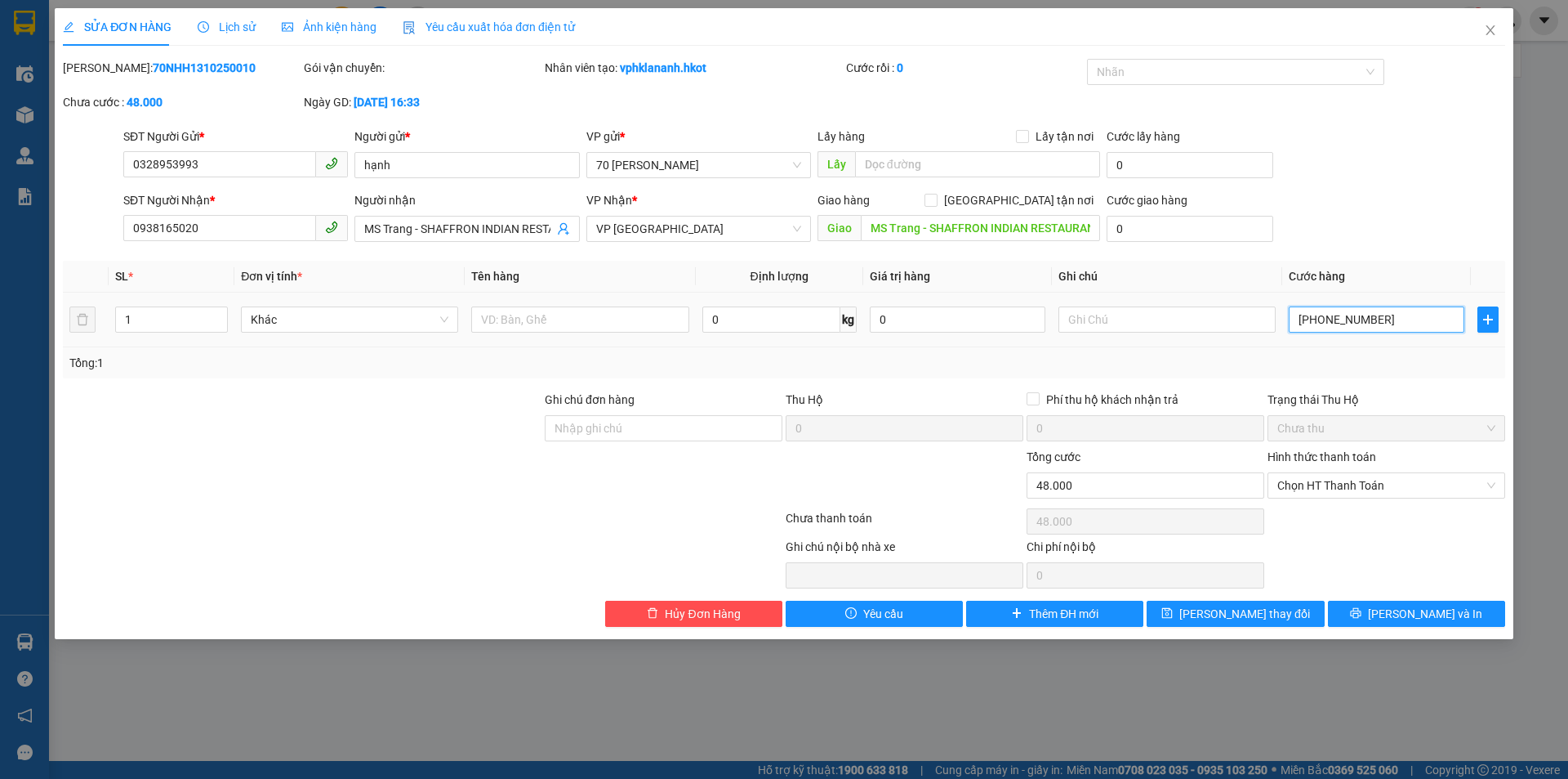
type input "480.000"
type input "00.480.000"
click at [1256, 361] on div "Tổng: 1" at bounding box center [784, 362] width 1429 height 18
type input "480.000"
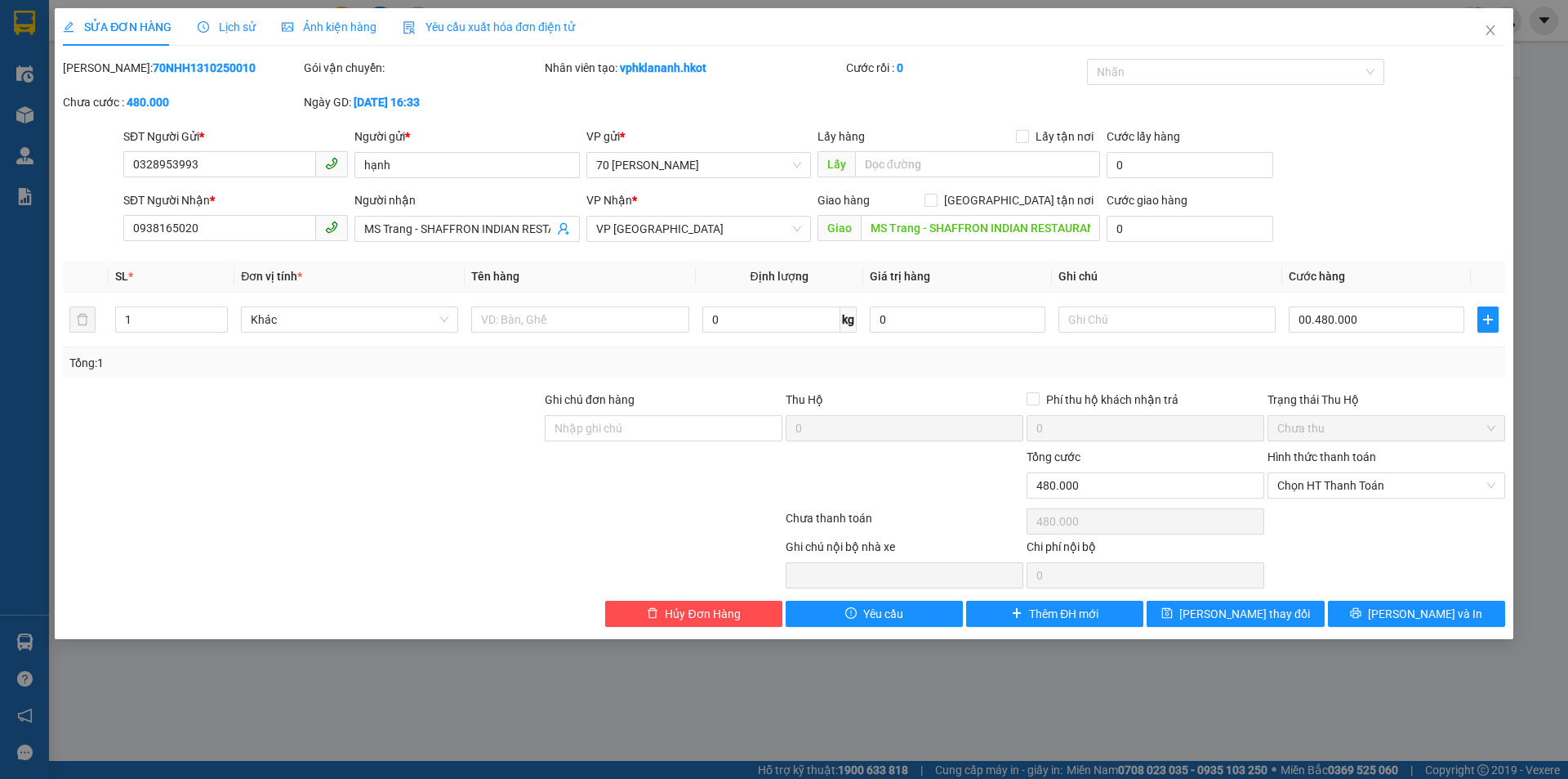
type input "480.000"
click at [755, 317] on input "0" at bounding box center [771, 319] width 138 height 26
type input "2"
type input "1"
type input "10"
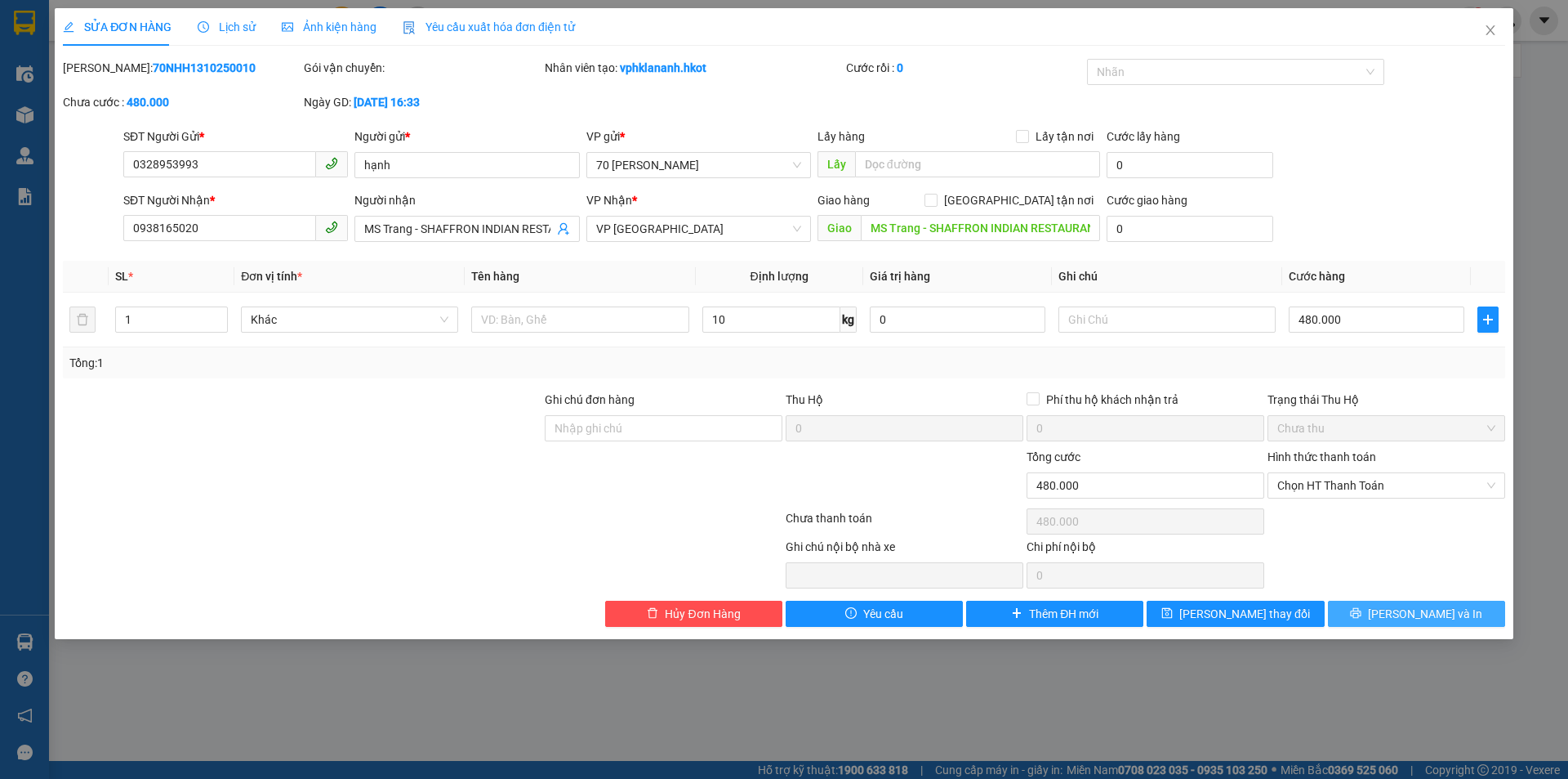
click at [1415, 616] on span "[PERSON_NAME] và In" at bounding box center [1425, 613] width 115 height 18
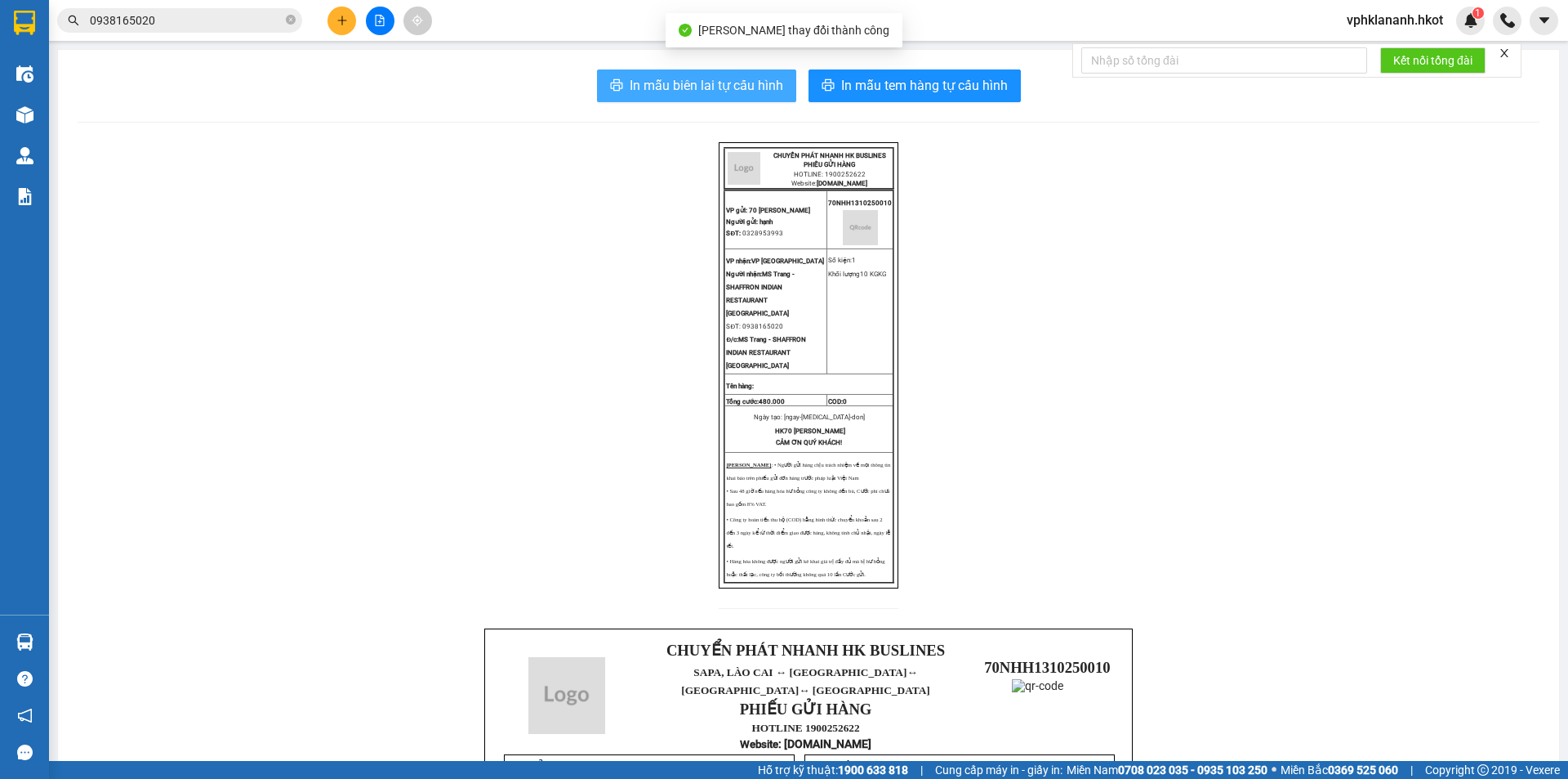
click at [735, 74] on button "In mẫu biên lai tự cấu hình" at bounding box center [697, 85] width 199 height 33
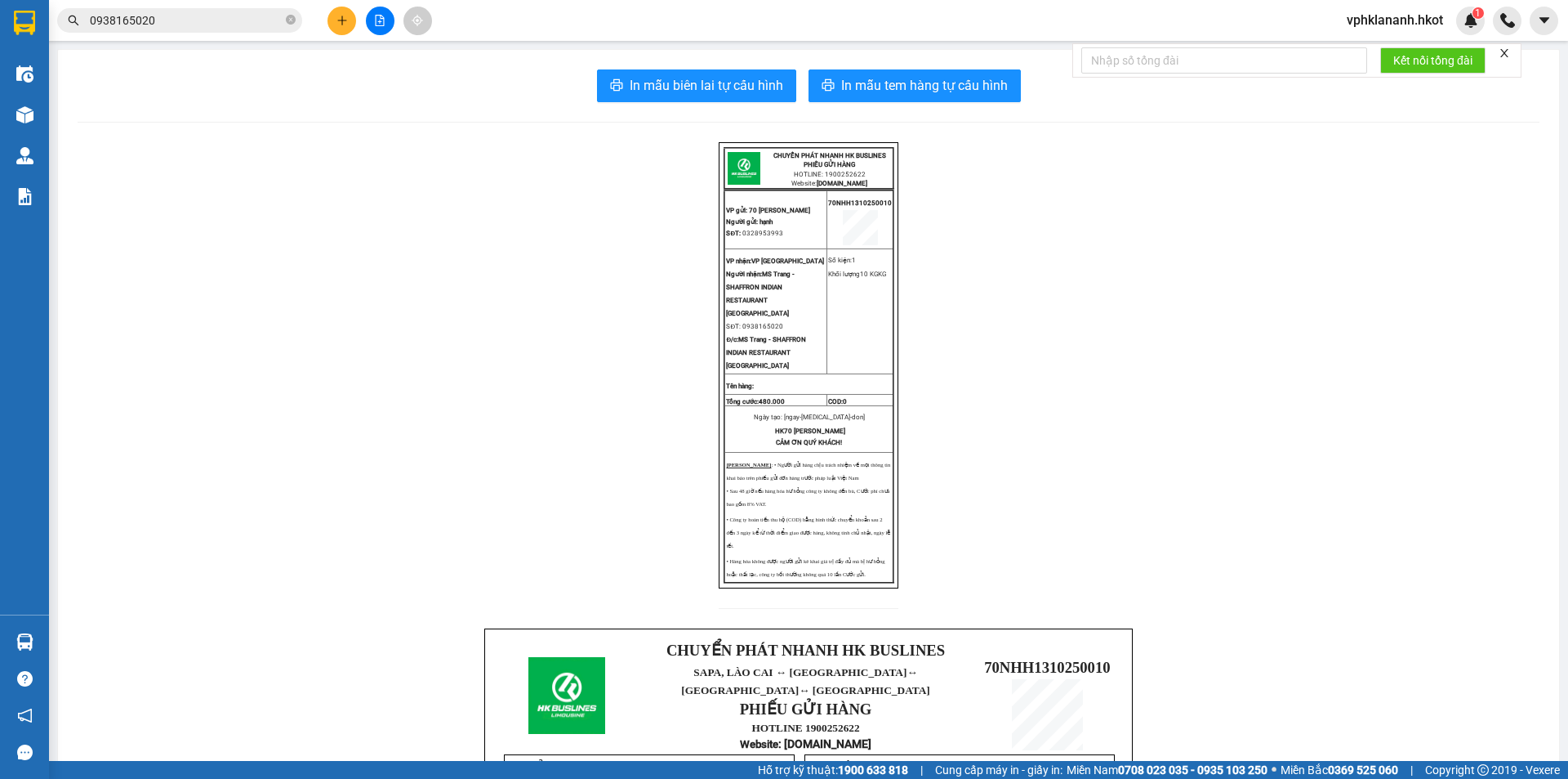
click at [339, 25] on icon "plus" at bounding box center [342, 21] width 12 height 12
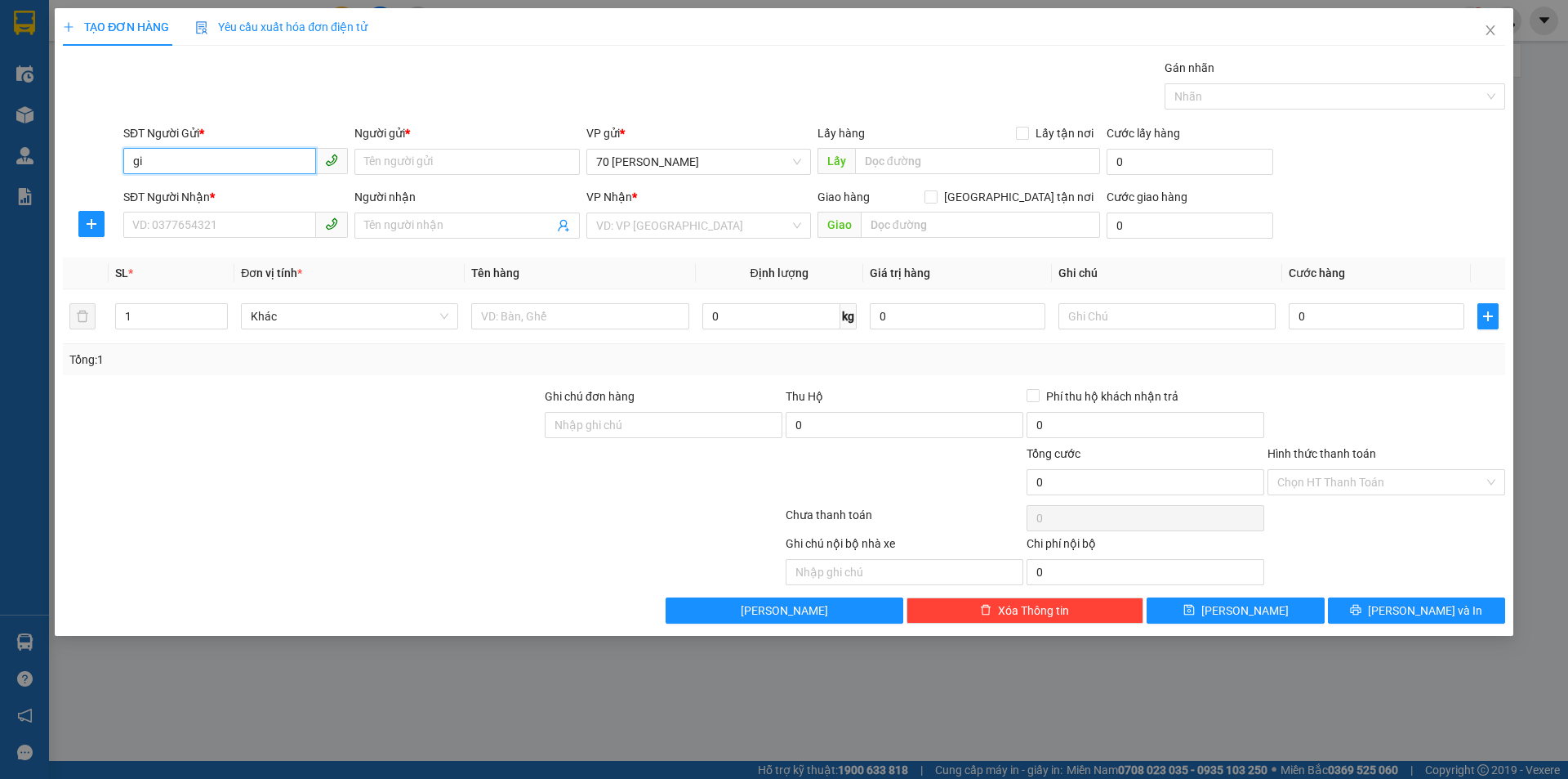
type input "g"
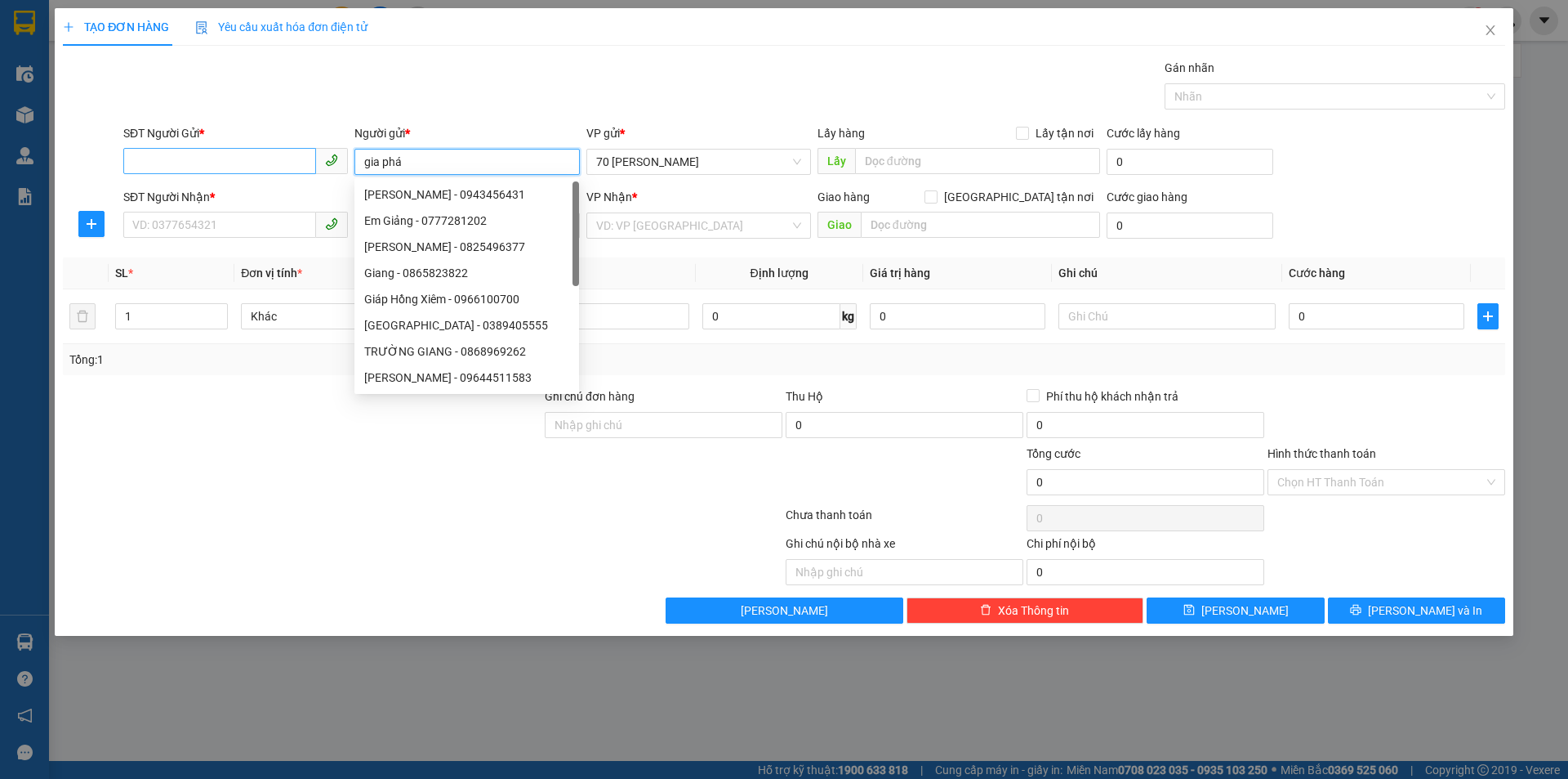
type input "gia phát"
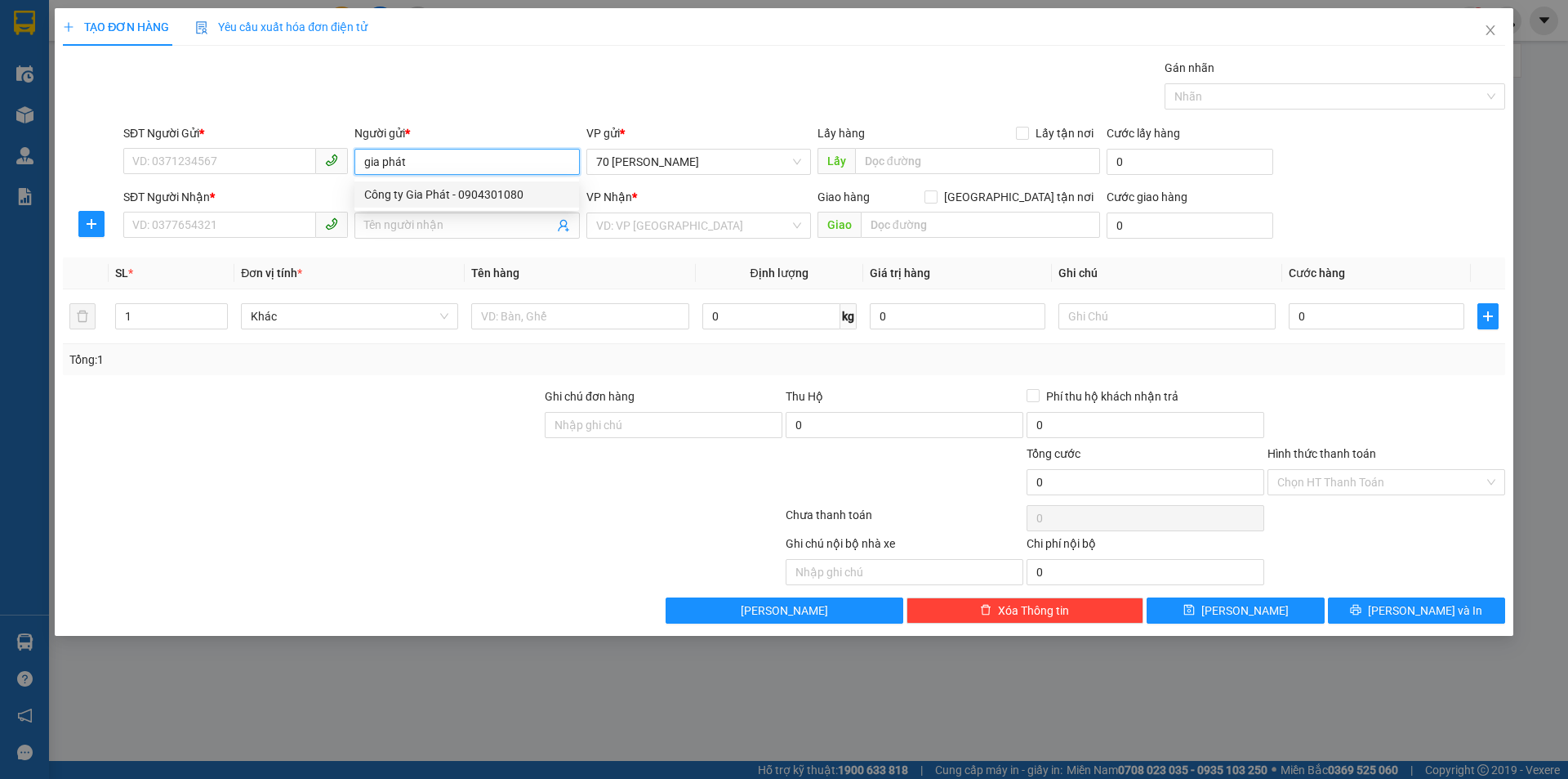
click at [484, 202] on div "Công ty Gia Phát - 0904301080" at bounding box center [466, 193] width 205 height 18
type input "0904301080"
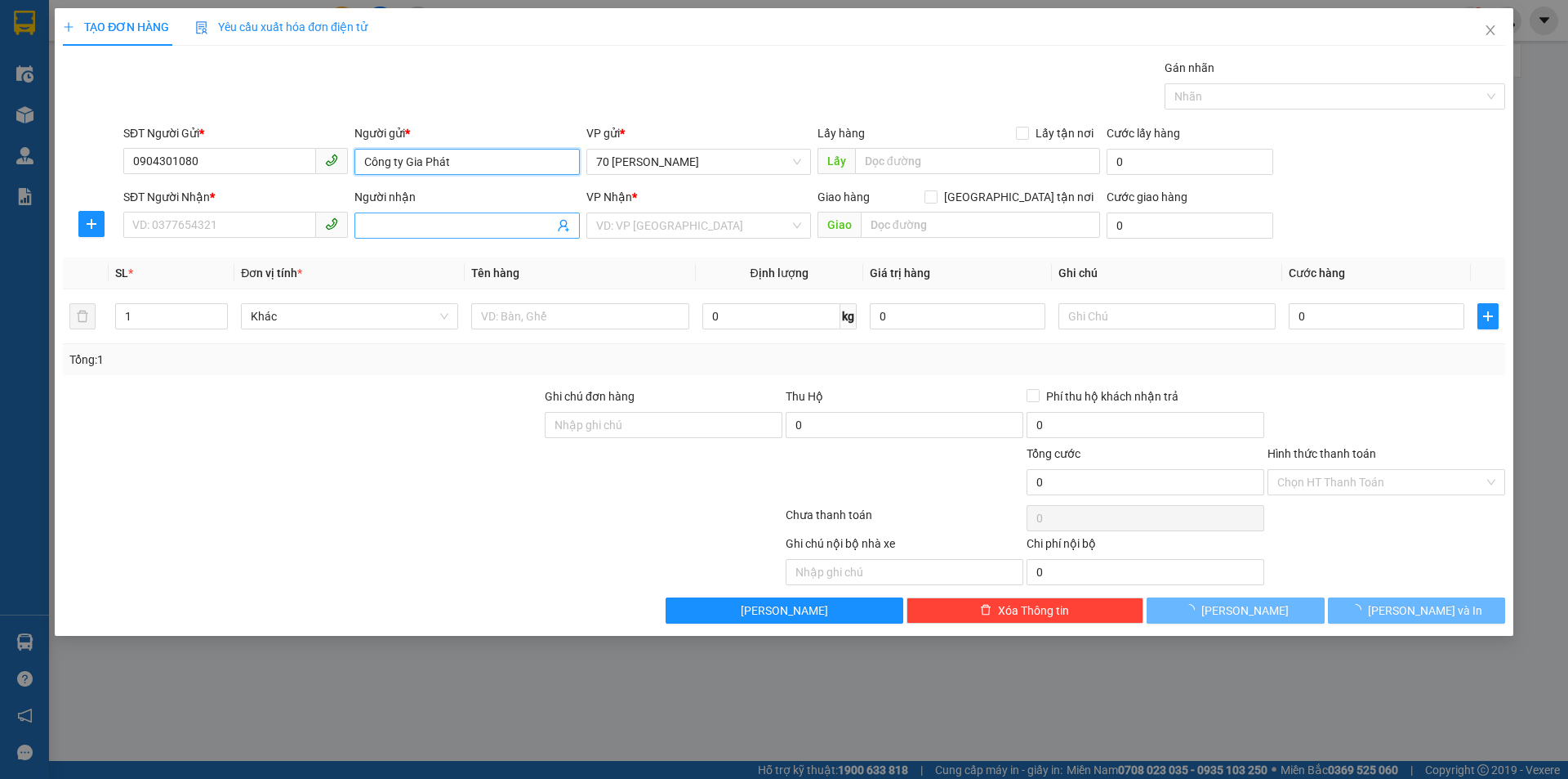
type input "Công ty Gia Phát"
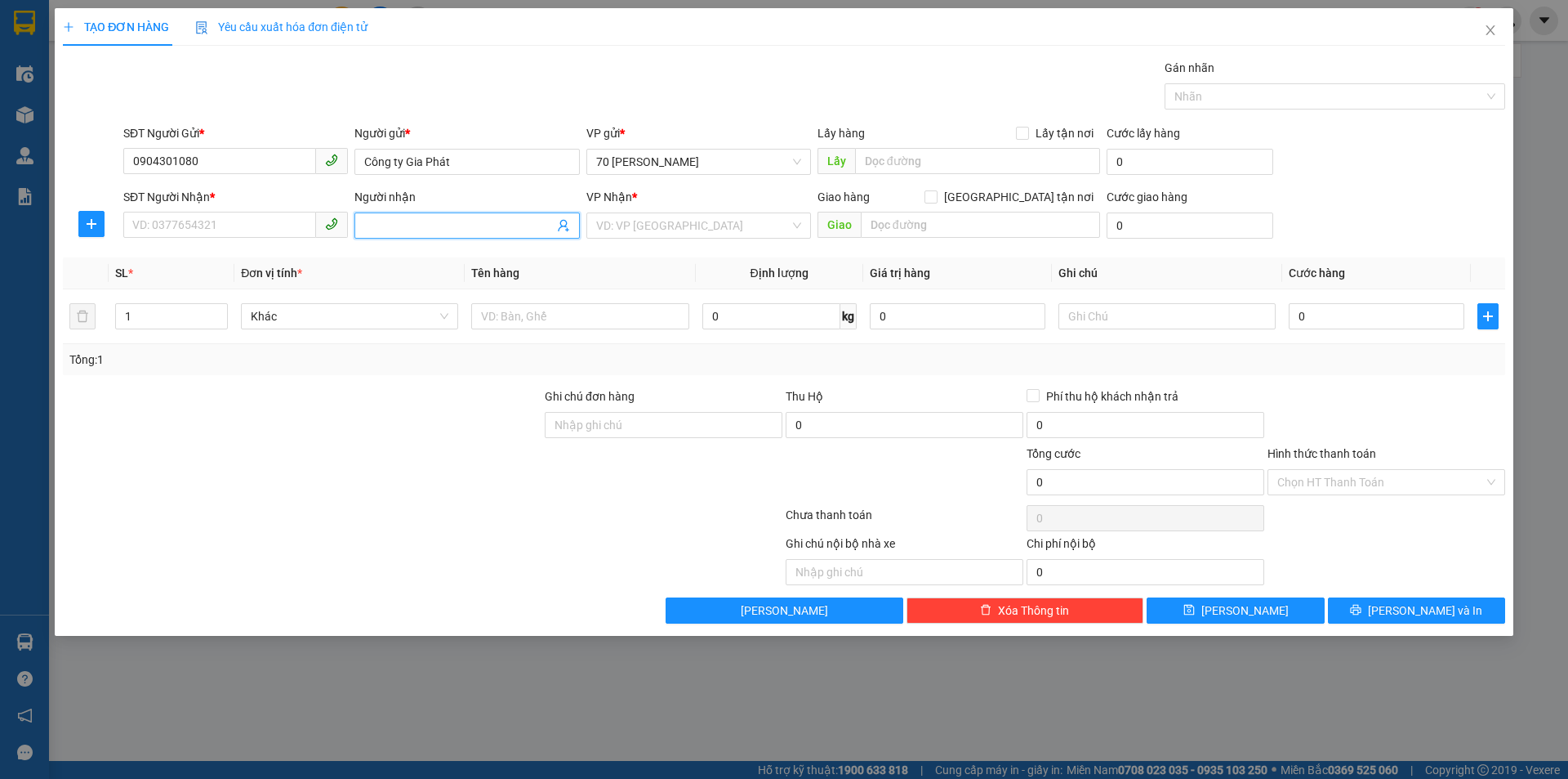
click at [395, 224] on input "Người nhận" at bounding box center [458, 225] width 188 height 18
type input "chie"
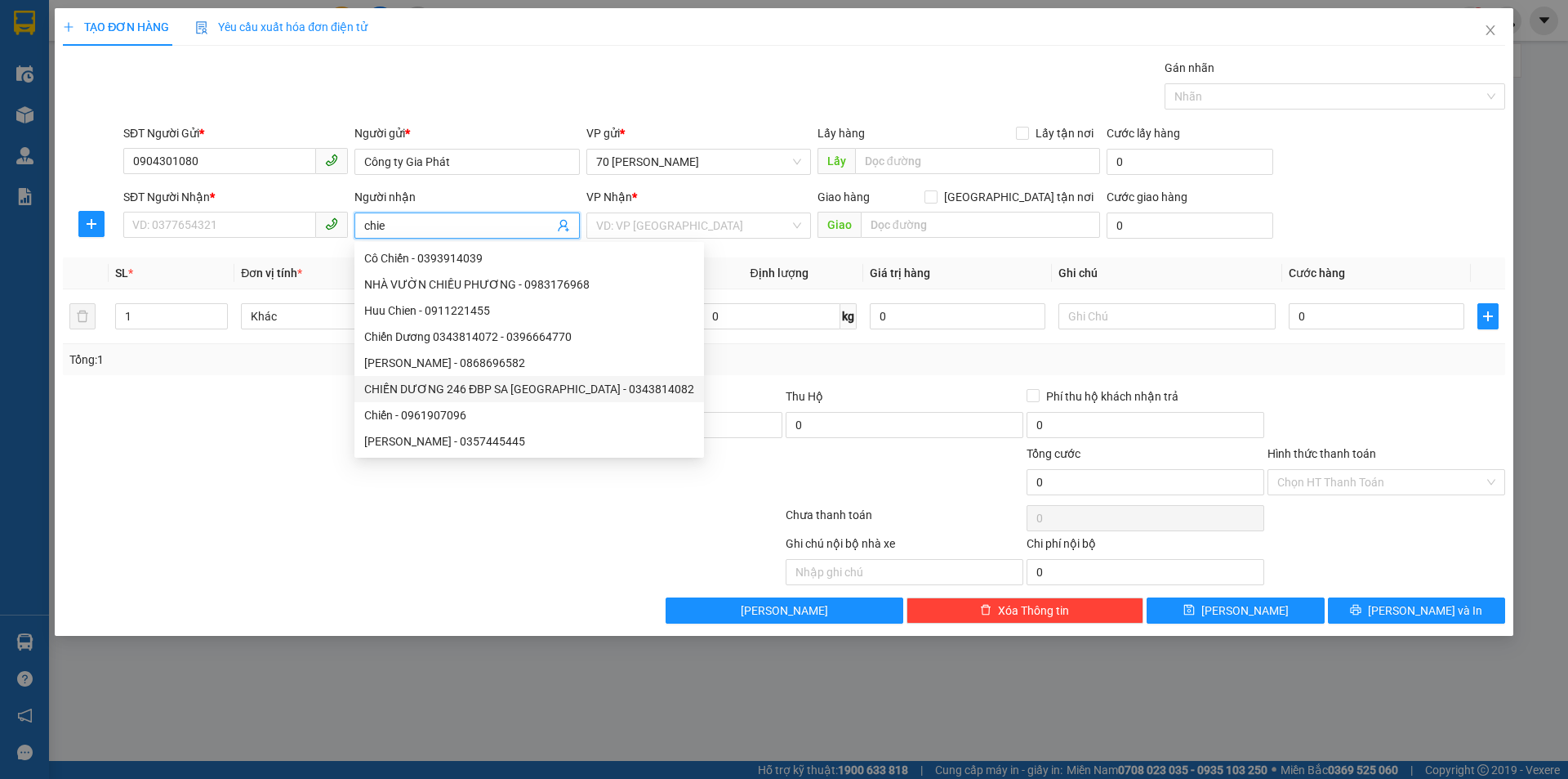
click at [457, 387] on div "CHIẾN DƯƠNG 246 ĐBP SA [GEOGRAPHIC_DATA] - 0343814082" at bounding box center [529, 389] width 330 height 18
type input "0343814082"
type input "CHIẾN DƯƠNG 246 ĐBP SA [GEOGRAPHIC_DATA]"
checkbox input "true"
type input "246 [GEOGRAPHIC_DATA]"
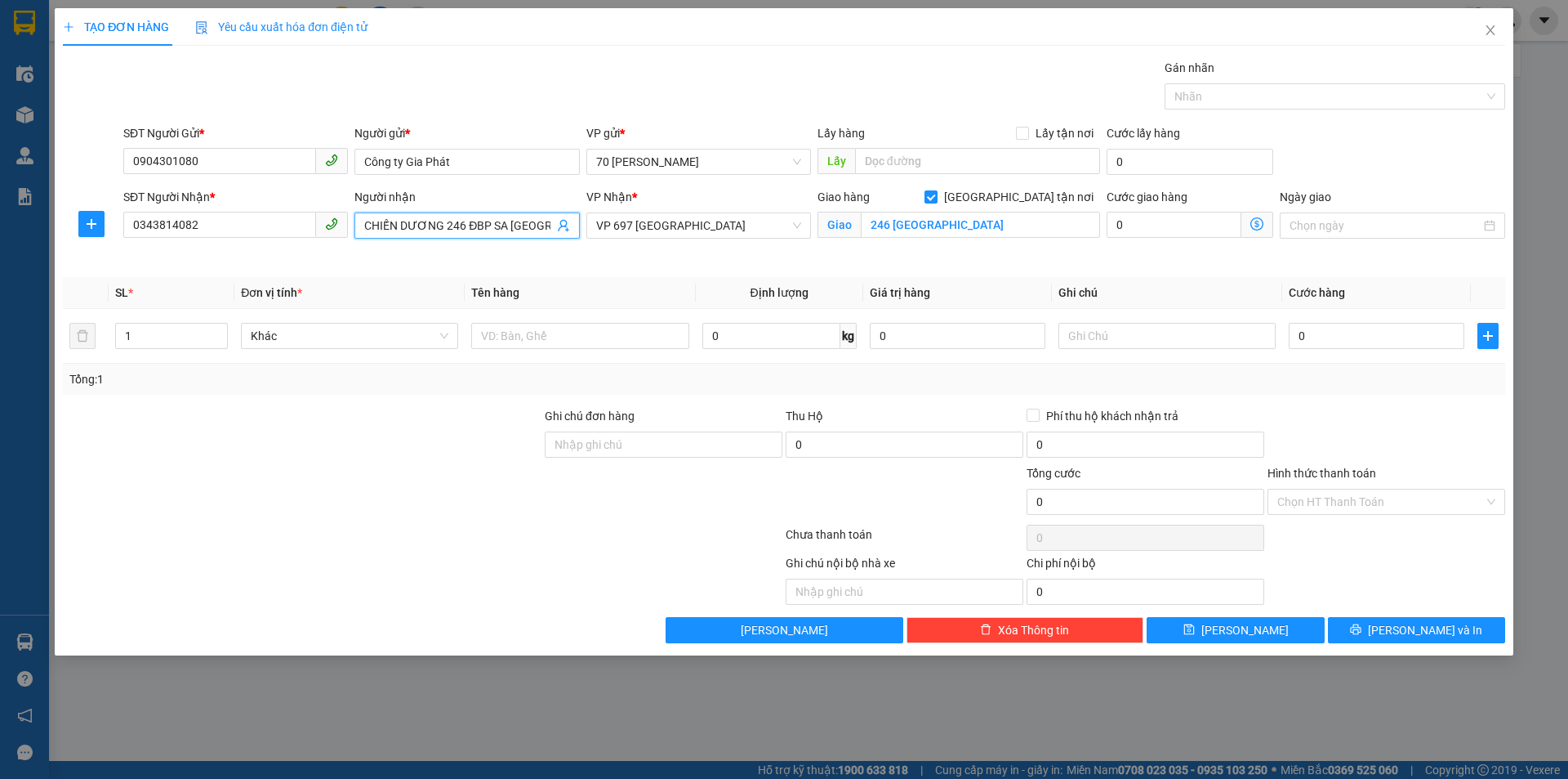
click at [393, 230] on input "CHIẾN DƯƠNG 246 ĐBP SA [GEOGRAPHIC_DATA]" at bounding box center [458, 225] width 188 height 18
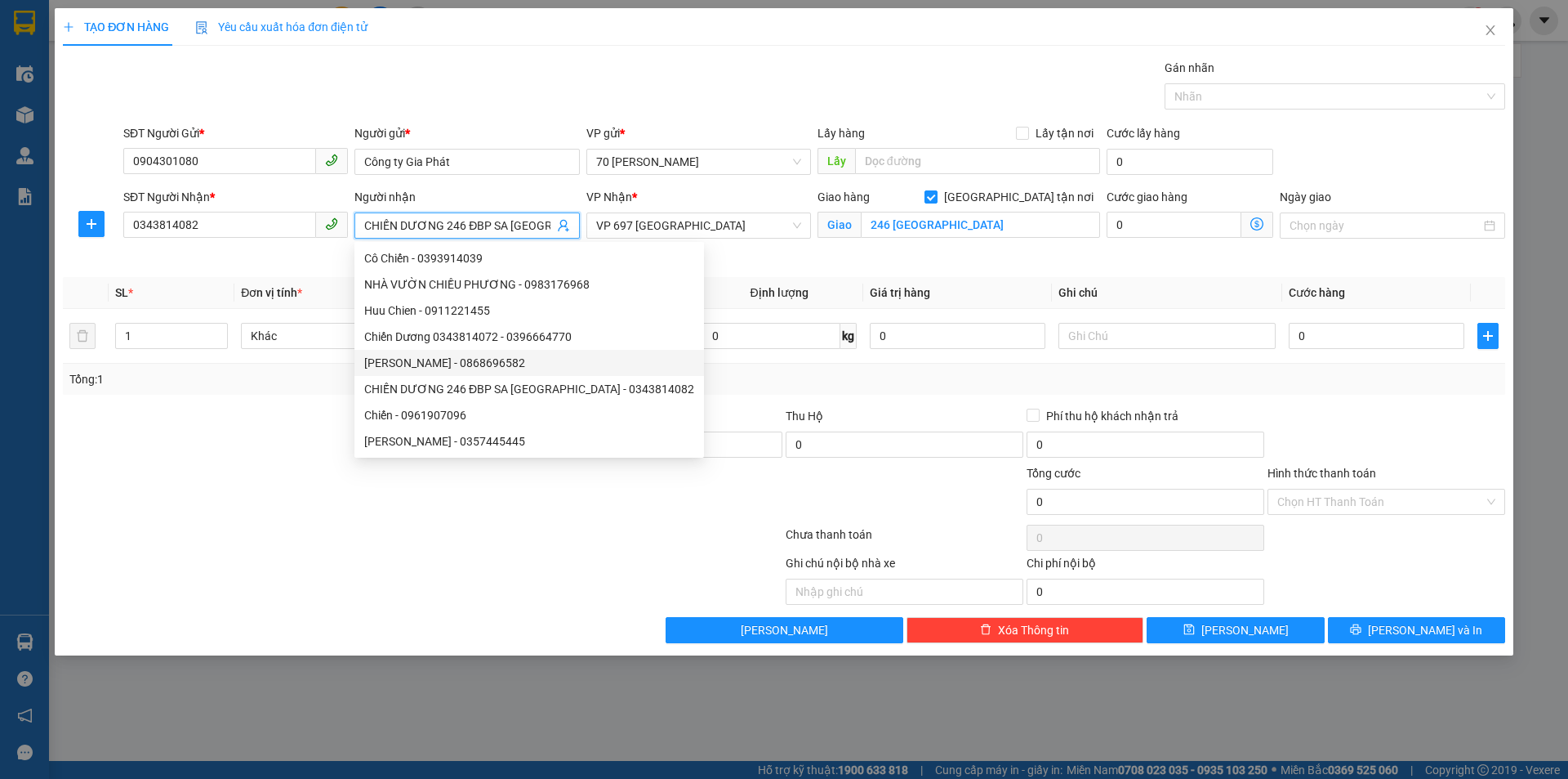
scroll to position [52, 0]
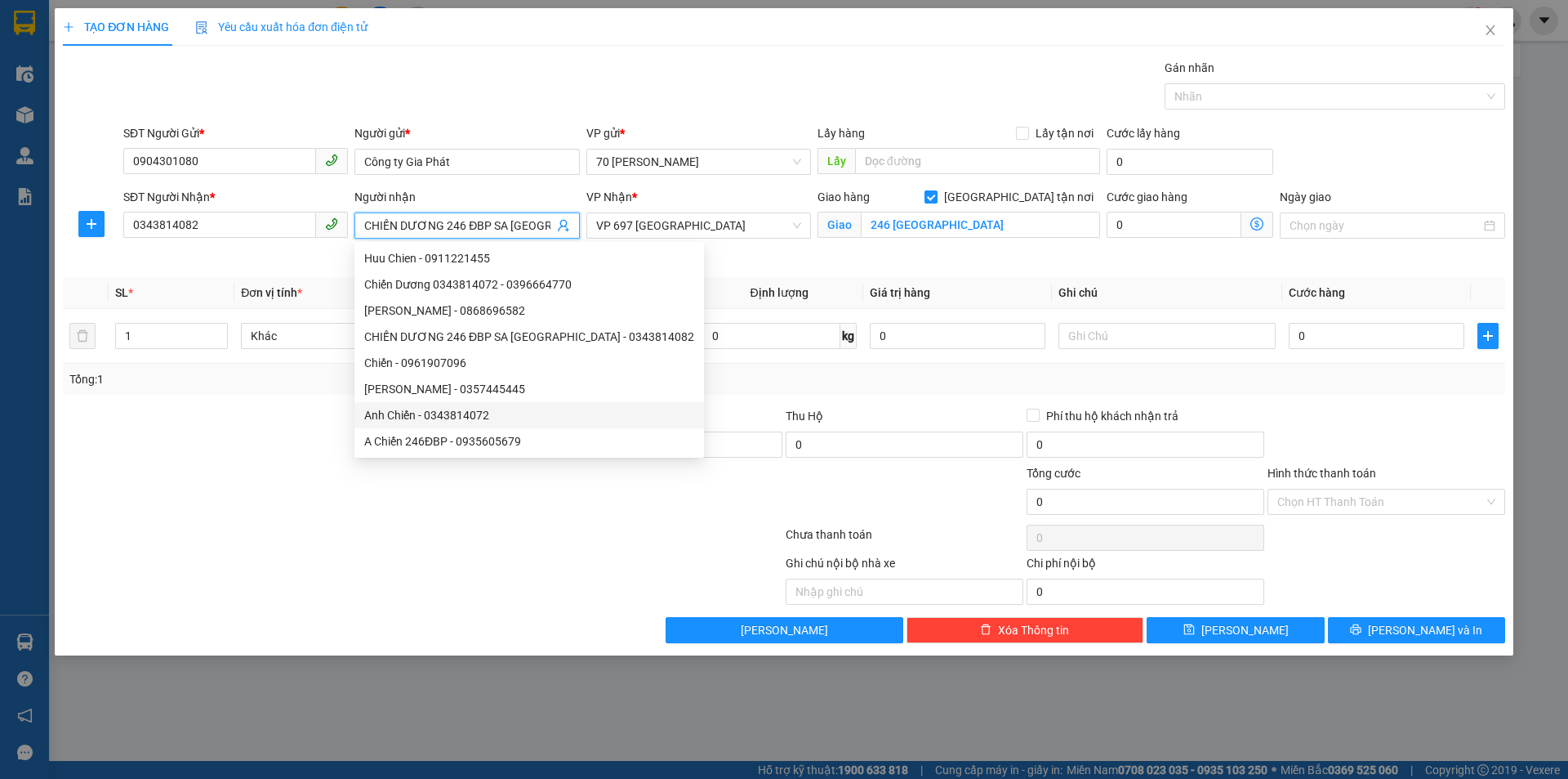
type input "CHIẾN DƯƠNG 246 ĐBP SA [GEOGRAPHIC_DATA]"
click at [211, 410] on div at bounding box center [302, 436] width 482 height 57
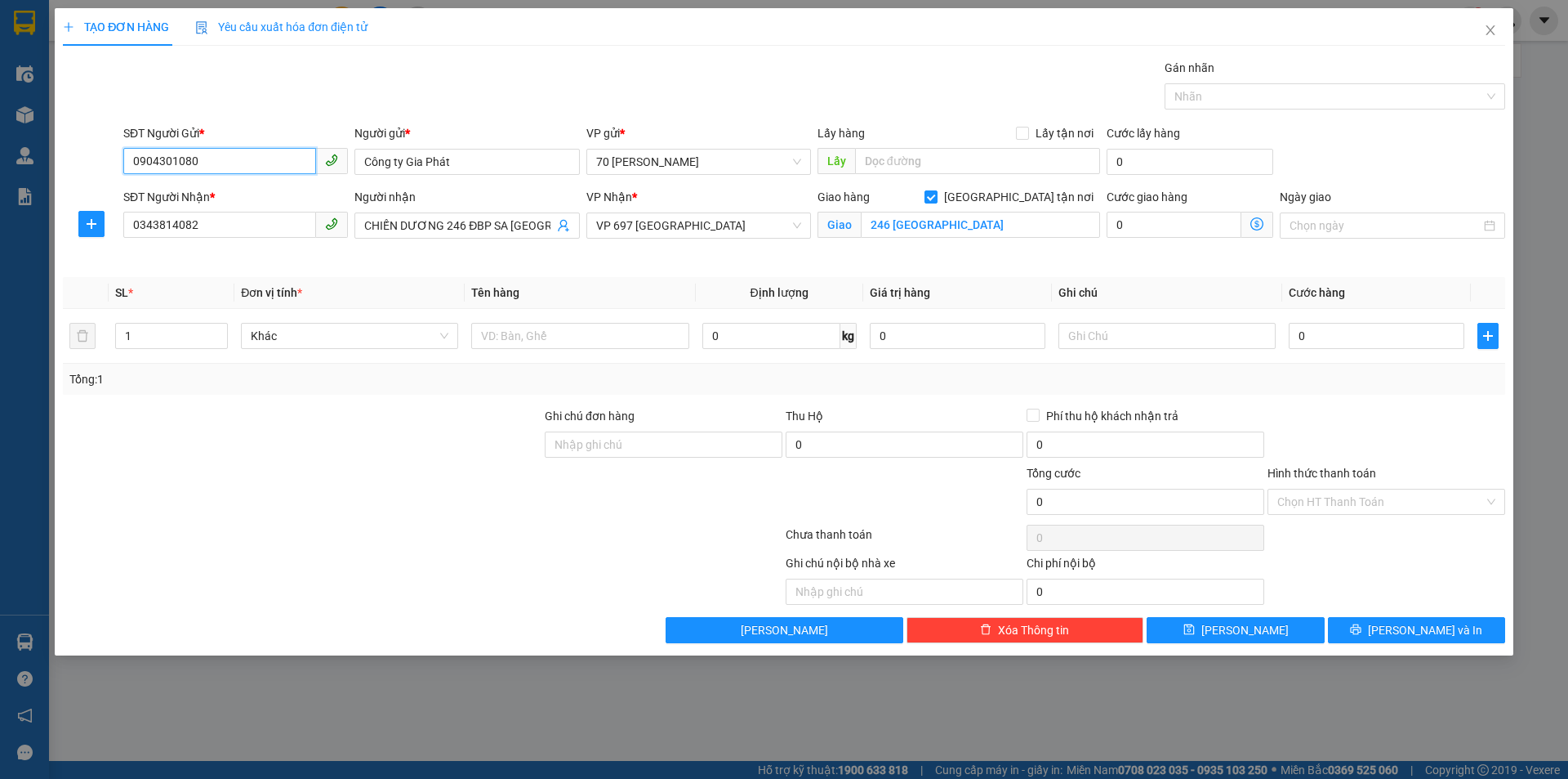
drag, startPoint x: 218, startPoint y: 167, endPoint x: 289, endPoint y: 8, distance: 174.1
click at [59, 124] on div "TẠO ĐƠN HÀNG Yêu cầu xuất hóa đơn điện tử Transit Pickup Surcharge Ids Transit …" at bounding box center [784, 332] width 1458 height 647
click at [1357, 339] on input "0" at bounding box center [1376, 335] width 176 height 26
type input "009"
type input "9"
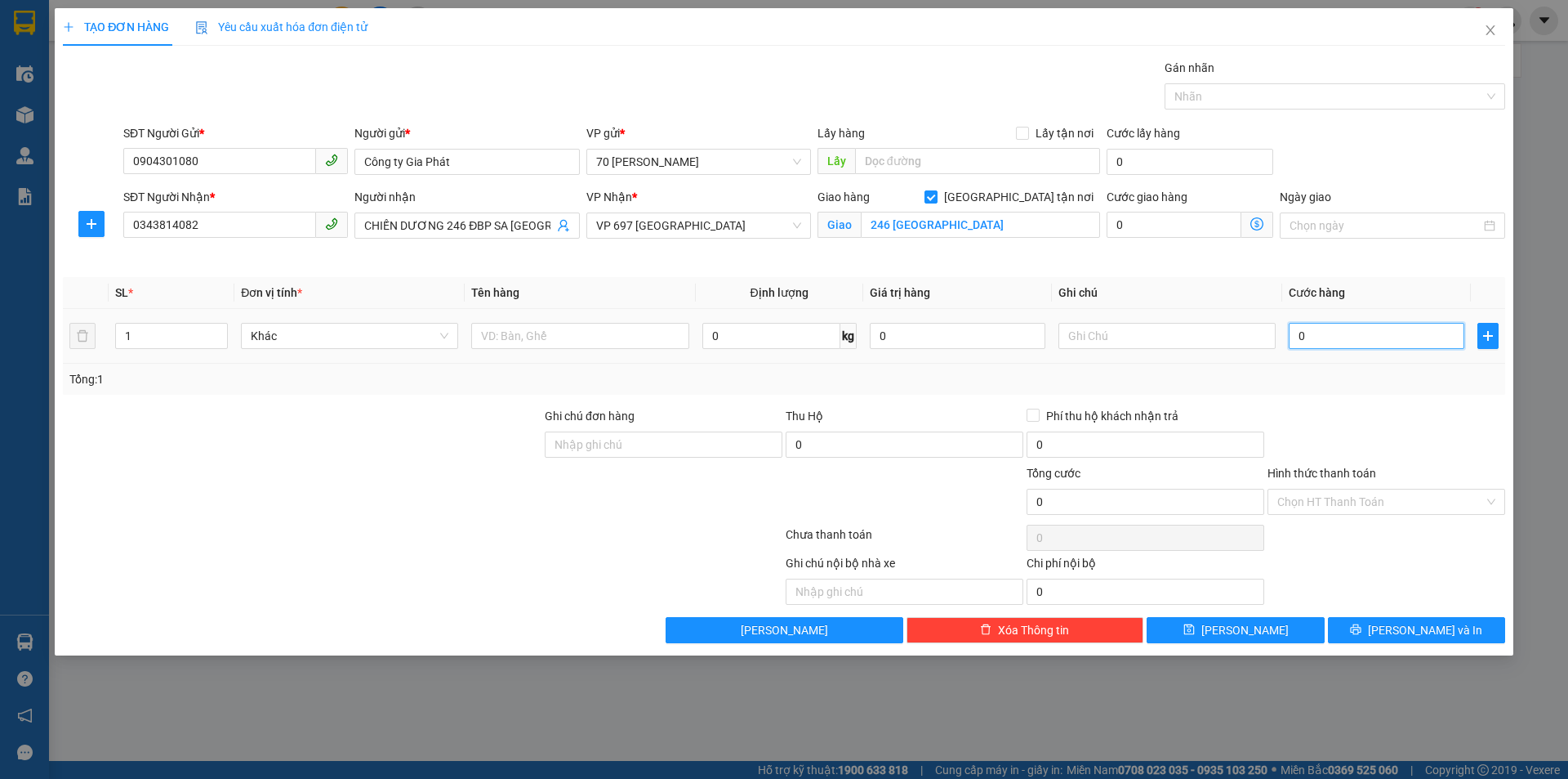
type input "9"
type input "0.090"
type input "90"
type input "00.900"
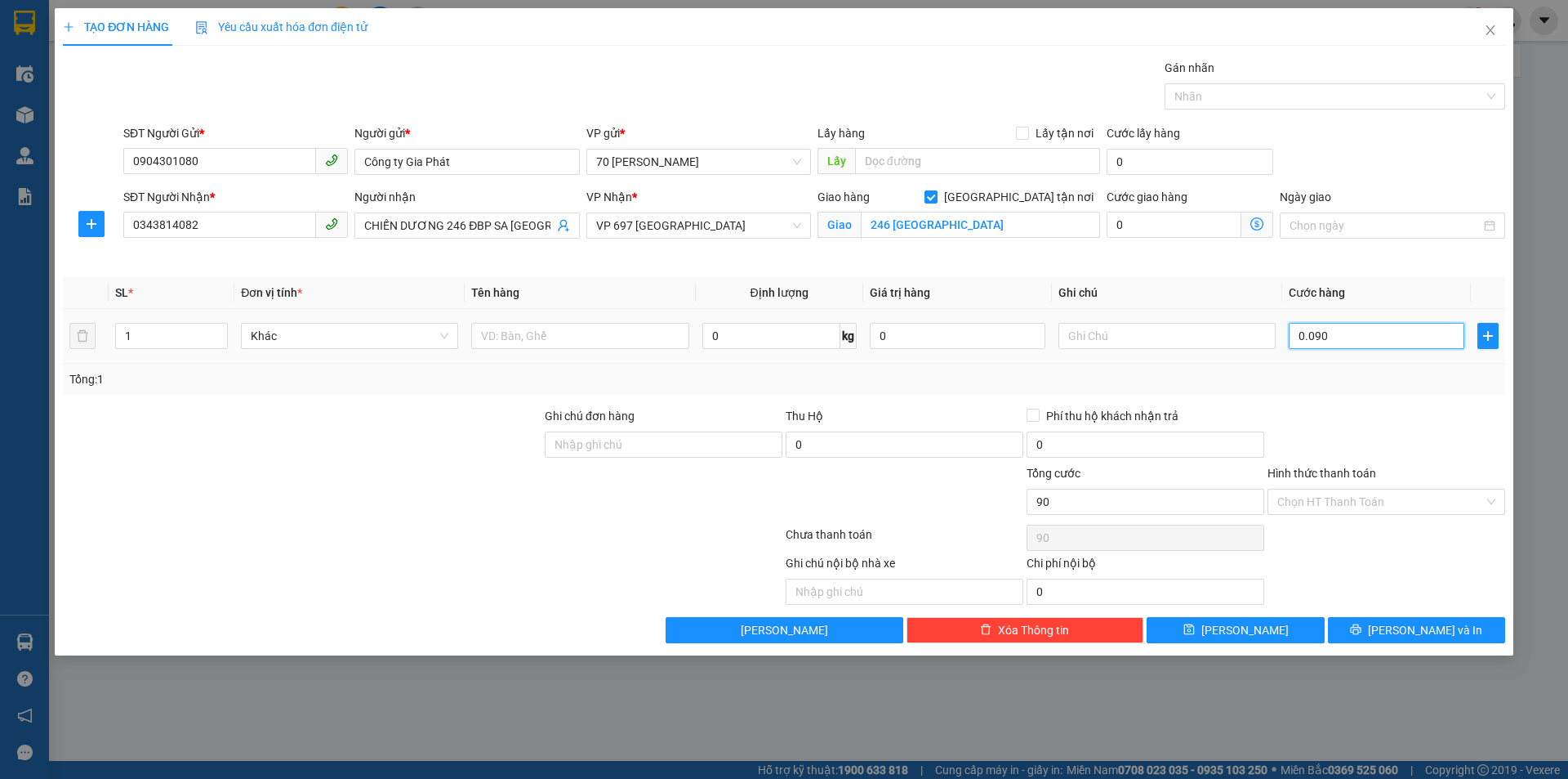
type input "900"
type input "0.009.000"
type input "9.000"
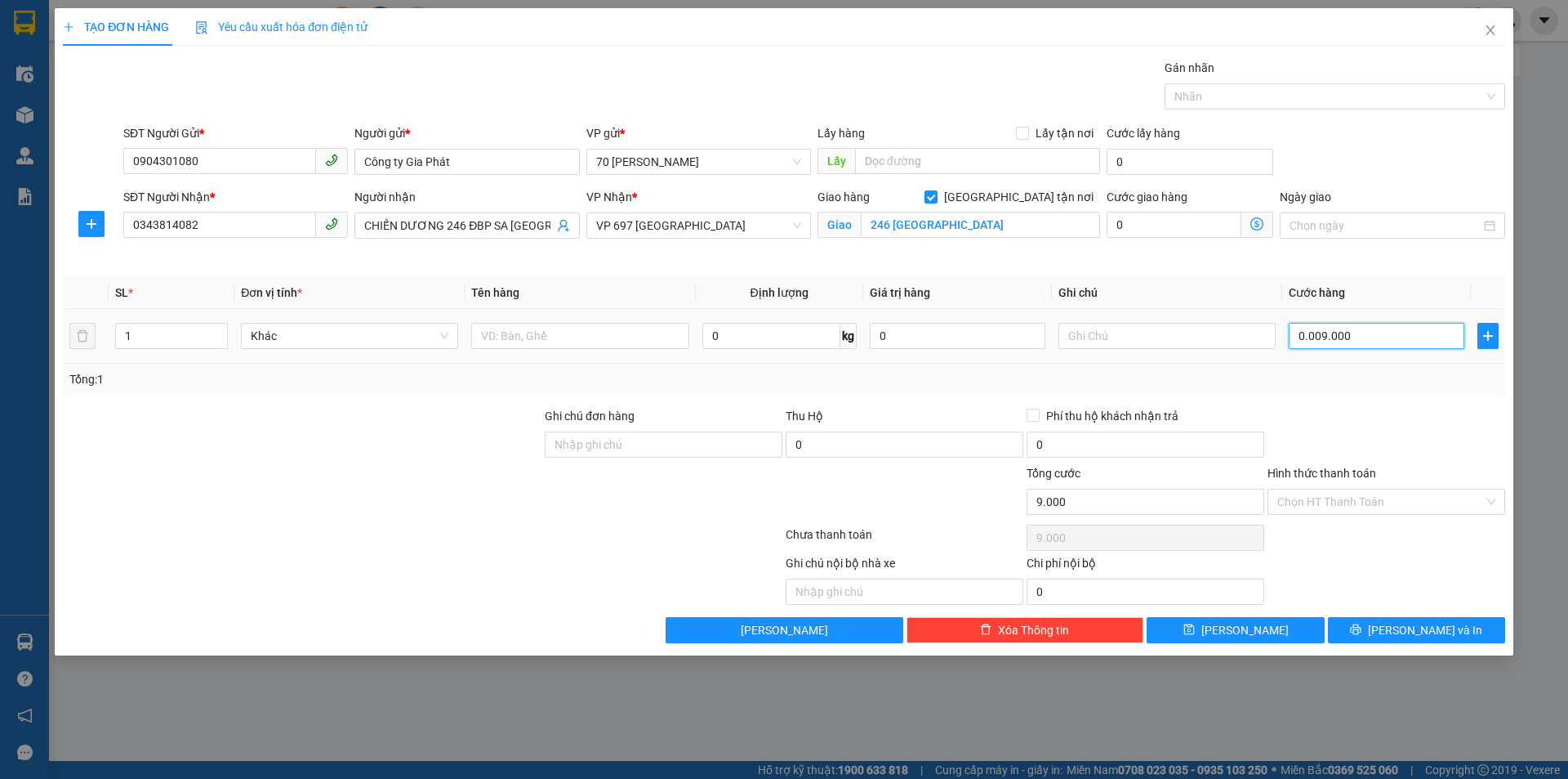
type input "000.090.000"
type input "90.000"
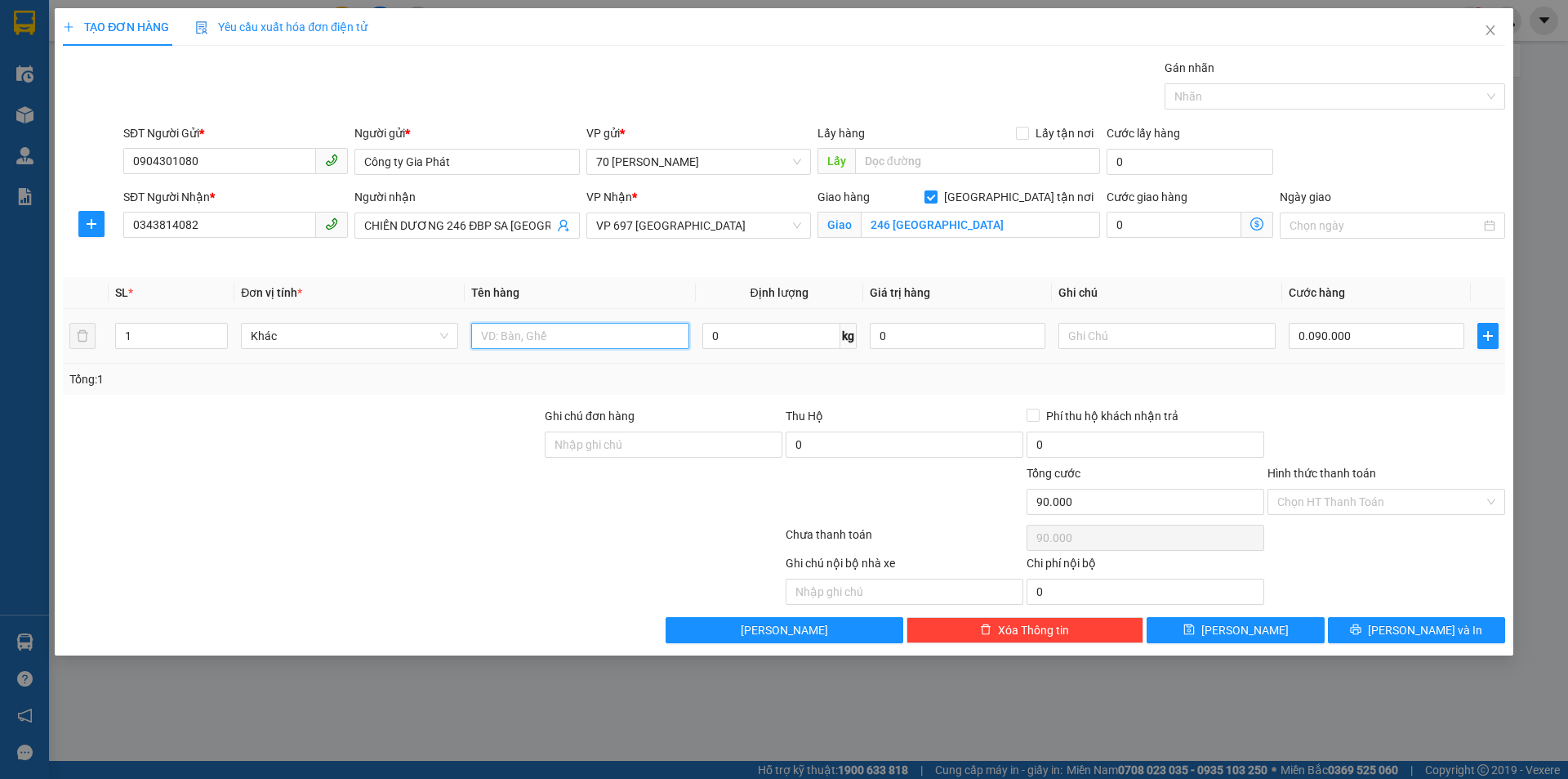
type input "90.000"
drag, startPoint x: 572, startPoint y: 330, endPoint x: 561, endPoint y: 326, distance: 11.7
click at [568, 329] on input "text" at bounding box center [579, 335] width 217 height 26
type input "đ"
drag, startPoint x: 1393, startPoint y: 632, endPoint x: 1410, endPoint y: 637, distance: 17.7
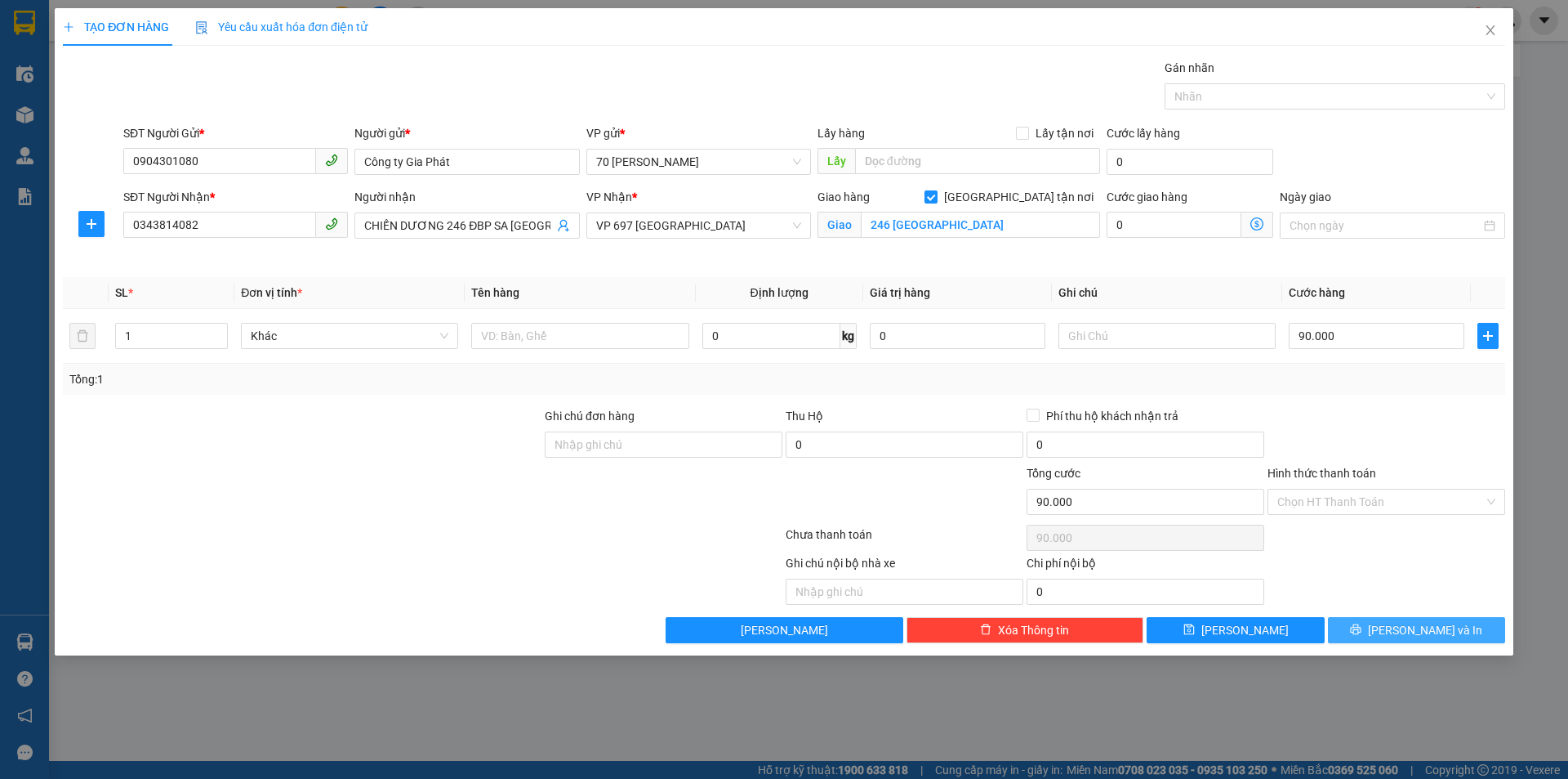
click at [1361, 632] on icon "printer" at bounding box center [1356, 629] width 12 height 12
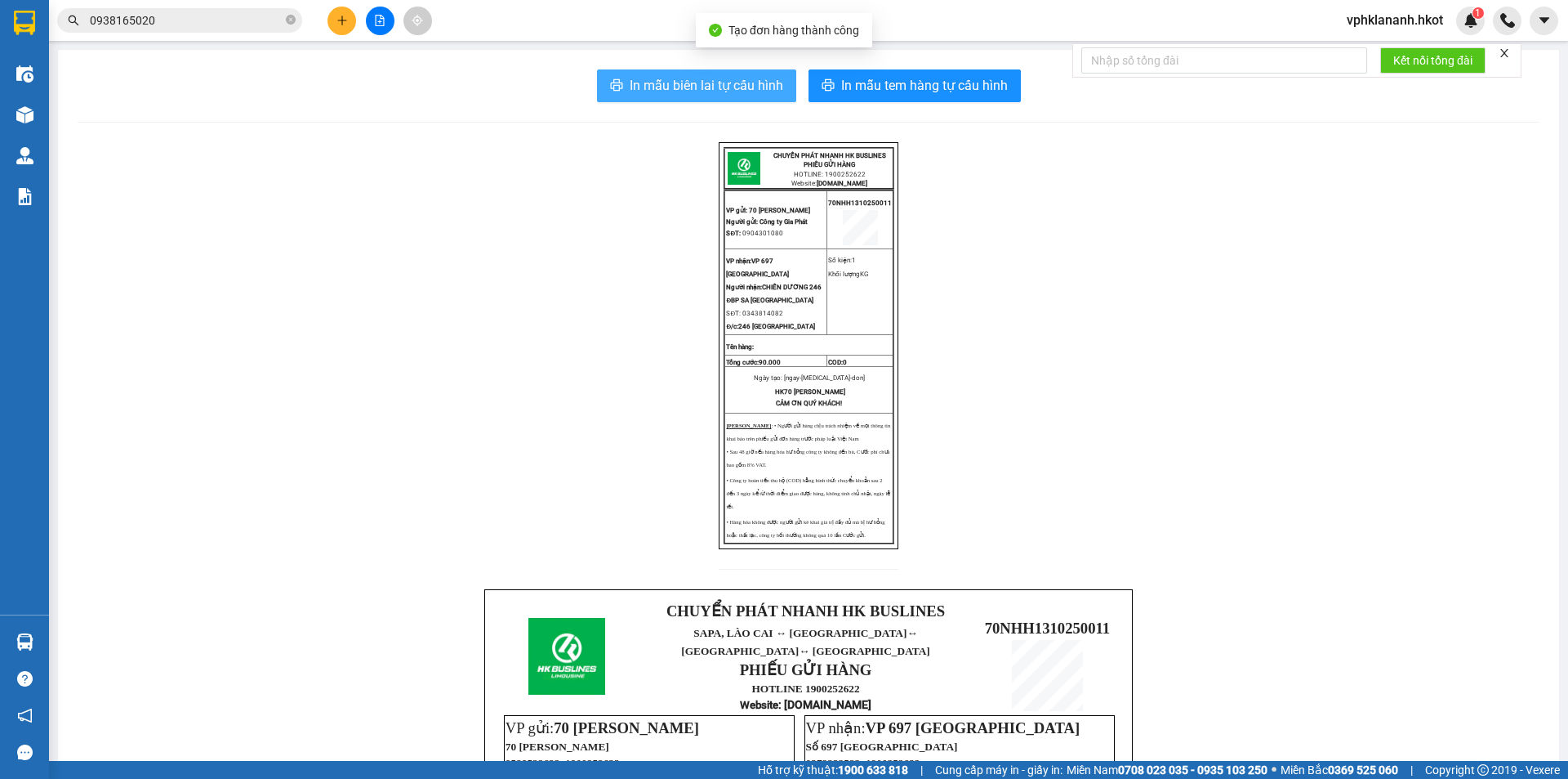
click at [720, 78] on span "In mẫu biên lai tự cấu hình" at bounding box center [706, 85] width 153 height 20
click at [160, 26] on input "0938165020" at bounding box center [186, 20] width 193 height 18
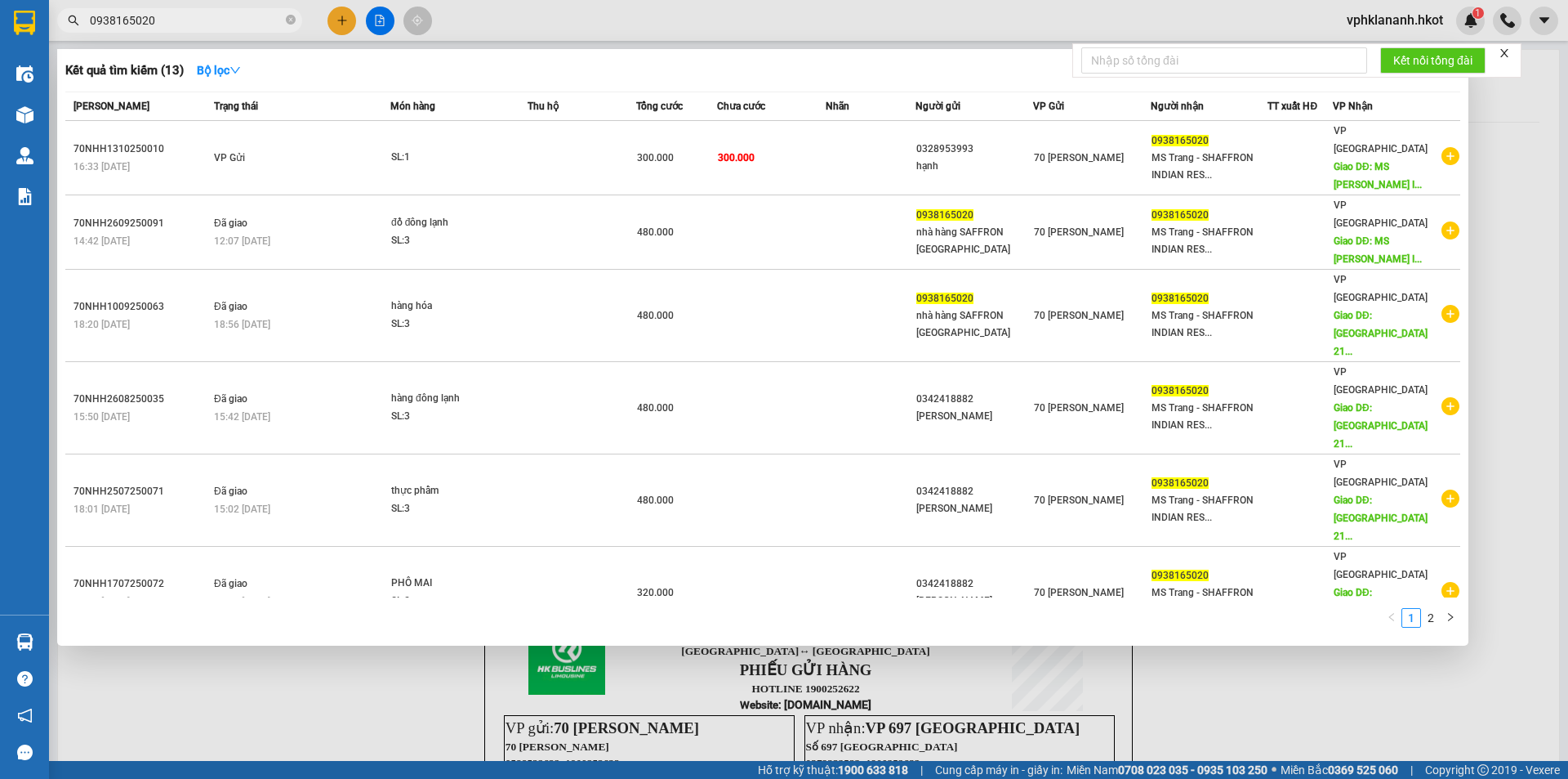
click at [160, 26] on input "0938165020" at bounding box center [186, 20] width 193 height 18
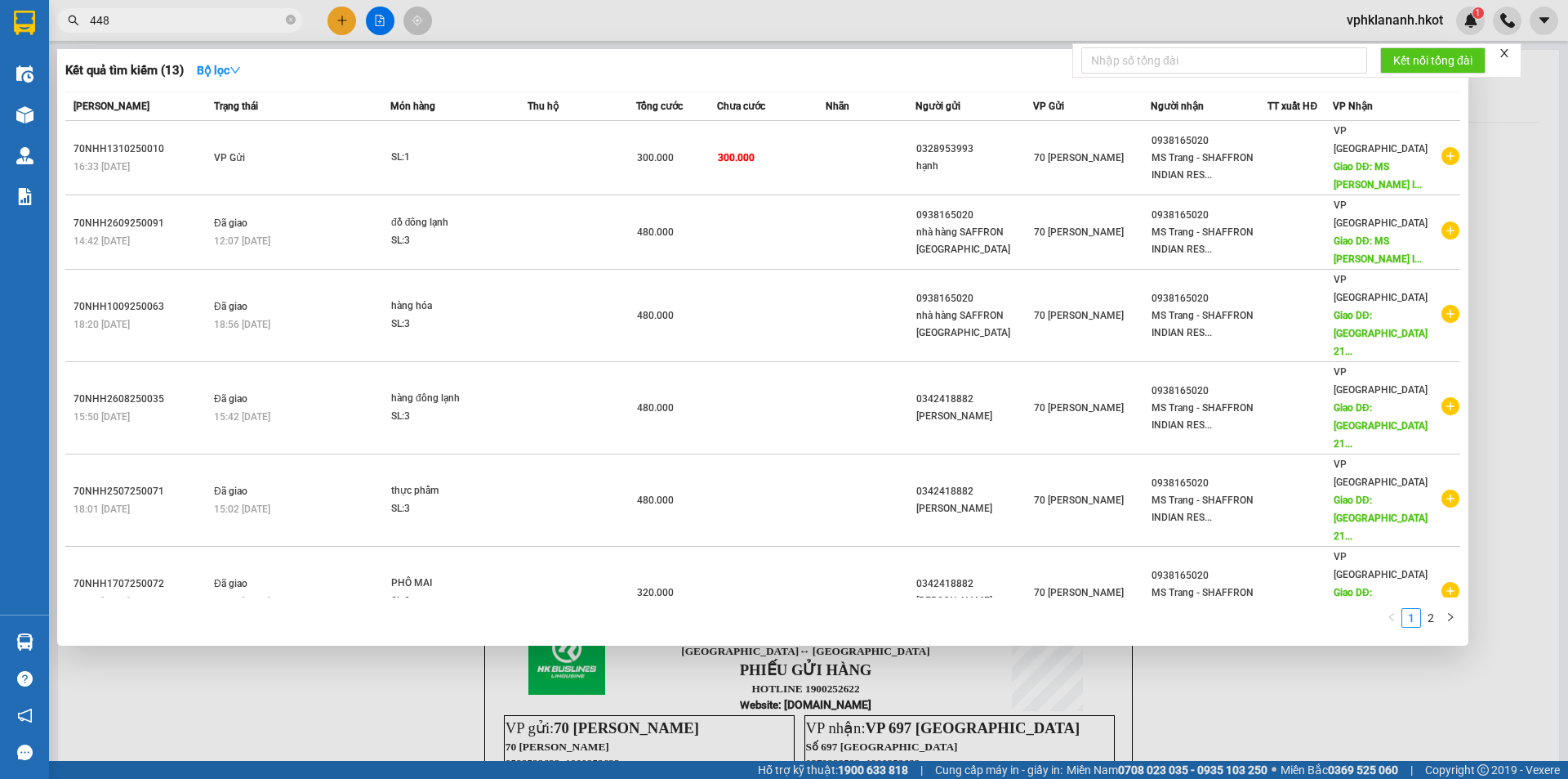
type input "4484"
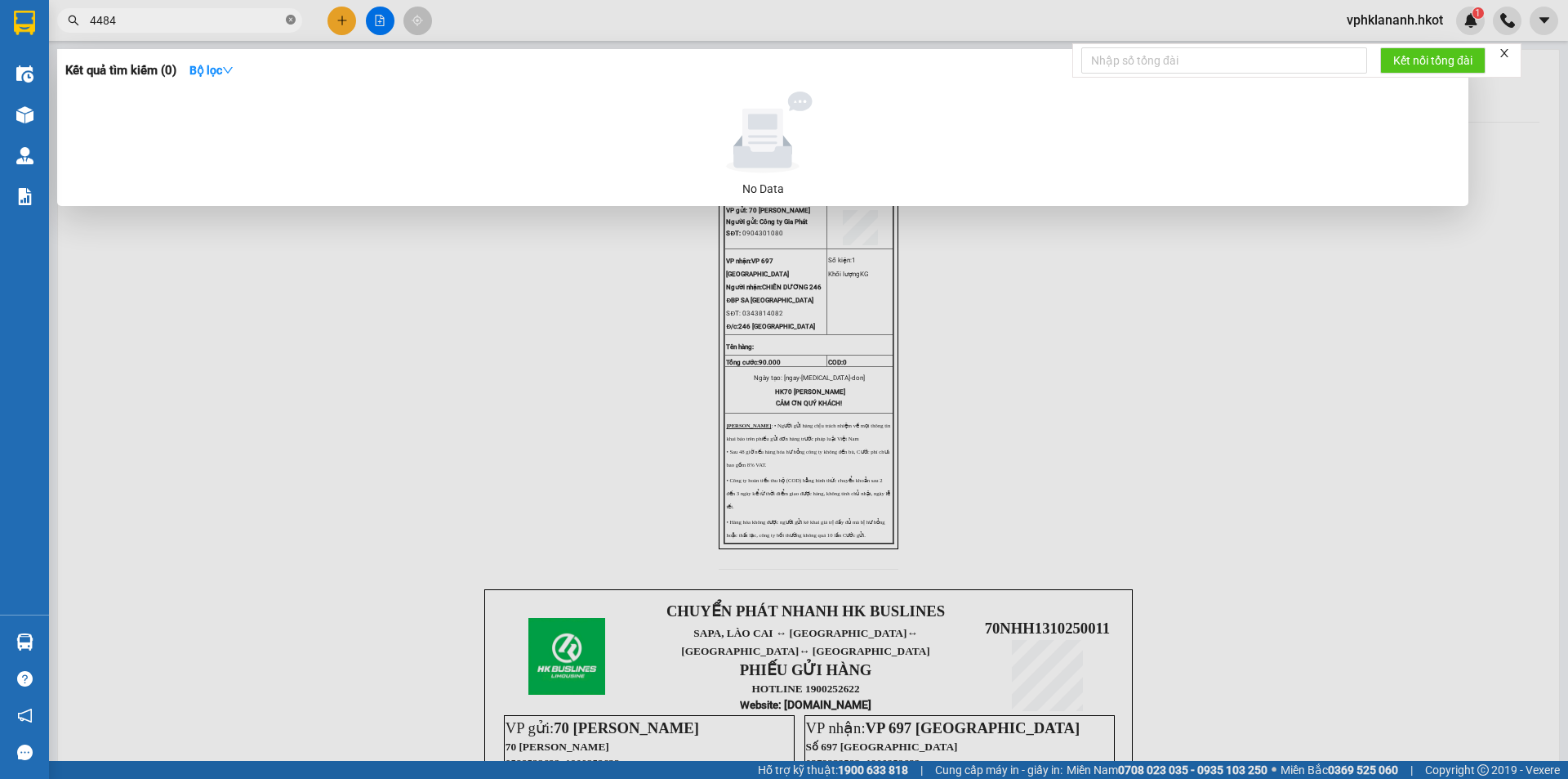
click at [291, 23] on icon "close-circle" at bounding box center [290, 20] width 10 height 10
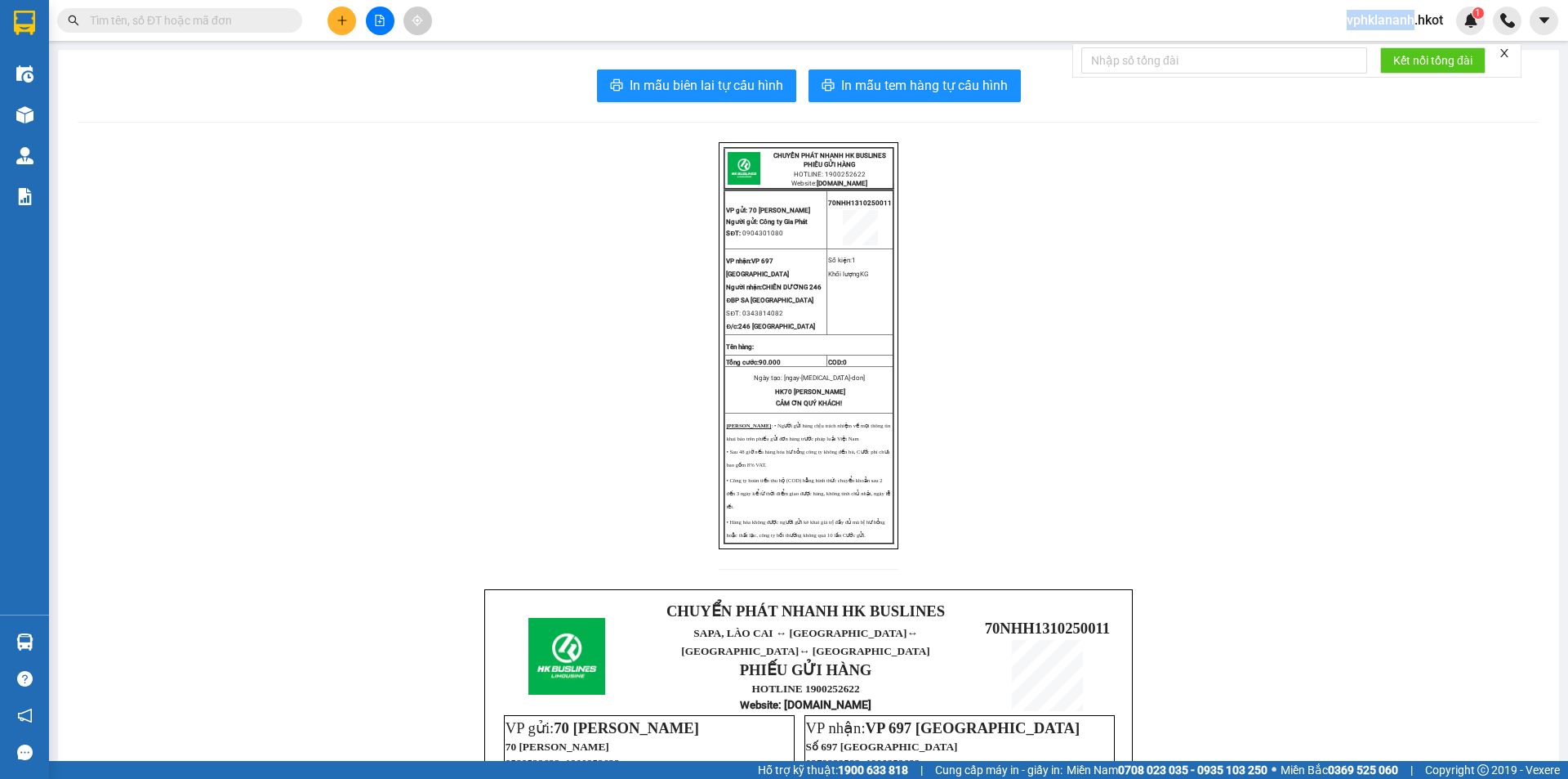
click at [291, 23] on span at bounding box center [290, 20] width 10 height 18
click at [232, 23] on input "text" at bounding box center [186, 20] width 193 height 18
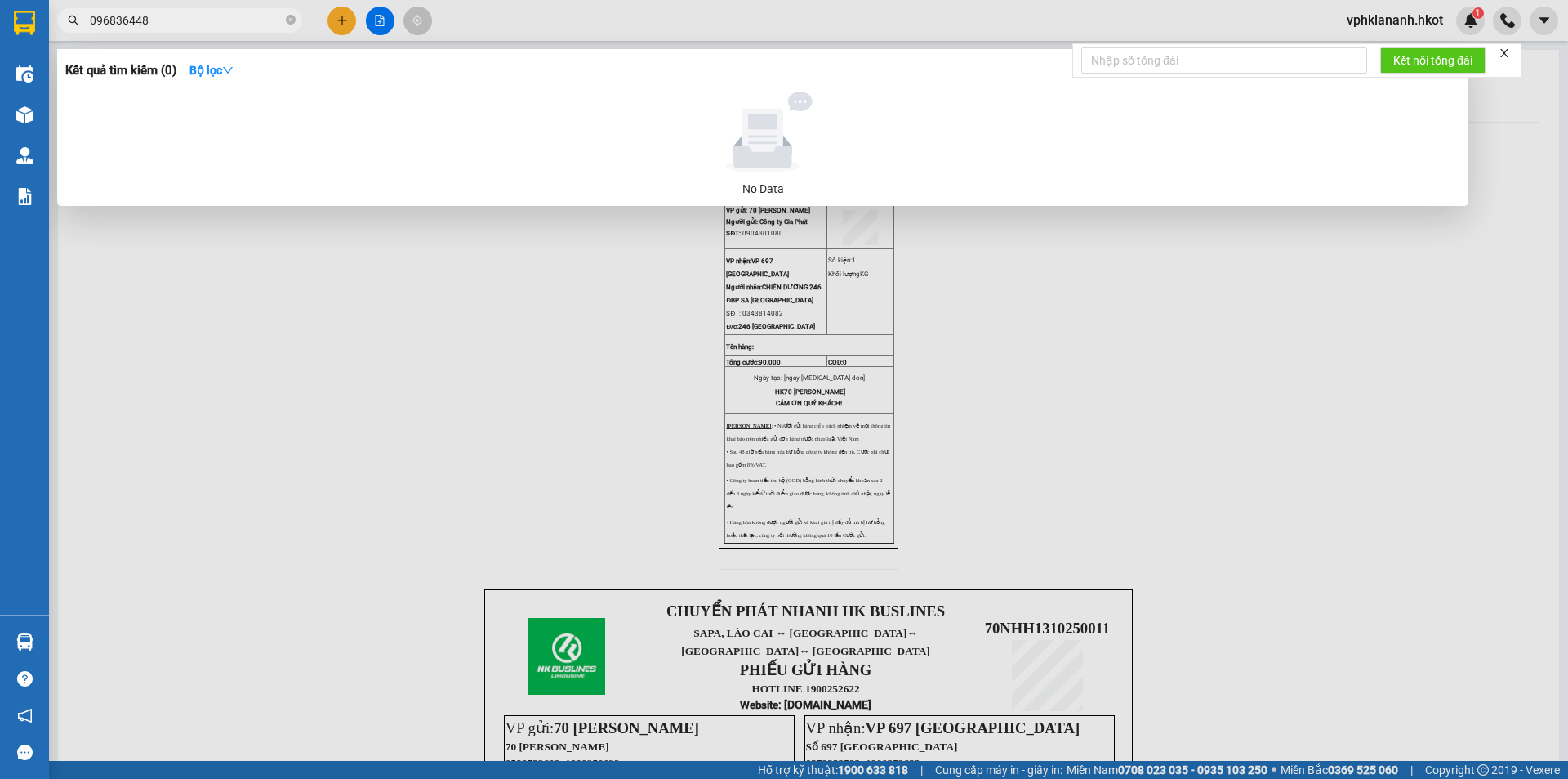
type input "0968364484"
click at [204, 25] on input "0968364484" at bounding box center [186, 20] width 193 height 18
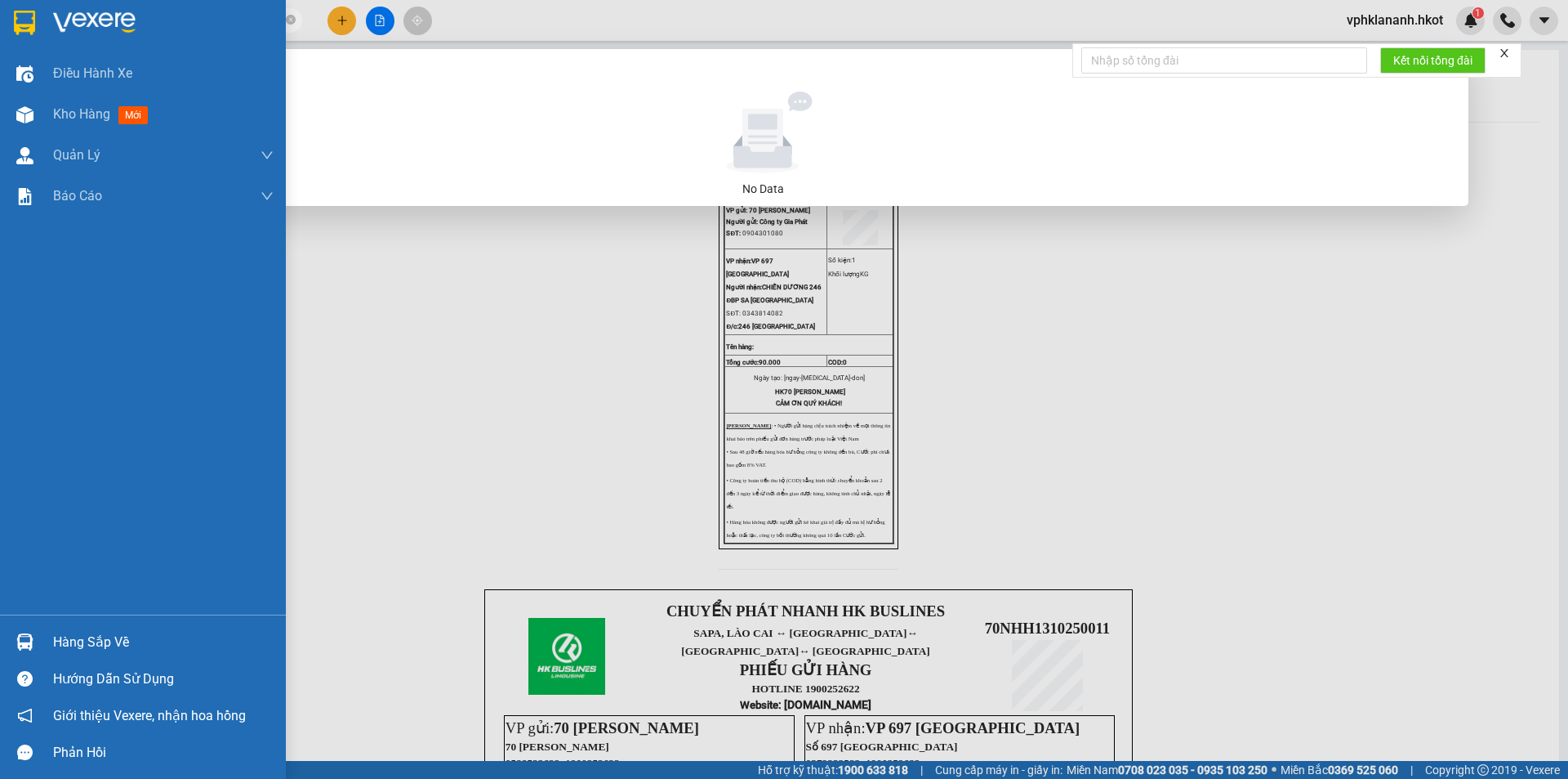
type input "0905540181"
click at [18, 28] on img at bounding box center [24, 23] width 21 height 24
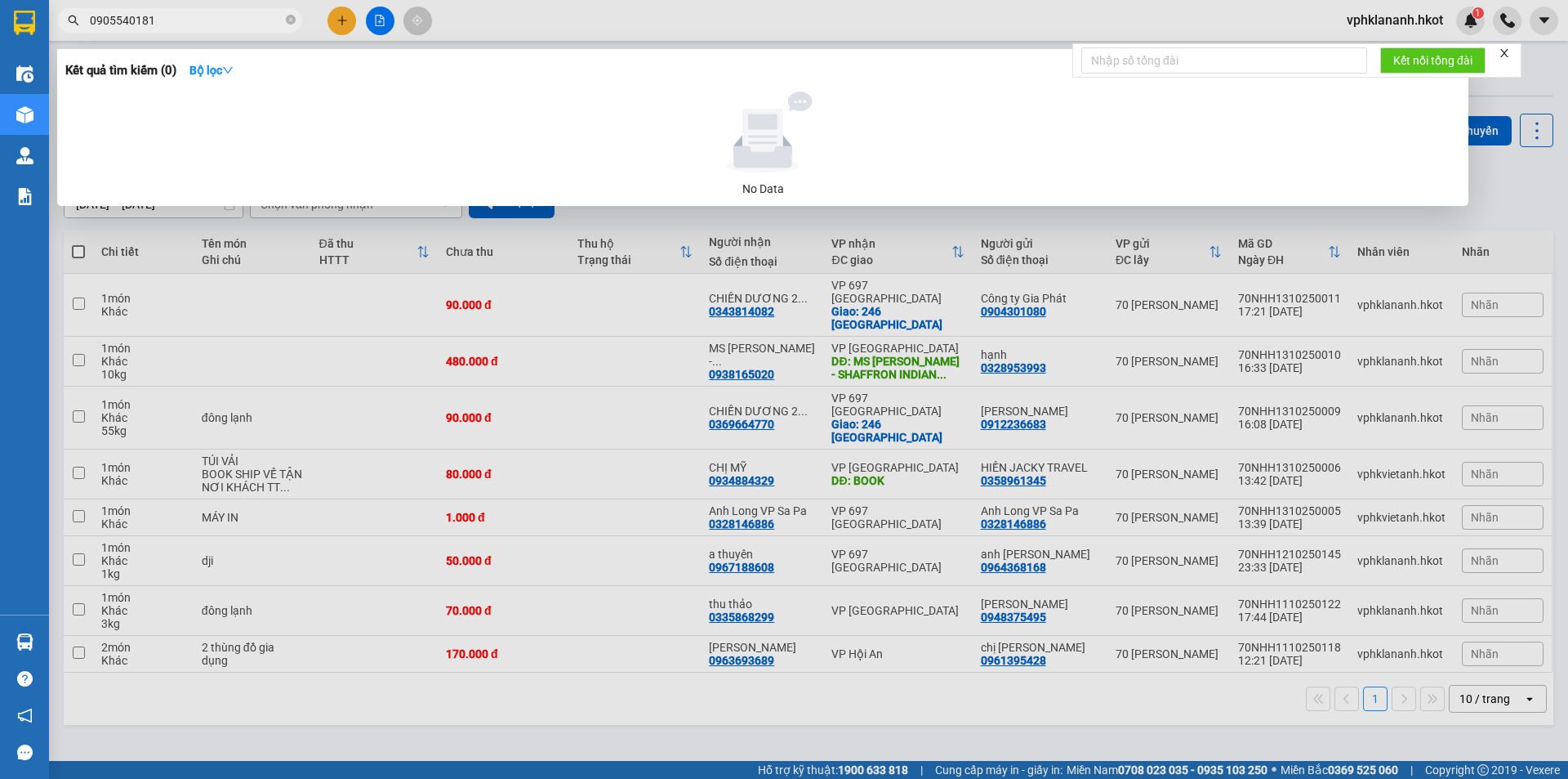
drag, startPoint x: 237, startPoint y: 318, endPoint x: 235, endPoint y: 311, distance: 7.3
click at [236, 318] on div at bounding box center [784, 390] width 1568 height 779
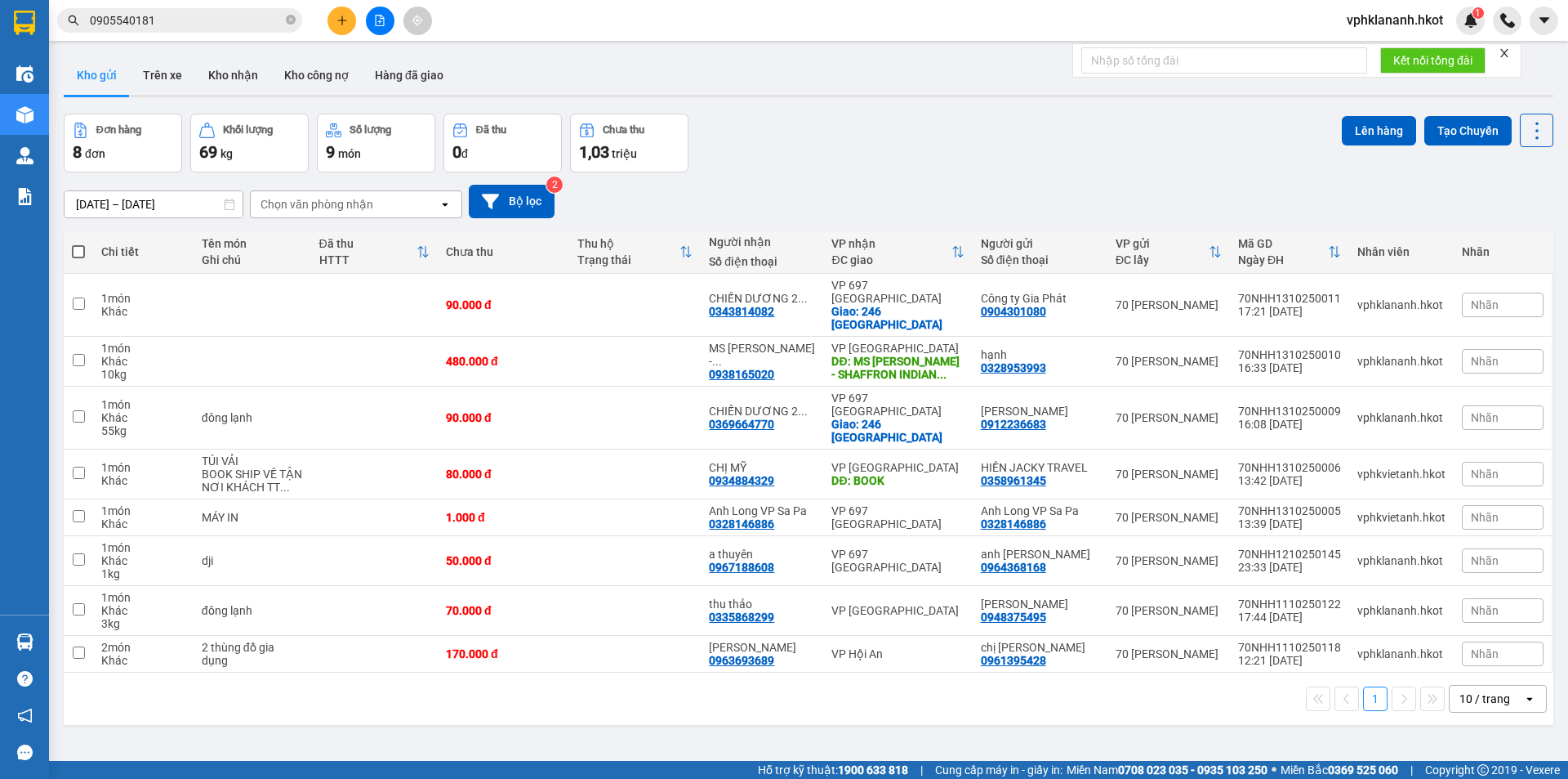
click at [177, 24] on input "0905540181" at bounding box center [186, 20] width 193 height 18
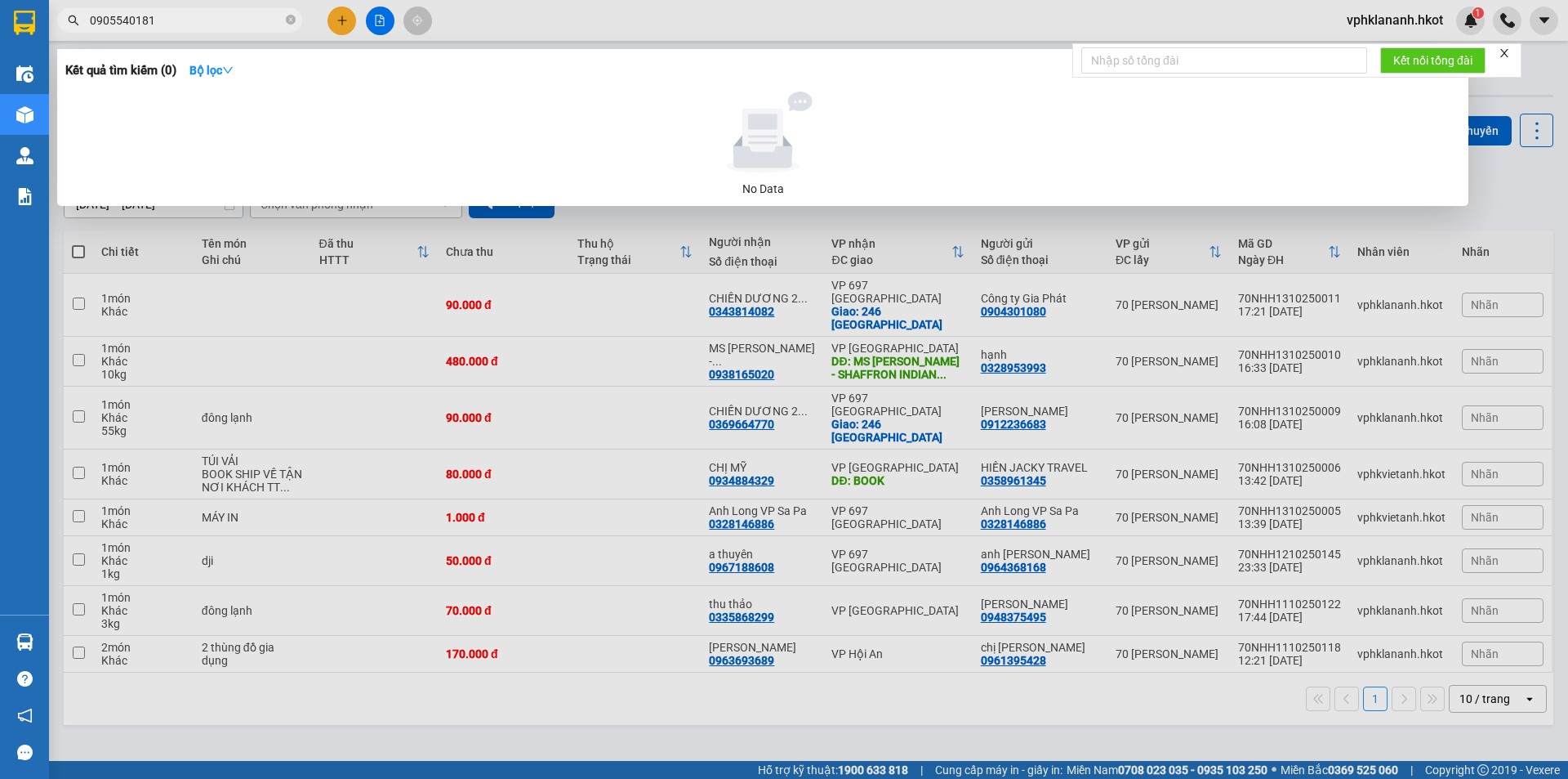
click at [178, 24] on input "0905540181" at bounding box center [186, 20] width 193 height 18
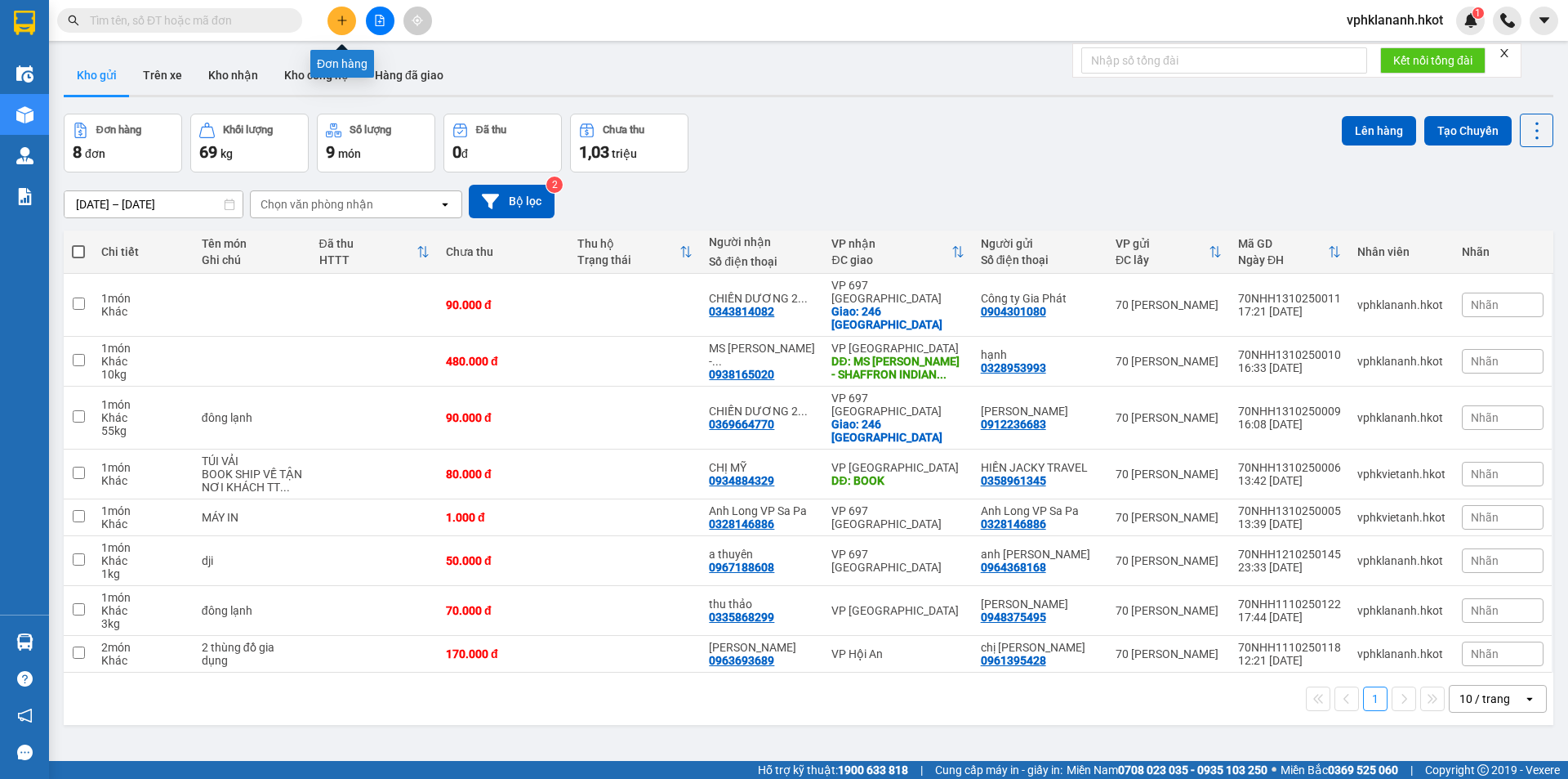
click at [350, 23] on button at bounding box center [342, 21] width 28 height 28
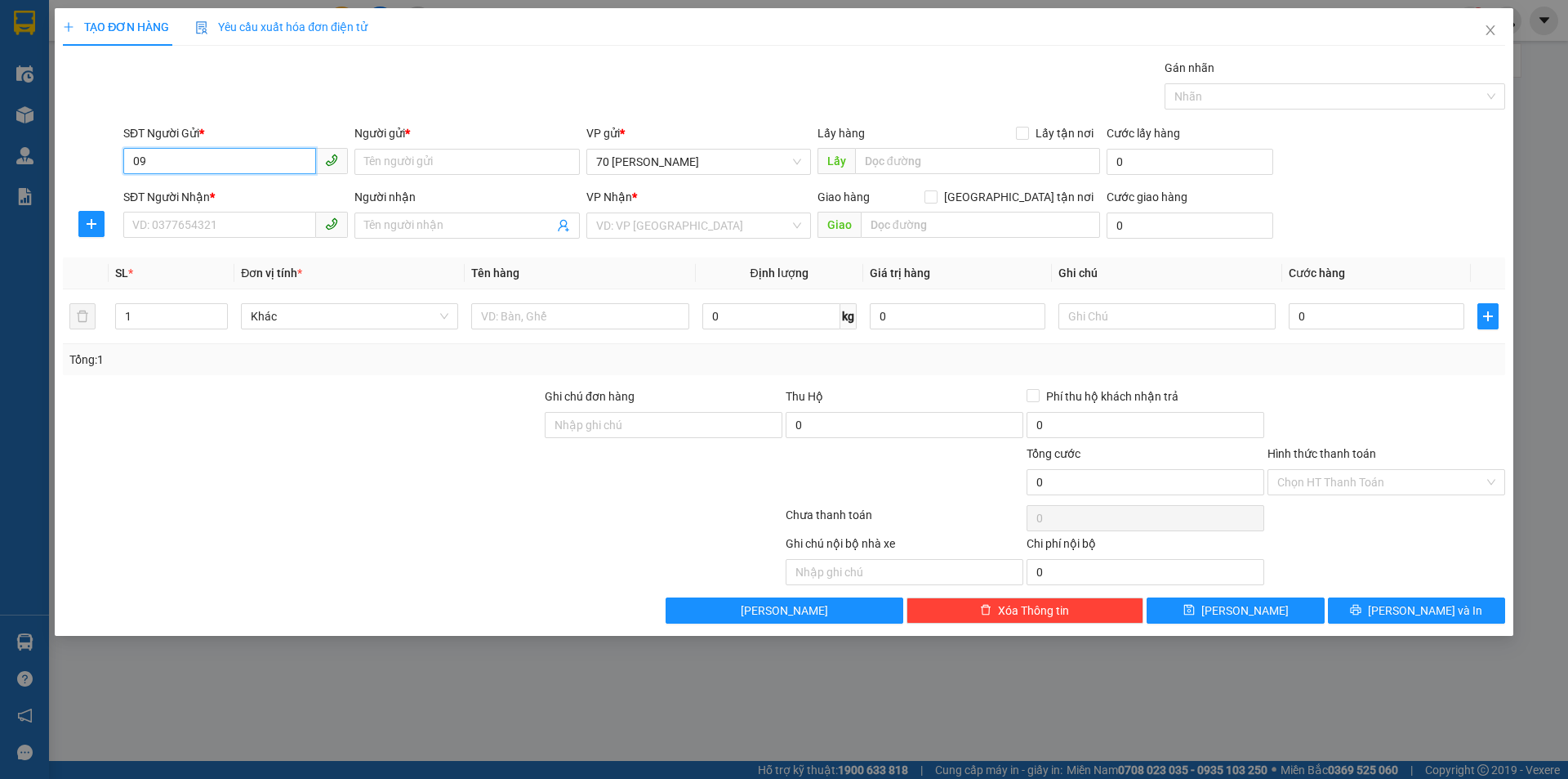
type input "0"
click at [1485, 33] on icon "close" at bounding box center [1491, 30] width 13 height 13
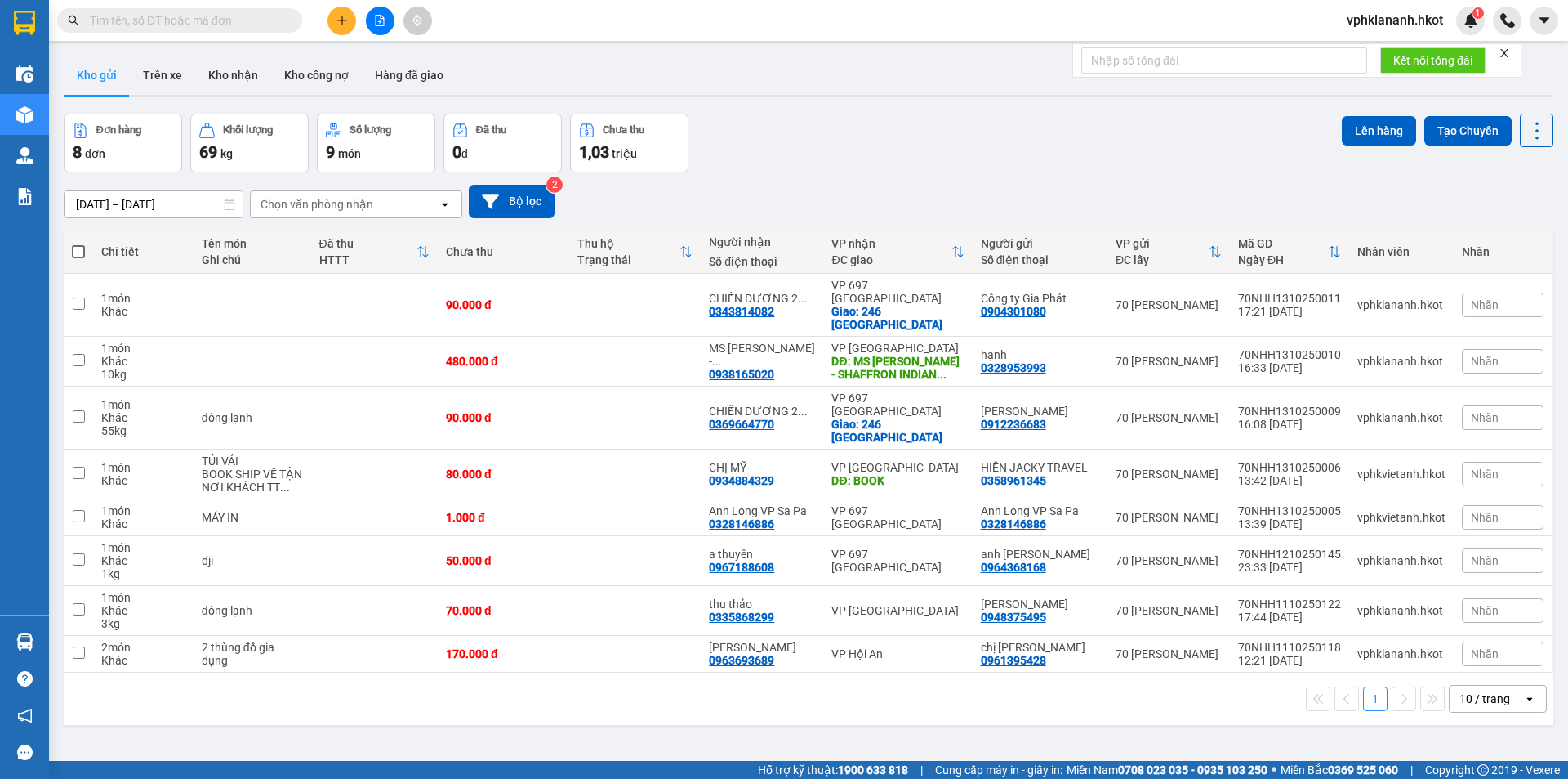
click at [1508, 49] on icon "close" at bounding box center [1504, 54] width 12 height 12
click at [223, 13] on input "text" at bounding box center [186, 20] width 193 height 18
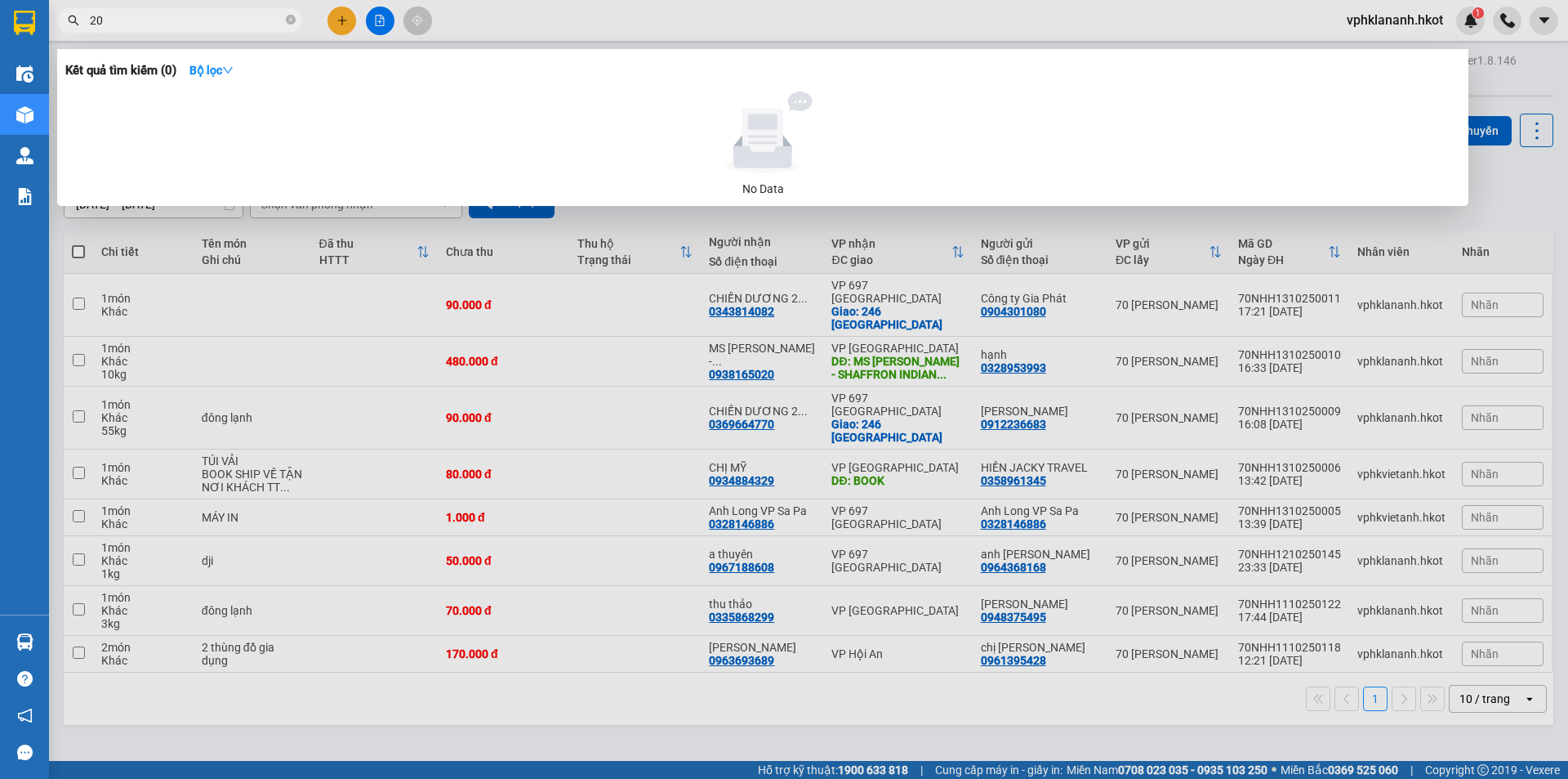
type input "2"
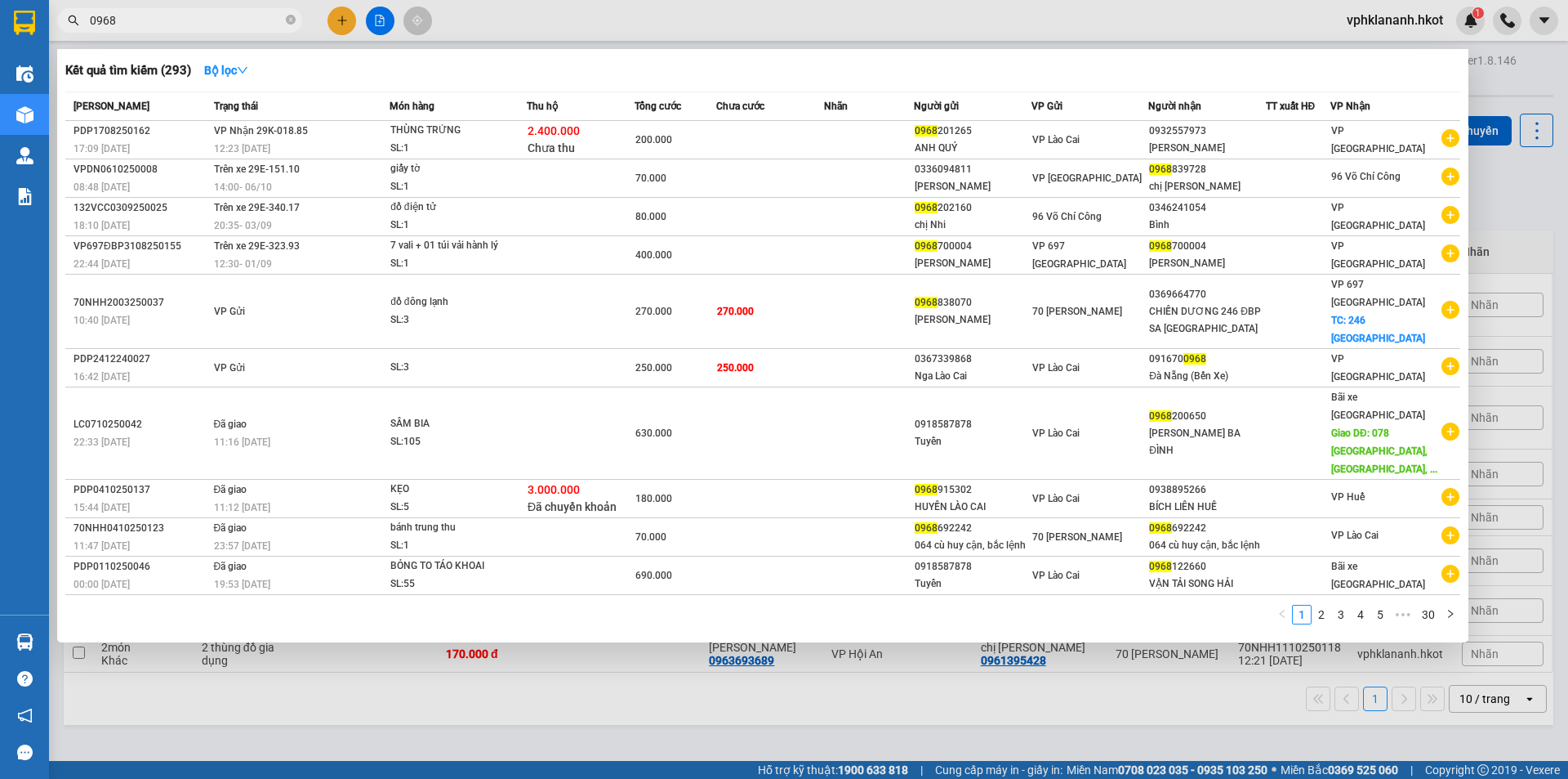
type input "0968"
click at [482, 735] on div at bounding box center [784, 390] width 1568 height 779
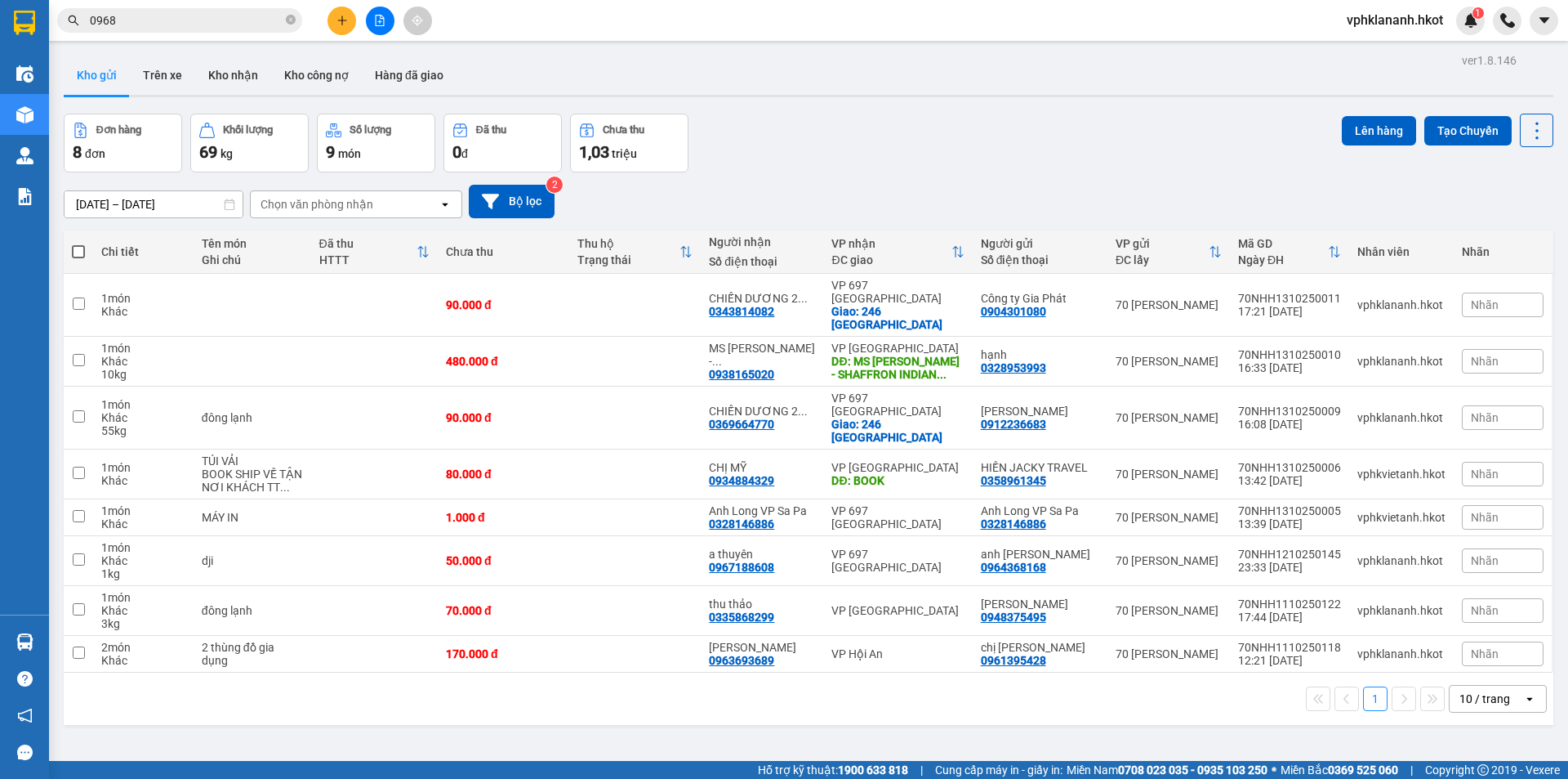
click at [335, 13] on button at bounding box center [342, 21] width 28 height 28
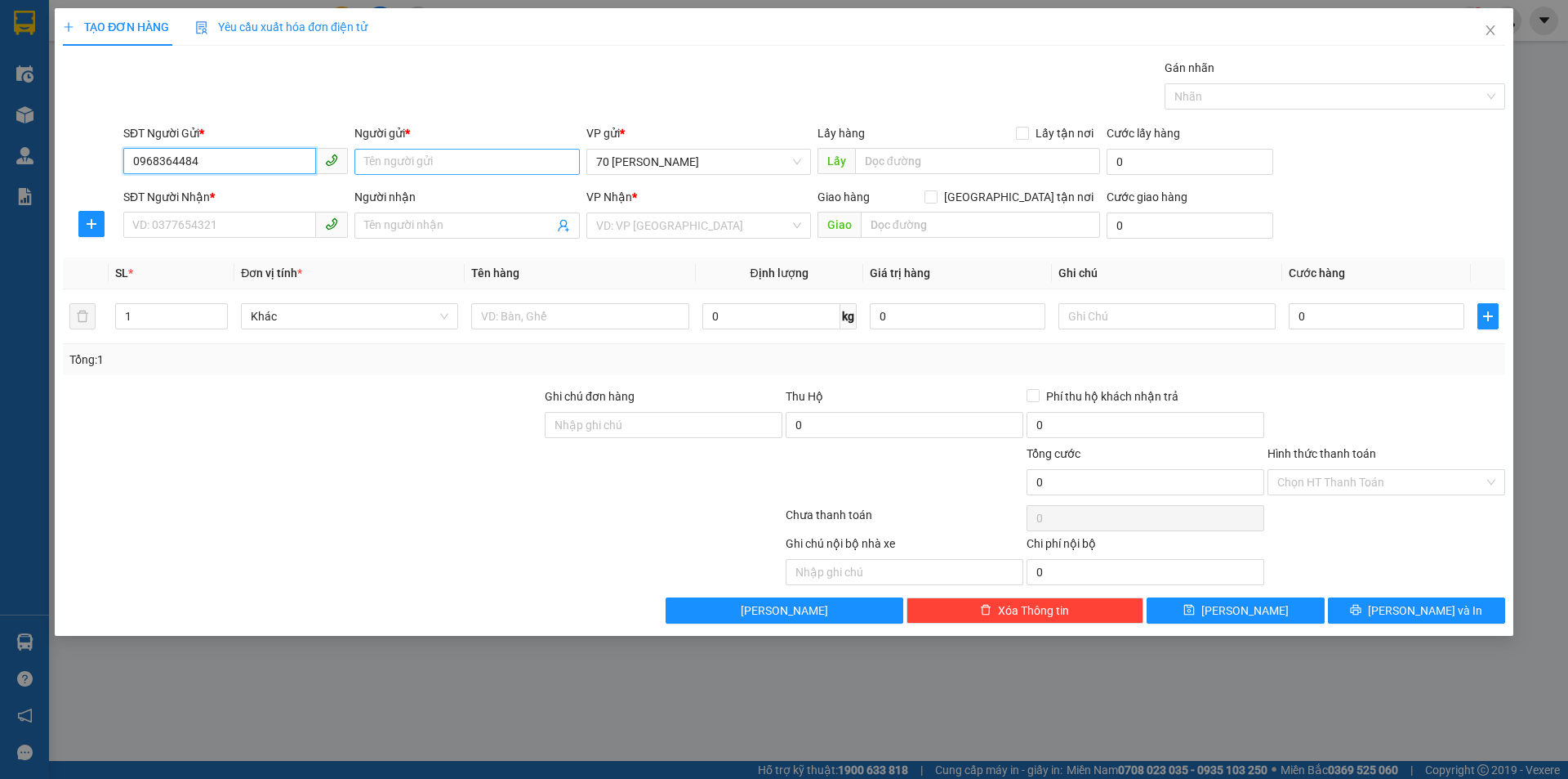
type input "0968364484"
click at [465, 163] on input "Người gửi *" at bounding box center [466, 162] width 224 height 26
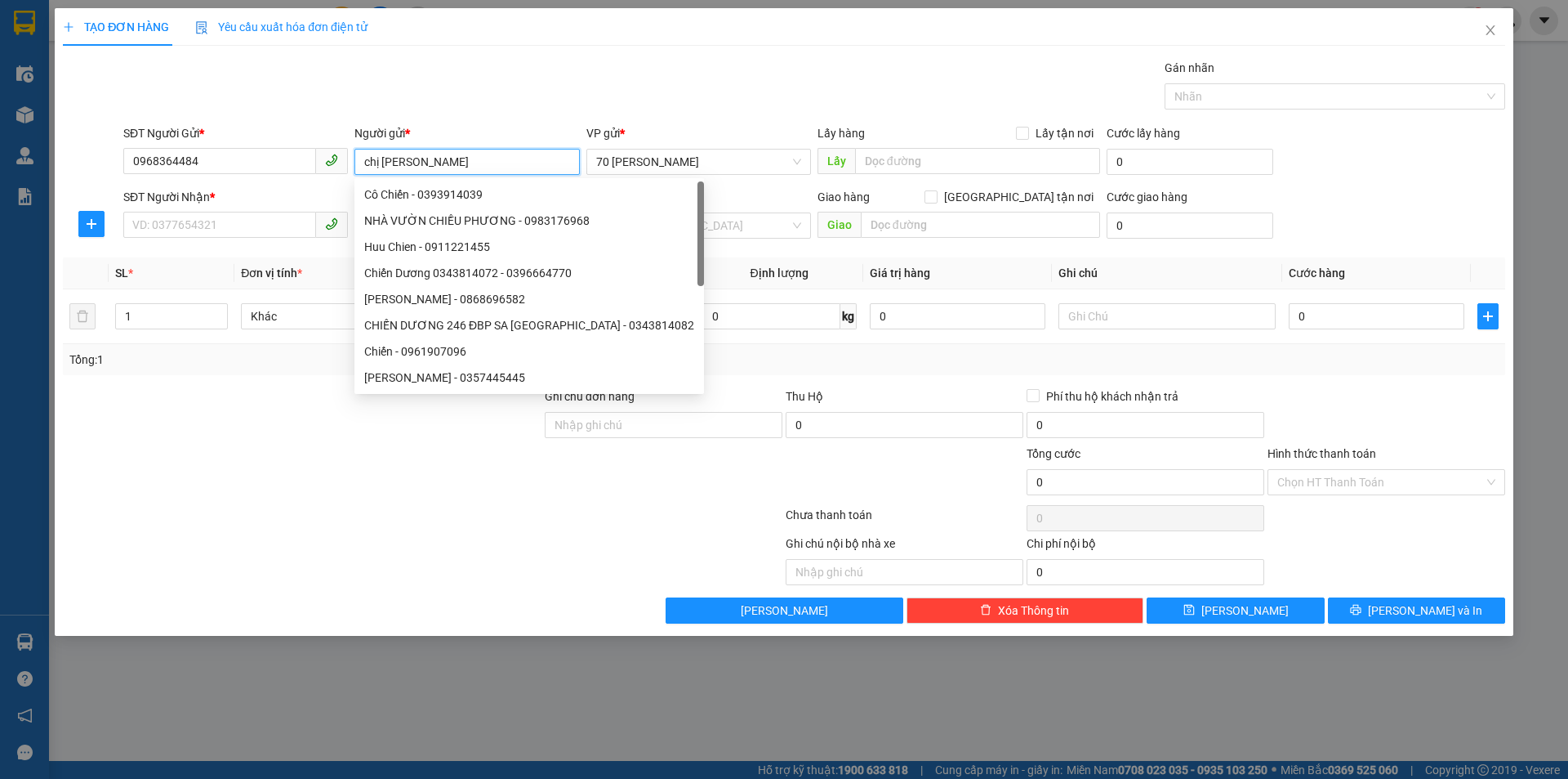
type input "chị [PERSON_NAME]"
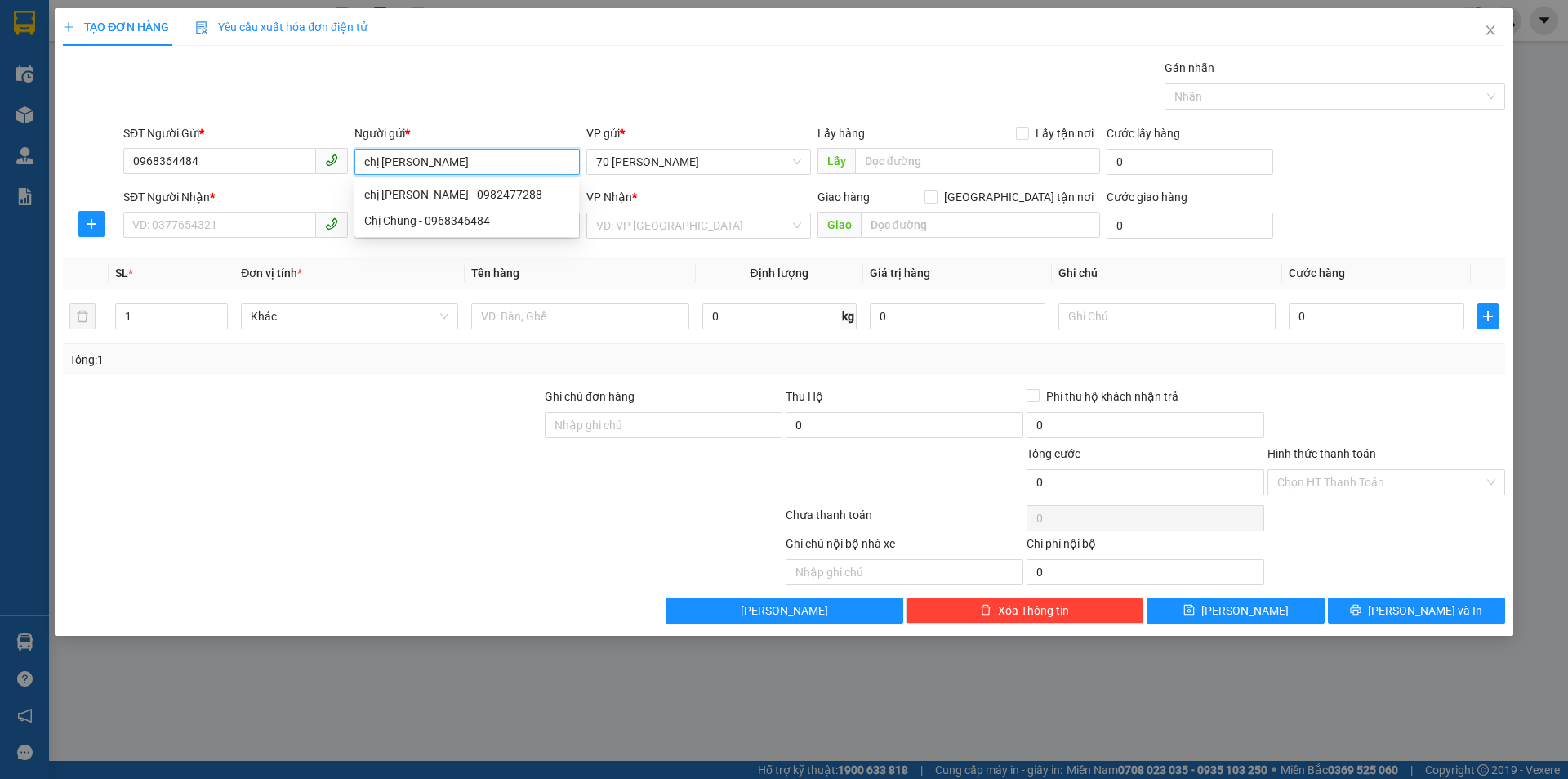
click at [426, 209] on div "Chị Chung - 0968346484" at bounding box center [466, 220] width 224 height 26
type input "0968346484"
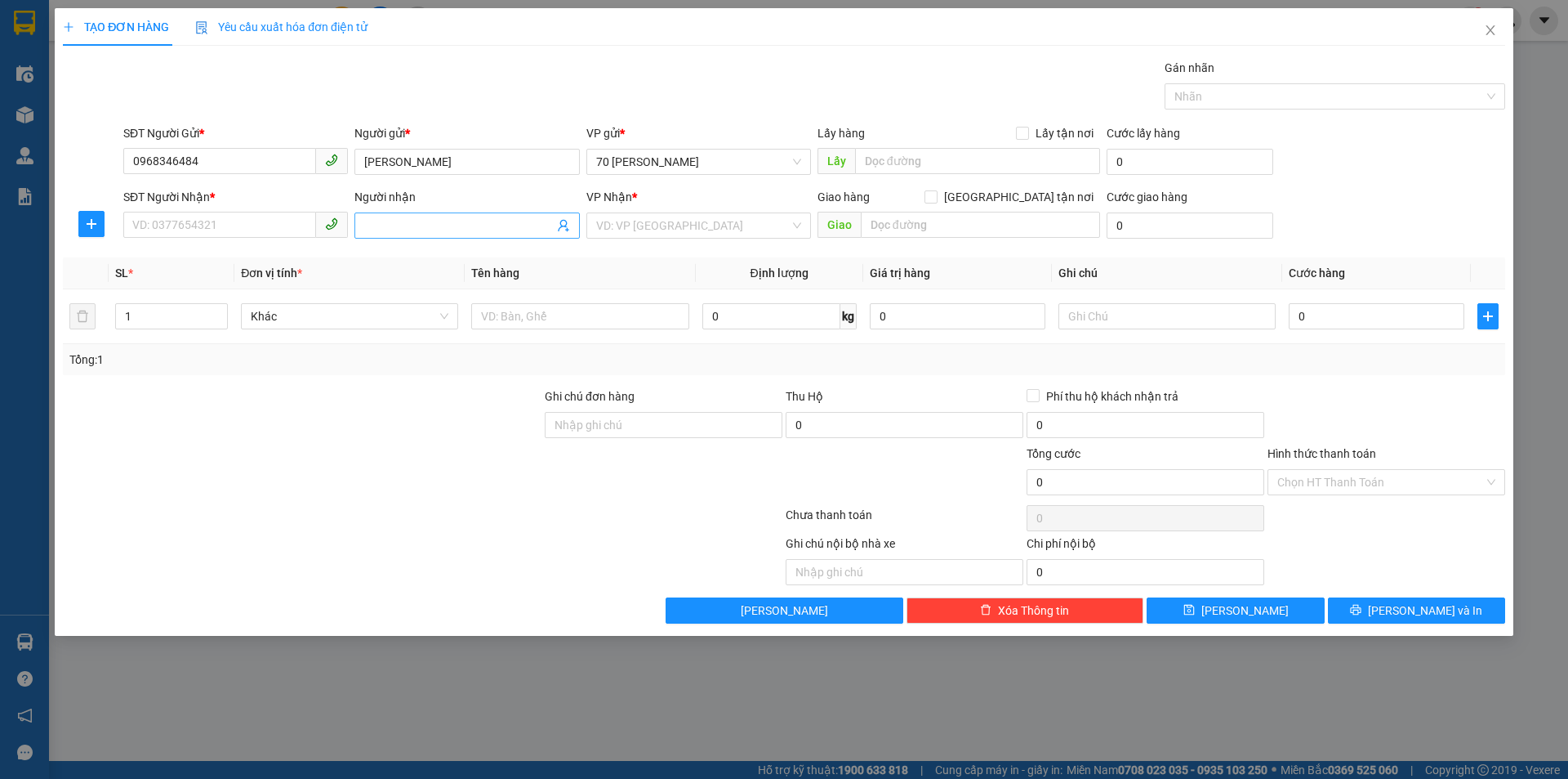
click at [416, 215] on span at bounding box center [466, 225] width 224 height 26
click at [199, 214] on input "SĐT Người Nhận *" at bounding box center [219, 224] width 193 height 26
click at [470, 234] on input "Người nhận" at bounding box center [458, 225] width 188 height 18
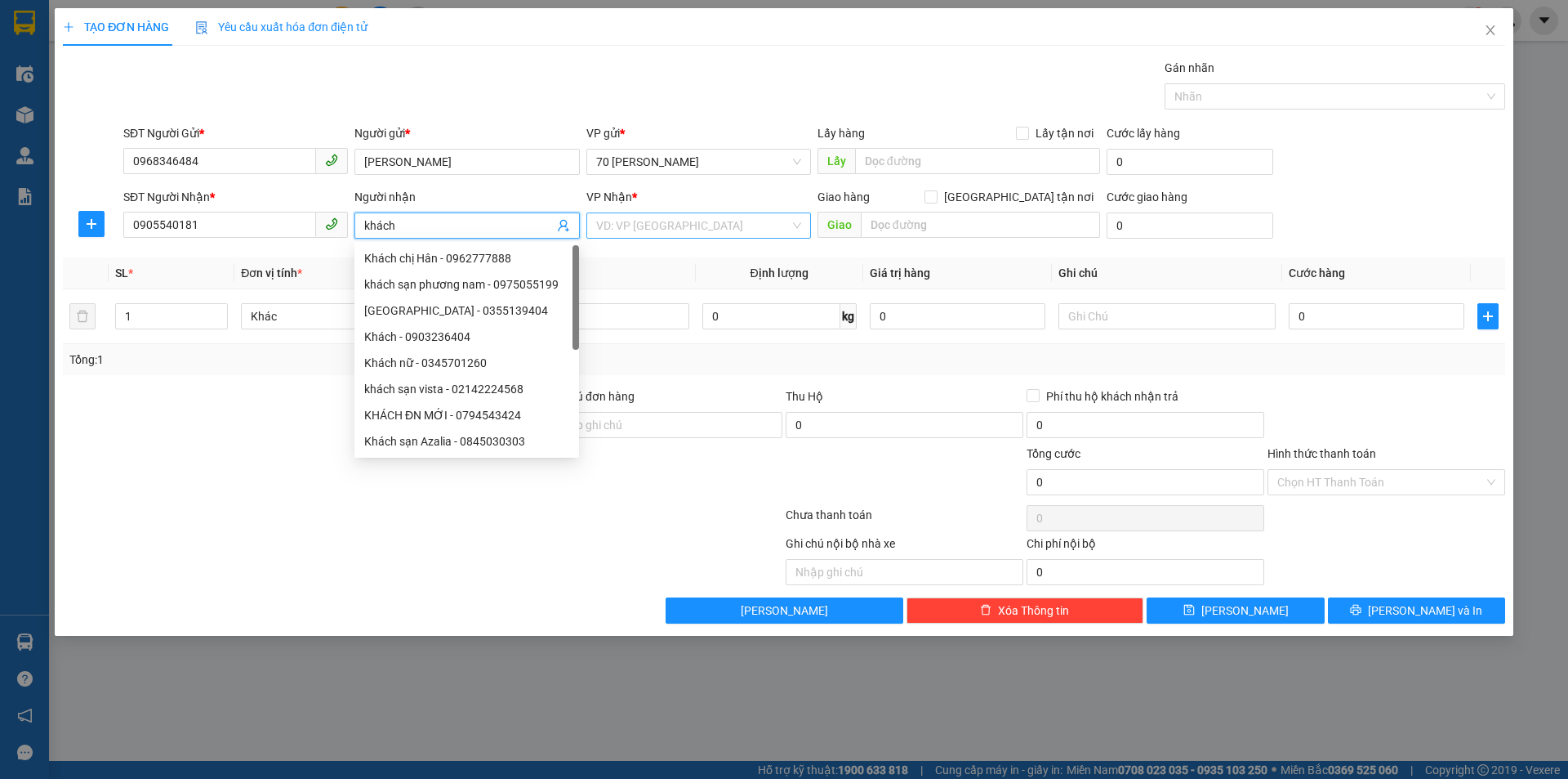
click at [702, 223] on input "search" at bounding box center [692, 225] width 193 height 24
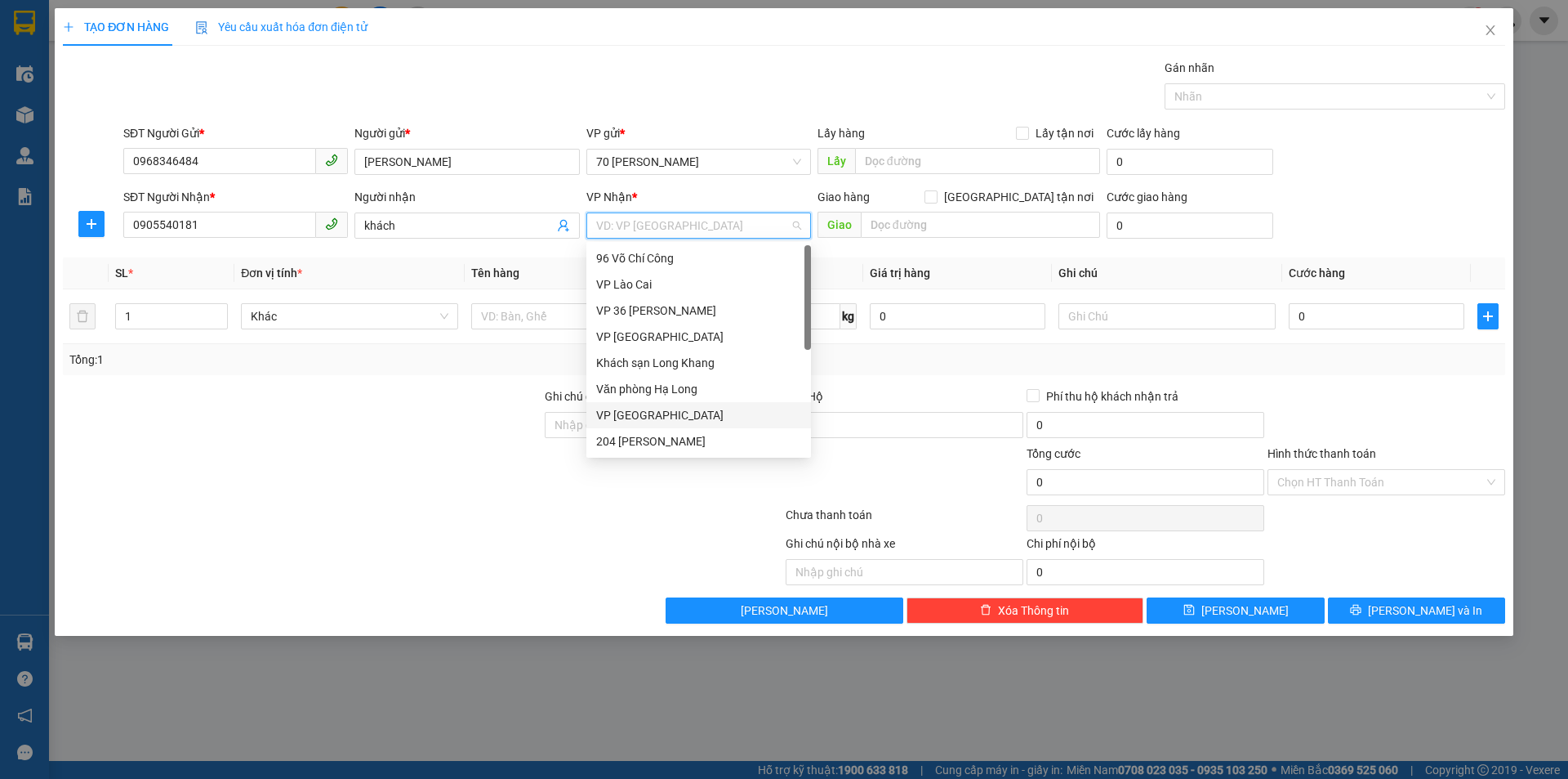
click at [654, 405] on div "VP [GEOGRAPHIC_DATA]" at bounding box center [698, 415] width 224 height 26
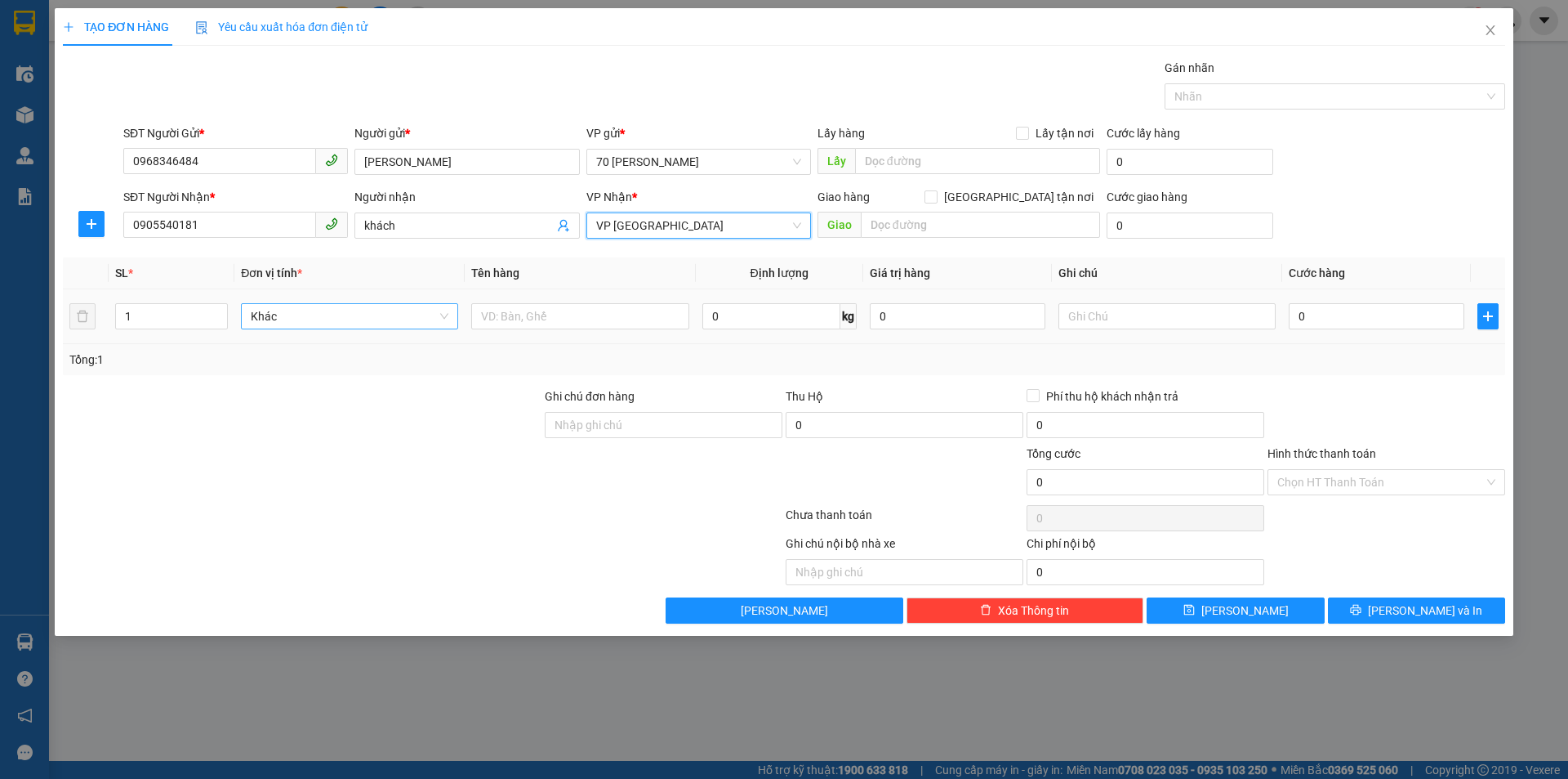
click at [352, 321] on span "Khác" at bounding box center [349, 316] width 198 height 24
drag, startPoint x: 596, startPoint y: 315, endPoint x: 641, endPoint y: 317, distance: 45.0
click at [597, 315] on input "text" at bounding box center [579, 316] width 217 height 26
click at [771, 325] on input "0" at bounding box center [771, 316] width 138 height 26
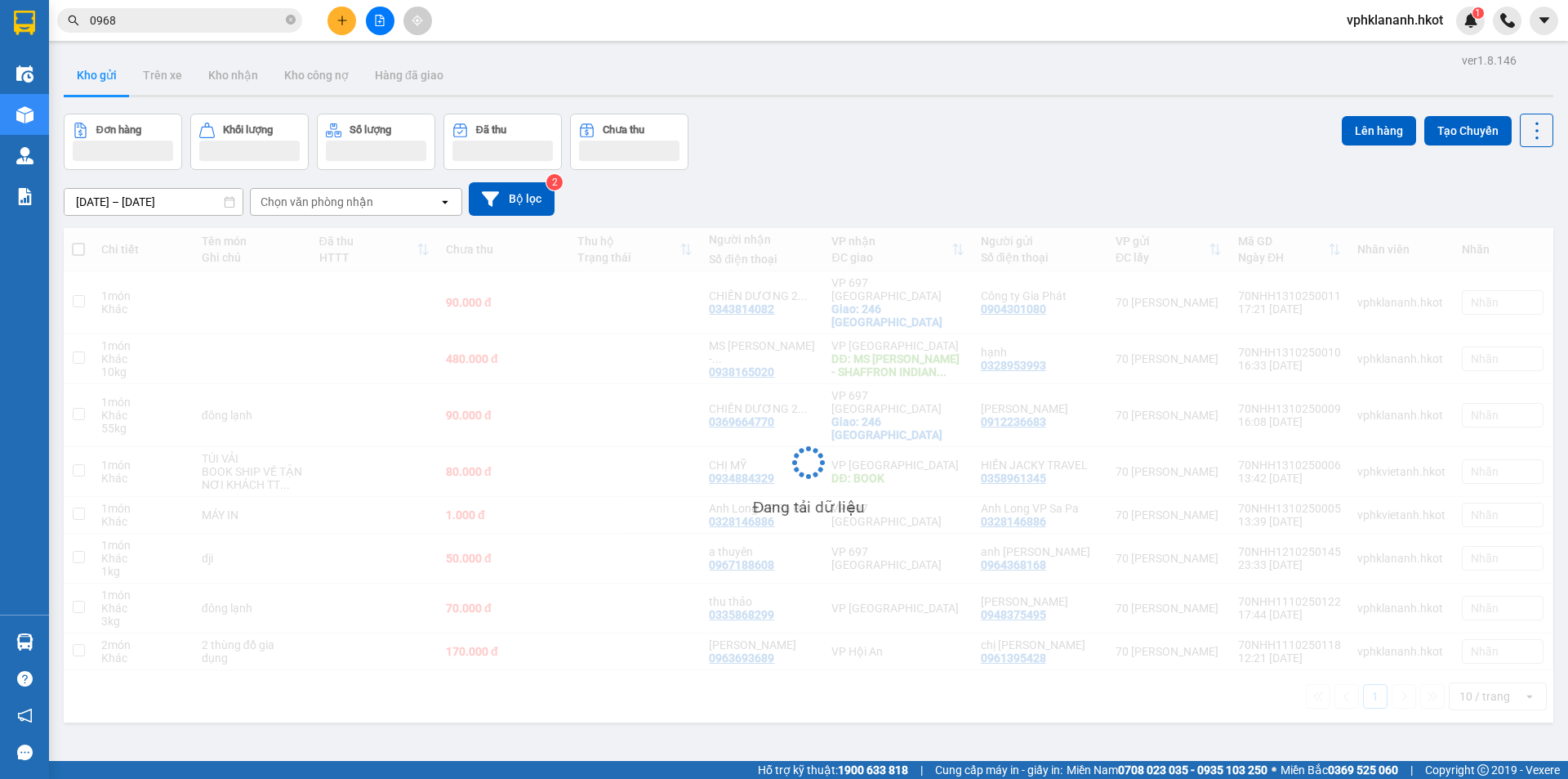
click at [1334, 314] on div "Đang tải dữ liệu" at bounding box center [808, 475] width 1489 height 494
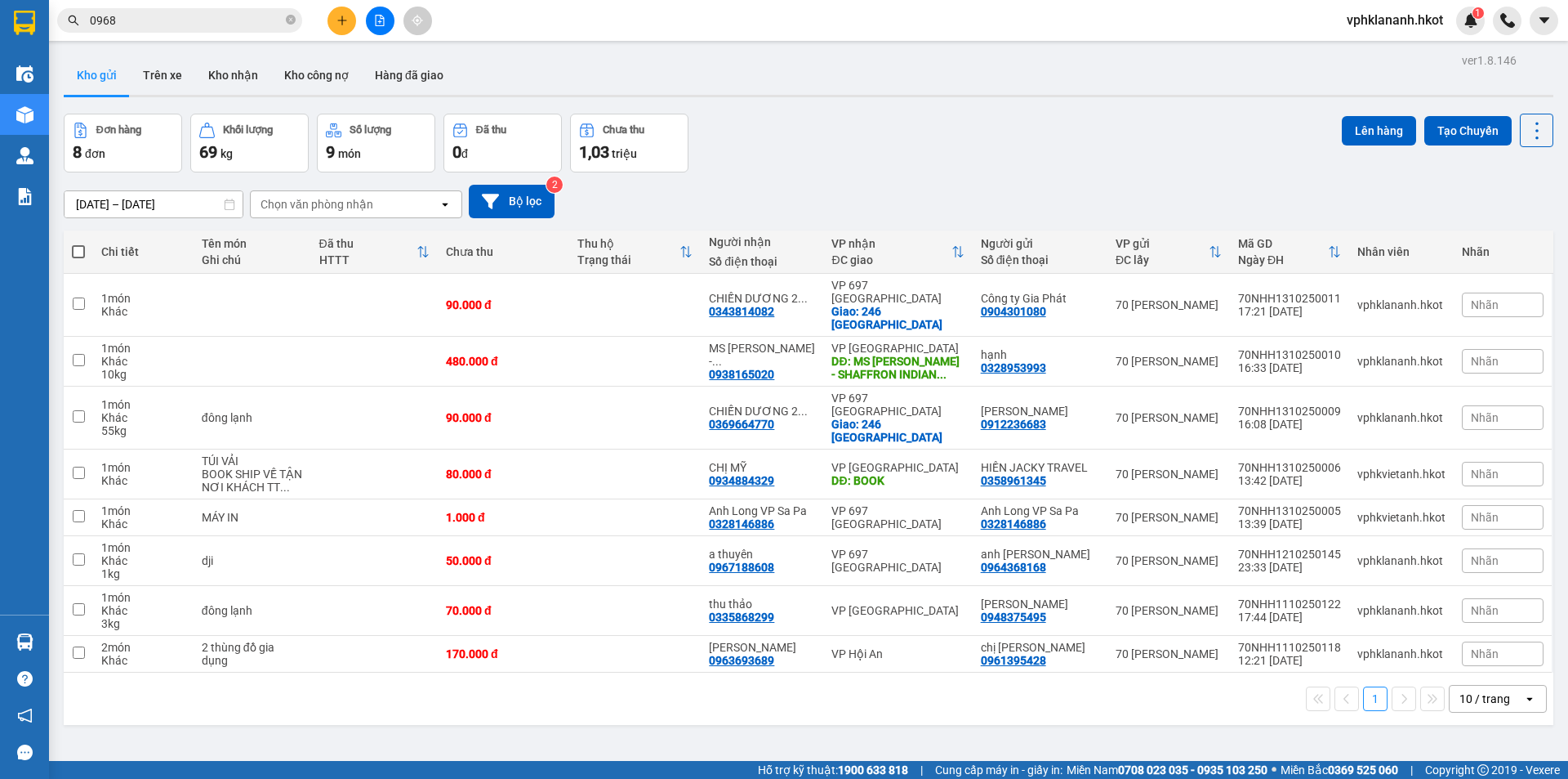
click at [340, 17] on icon "plus" at bounding box center [342, 21] width 12 height 12
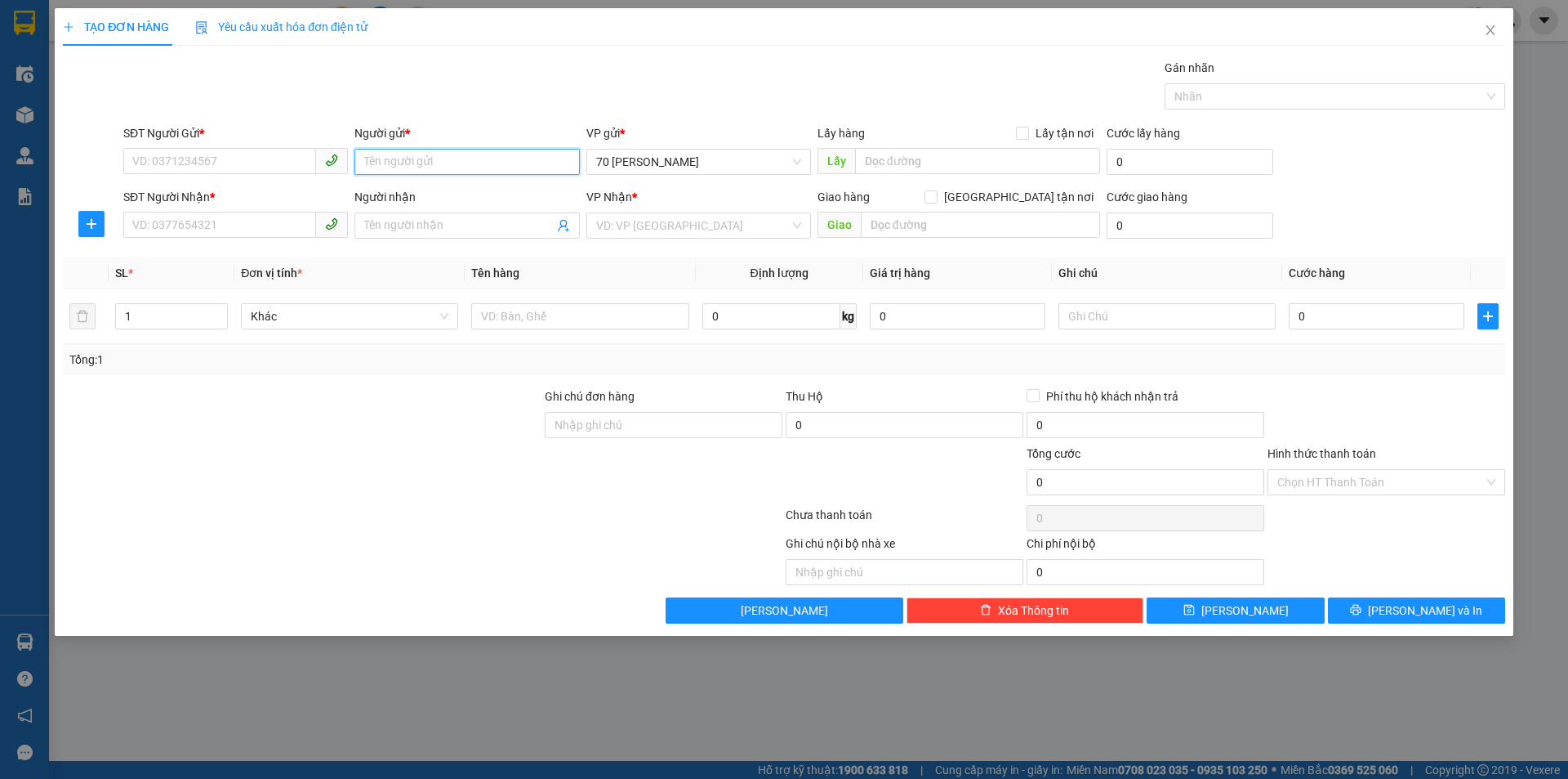
click at [425, 153] on input "Người gửi *" at bounding box center [466, 162] width 224 height 26
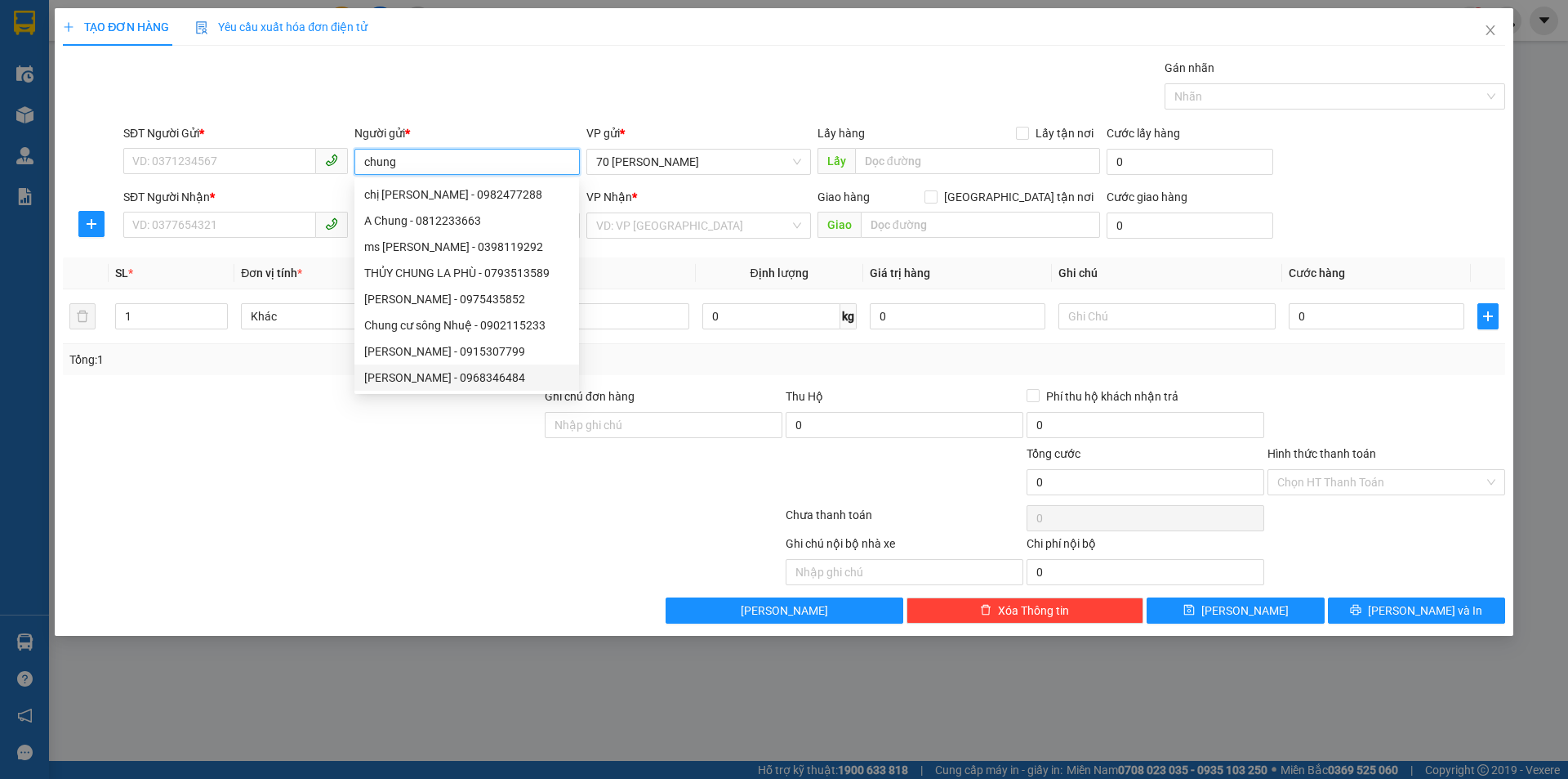
click at [492, 376] on div "[PERSON_NAME] - 0968346484" at bounding box center [466, 377] width 205 height 18
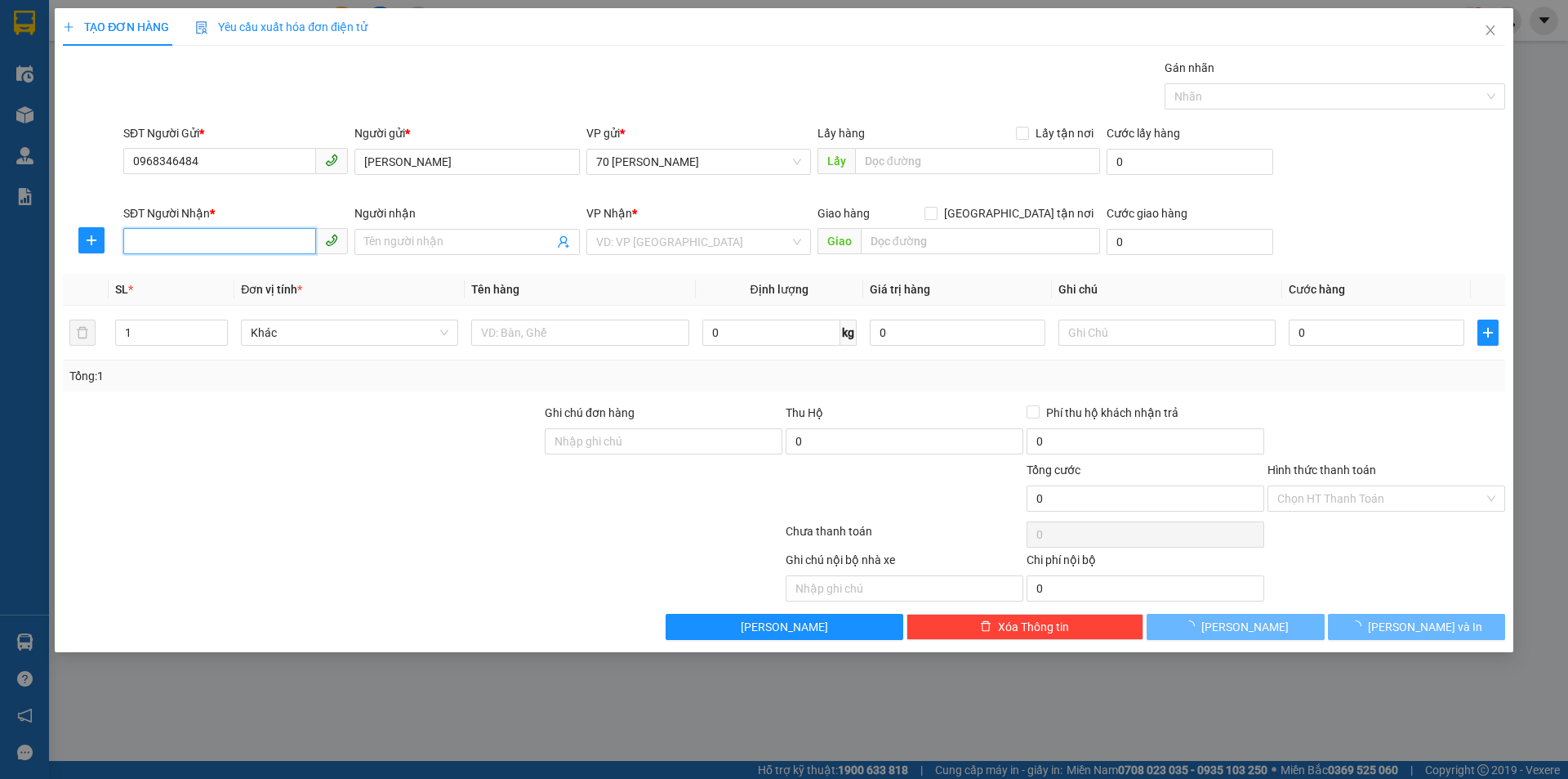
click at [226, 243] on div "SĐT Người Nhận * VD: 0377654321" at bounding box center [235, 233] width 224 height 57
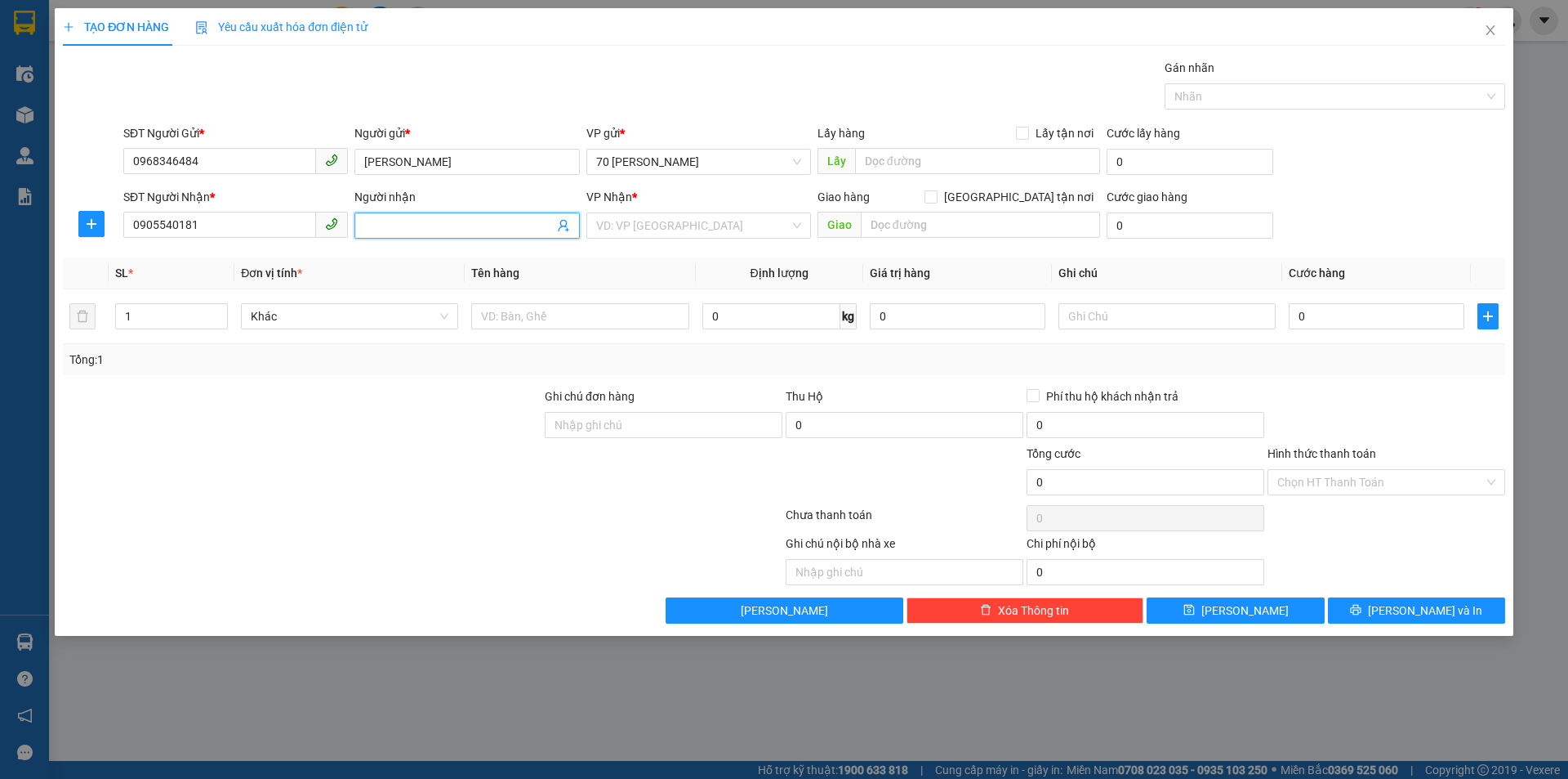
click at [508, 230] on input "Người nhận" at bounding box center [458, 225] width 188 height 18
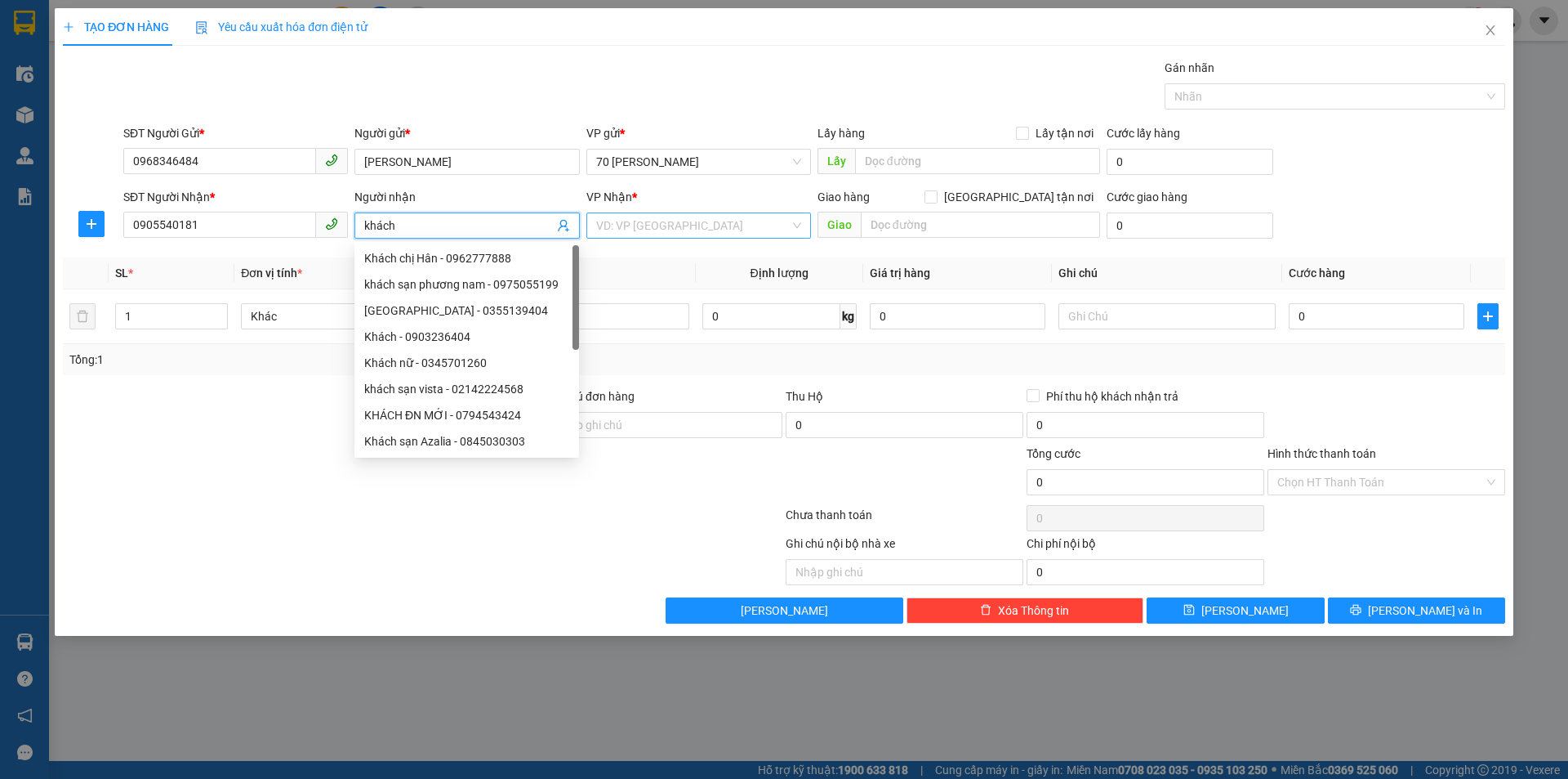
click at [757, 232] on input "search" at bounding box center [692, 225] width 193 height 24
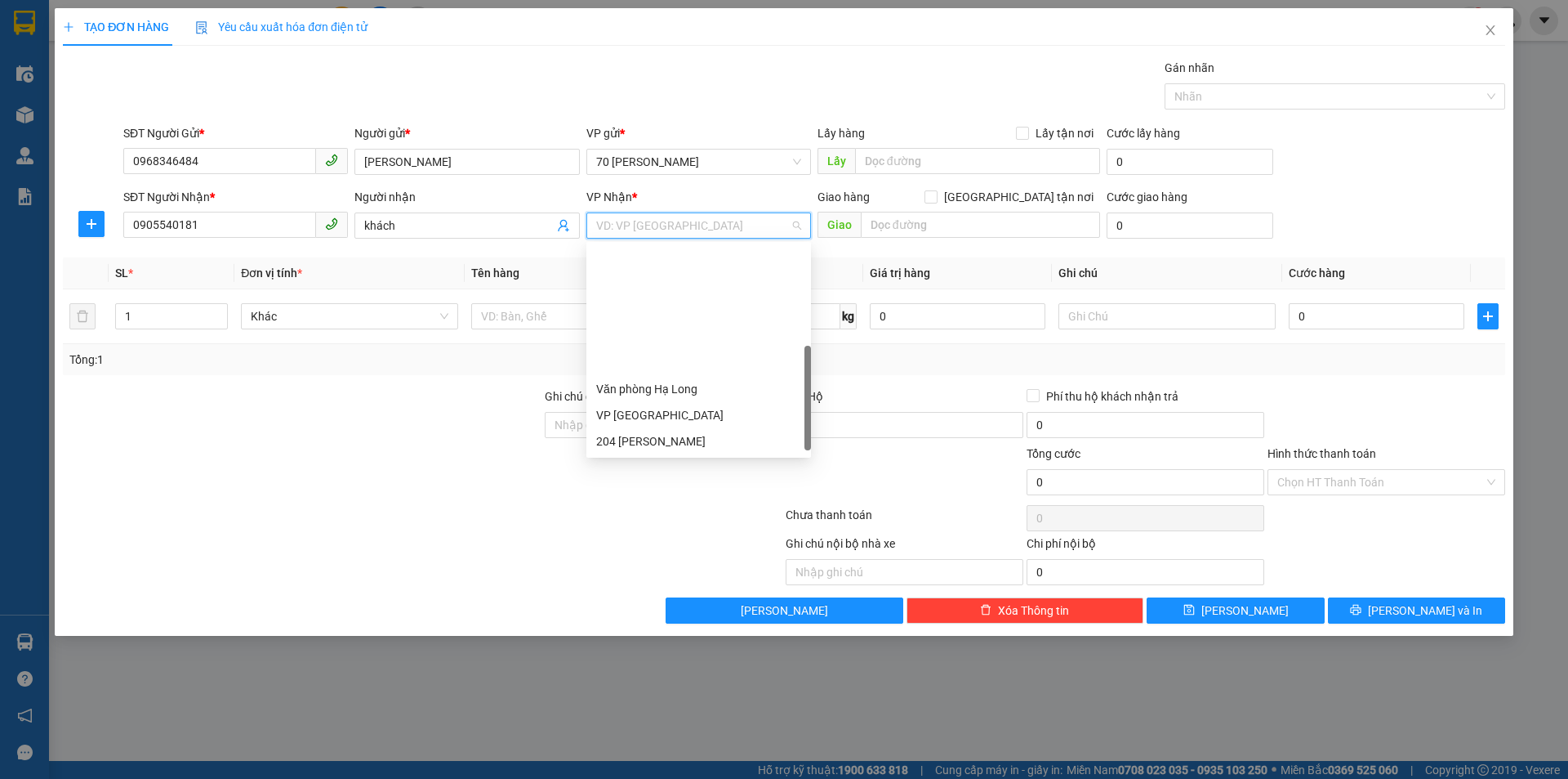
scroll to position [150, 0]
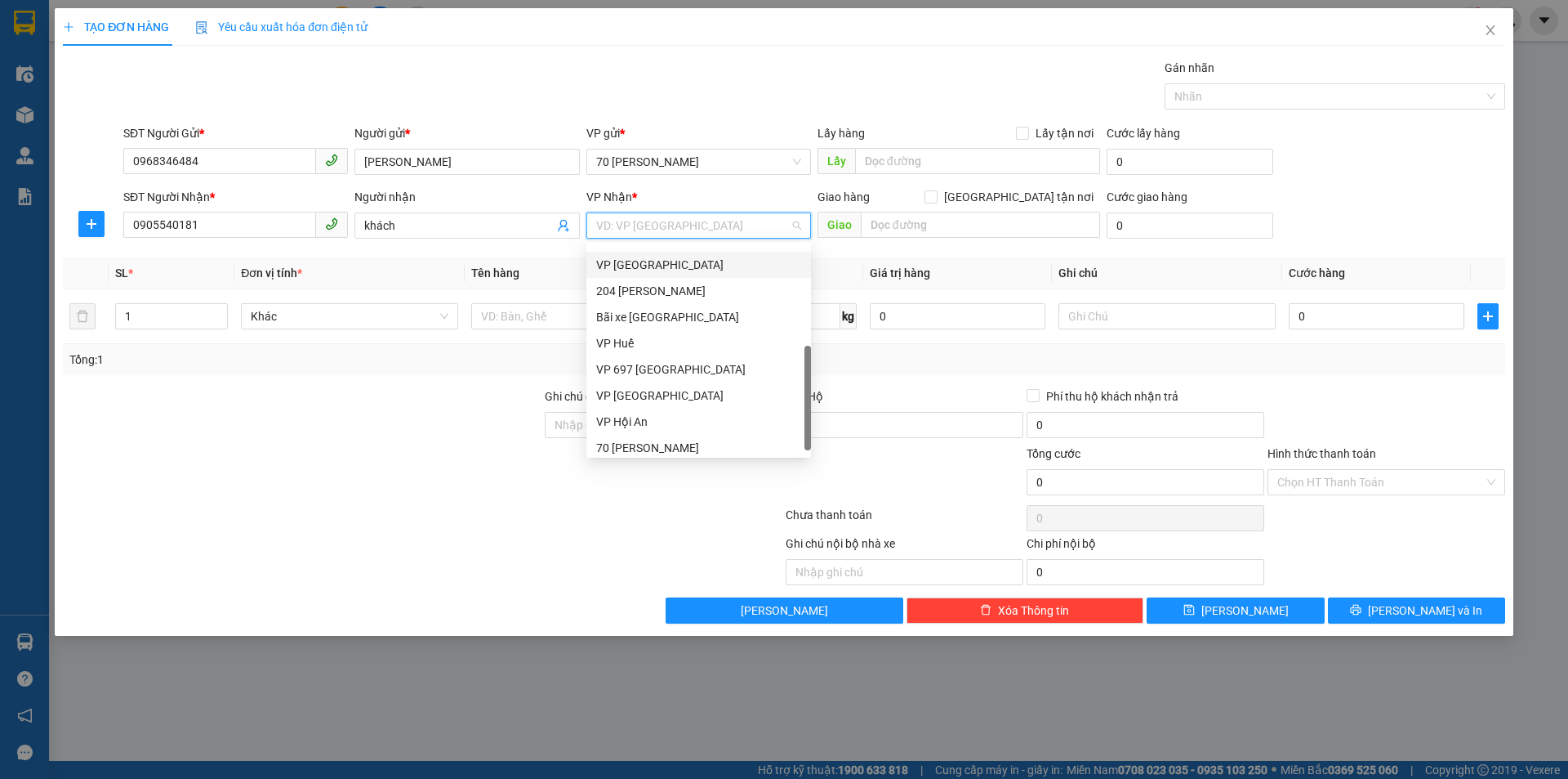
drag, startPoint x: 649, startPoint y: 271, endPoint x: 613, endPoint y: 272, distance: 36.0
click at [648, 271] on div "VP [GEOGRAPHIC_DATA]" at bounding box center [698, 264] width 205 height 18
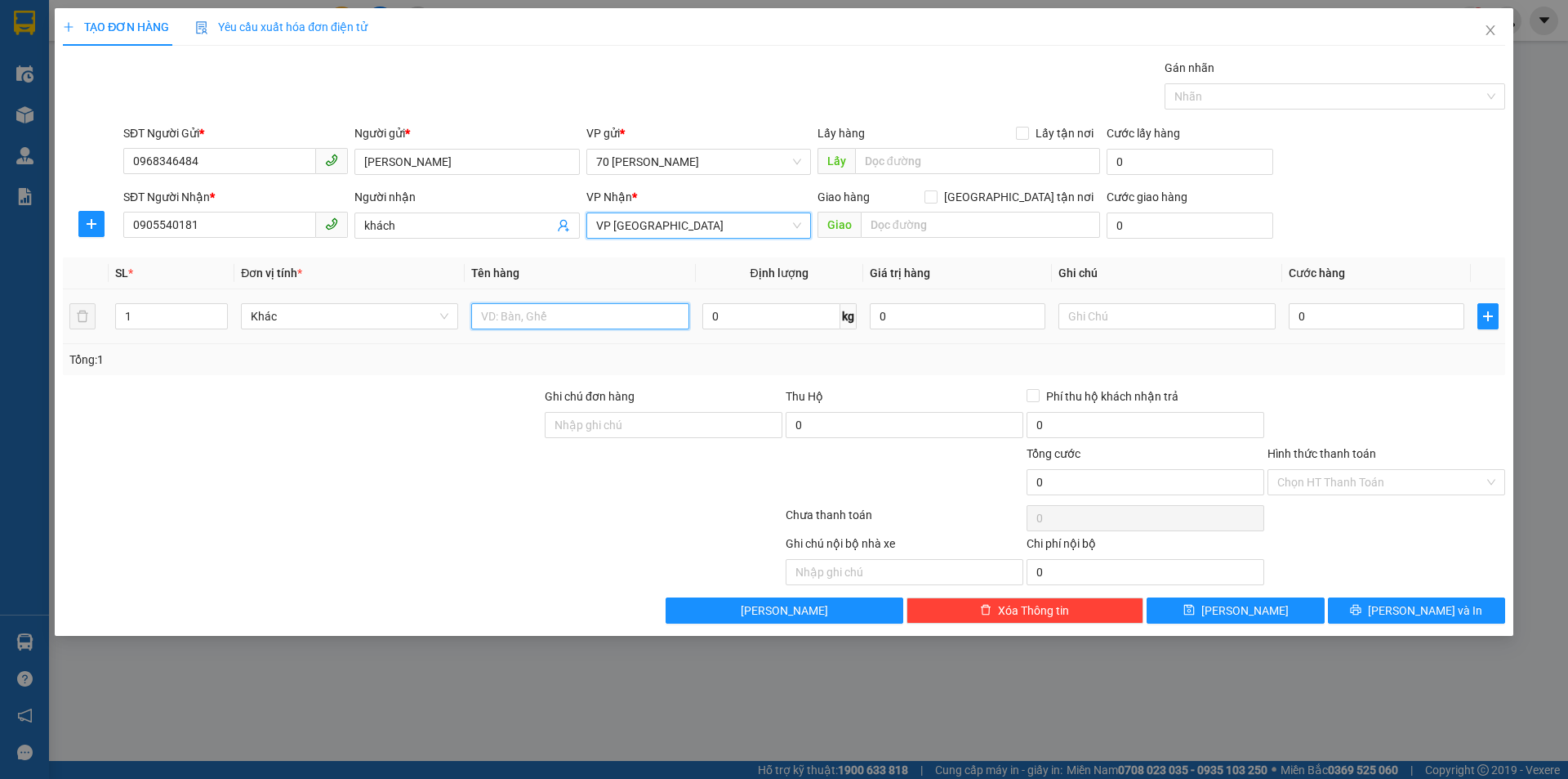
click at [531, 317] on input "text" at bounding box center [579, 316] width 217 height 26
click at [773, 317] on input "0" at bounding box center [771, 316] width 138 height 26
click at [795, 317] on input "0" at bounding box center [771, 316] width 138 height 26
click at [779, 316] on input "0" at bounding box center [771, 316] width 138 height 26
click at [1328, 306] on input "0" at bounding box center [1376, 316] width 176 height 26
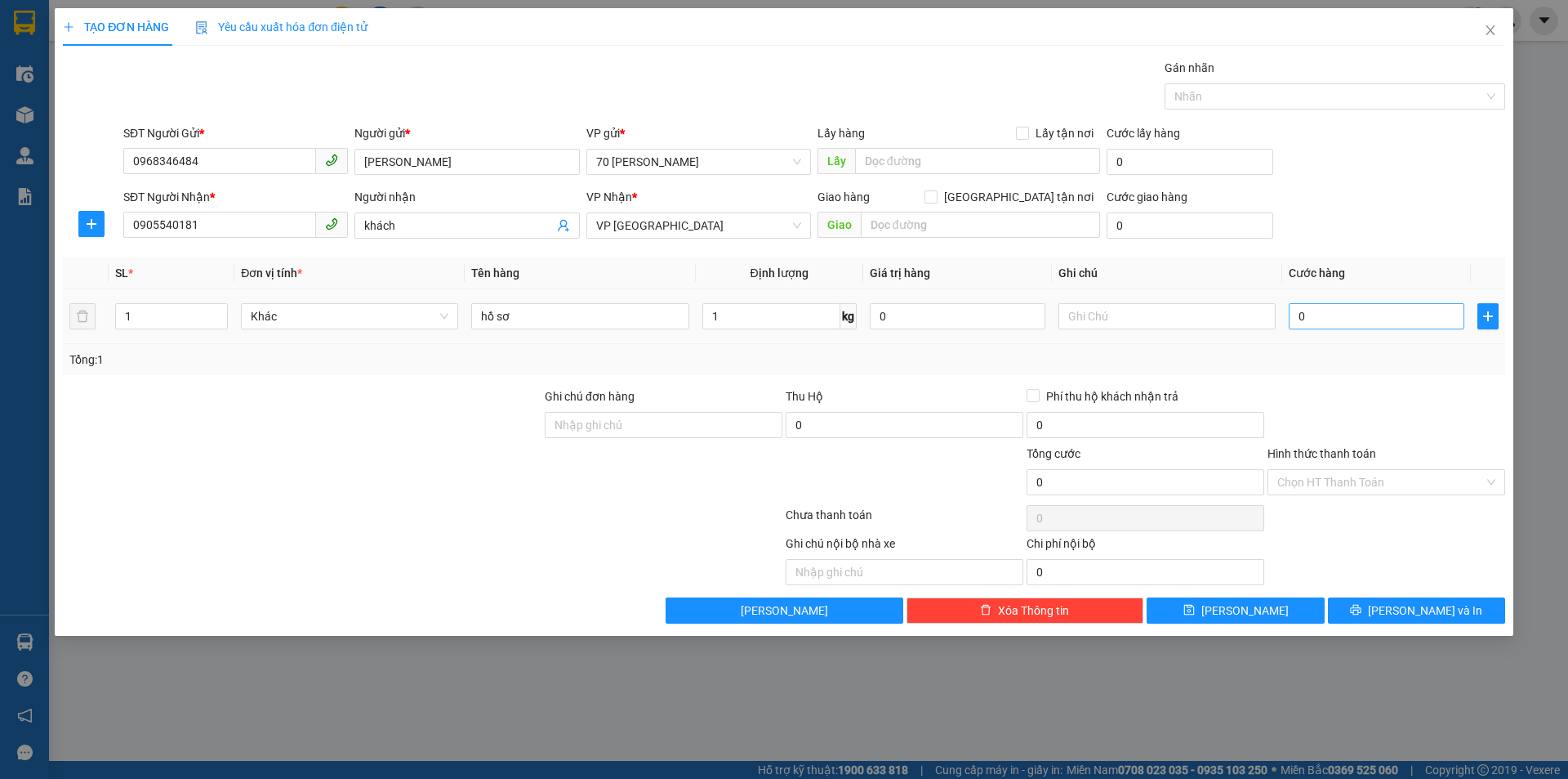
click at [1314, 304] on div "0" at bounding box center [1376, 316] width 176 height 33
click at [1319, 309] on input "0" at bounding box center [1376, 316] width 176 height 26
click at [1108, 369] on div "Tổng: 1" at bounding box center [784, 359] width 1442 height 31
click at [1054, 404] on span "Phí thu hộ khách nhận trả" at bounding box center [1113, 395] width 146 height 18
click at [1038, 400] on input "Phí thu hộ khách nhận trả" at bounding box center [1032, 395] width 12 height 12
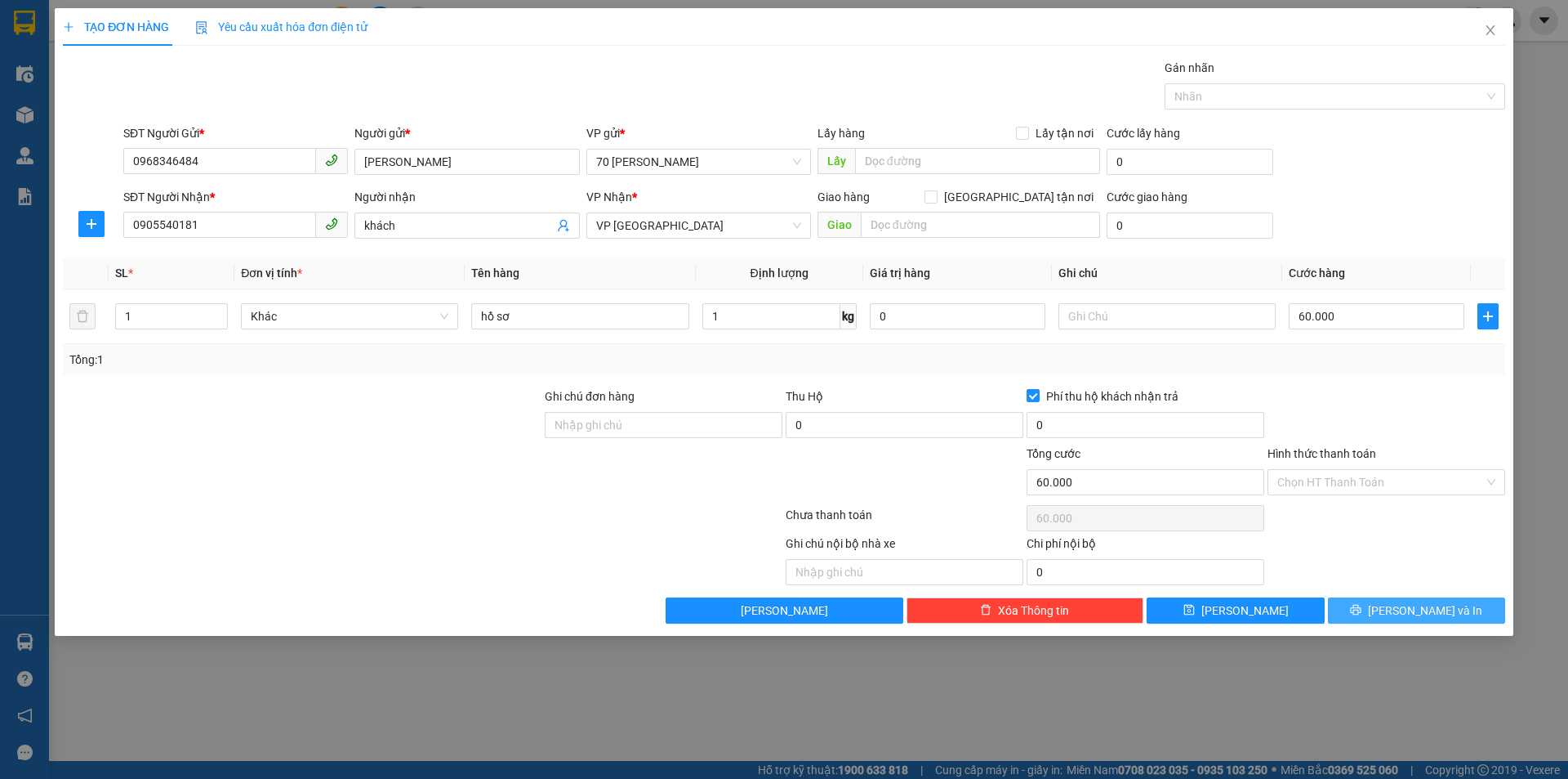
click at [1375, 606] on button "[PERSON_NAME] và In" at bounding box center [1416, 610] width 177 height 26
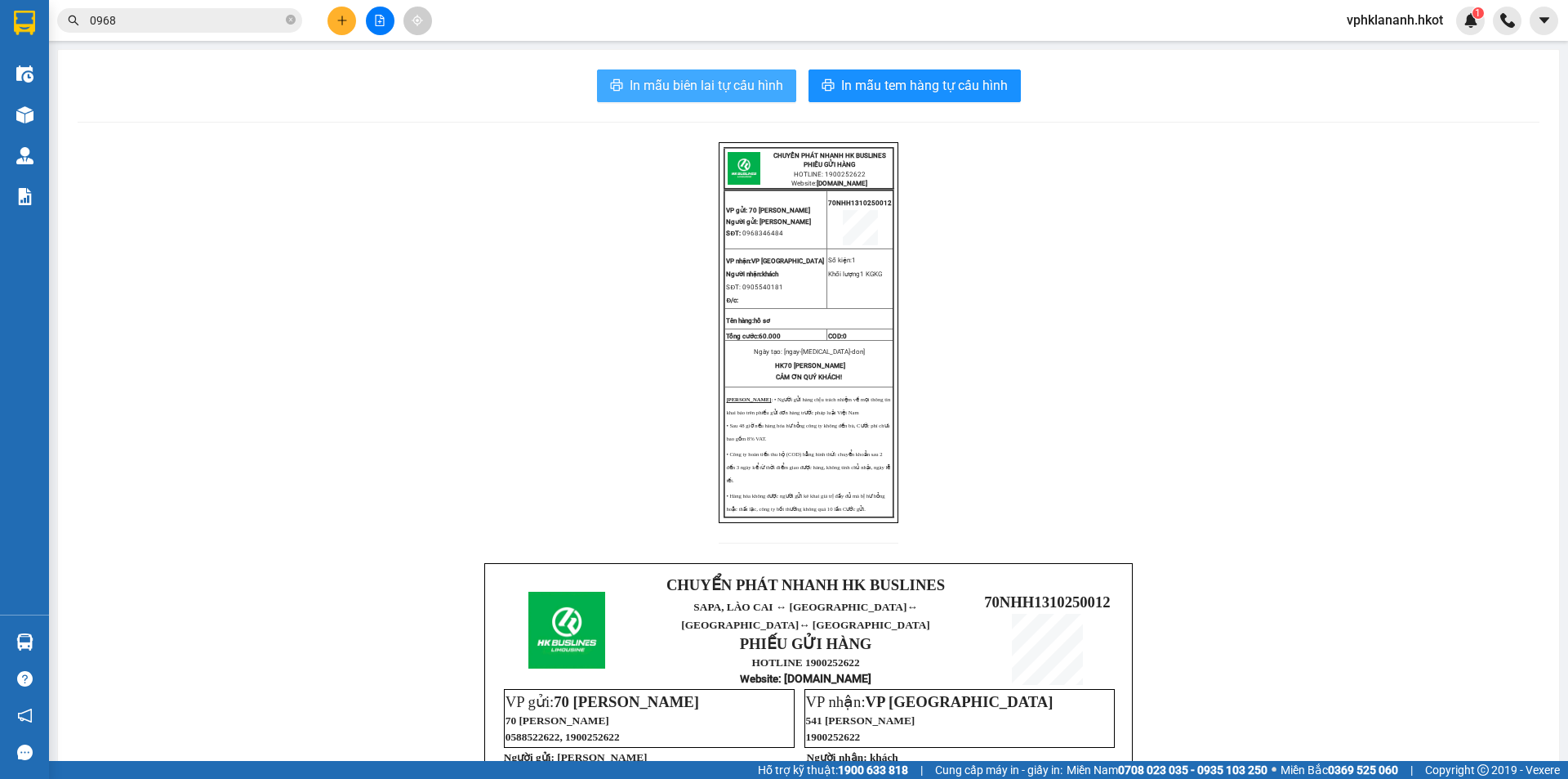
click at [695, 81] on span "In mẫu biên lai tự cấu hình" at bounding box center [706, 85] width 153 height 20
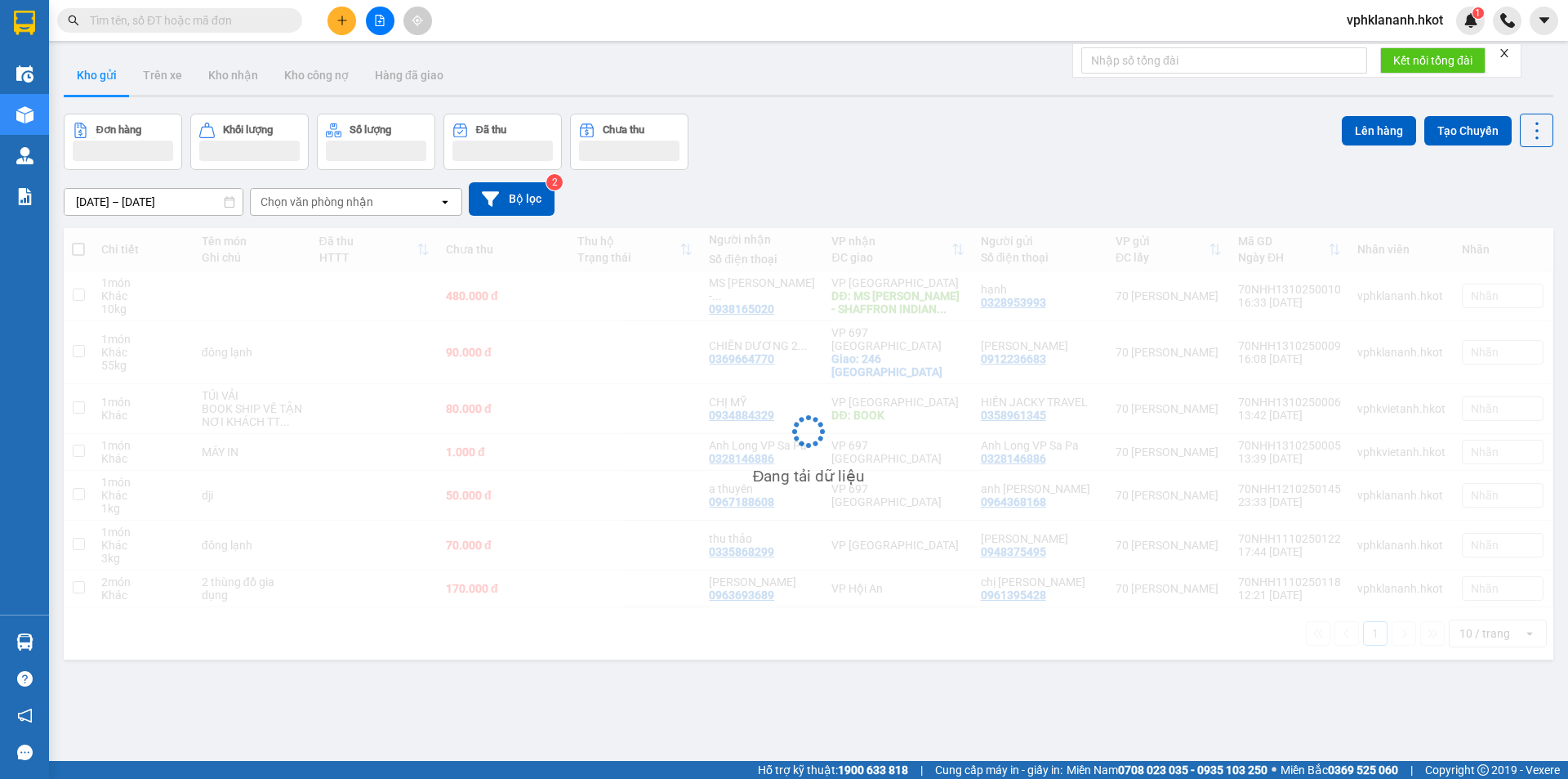
click at [132, 28] on input "text" at bounding box center [186, 20] width 193 height 18
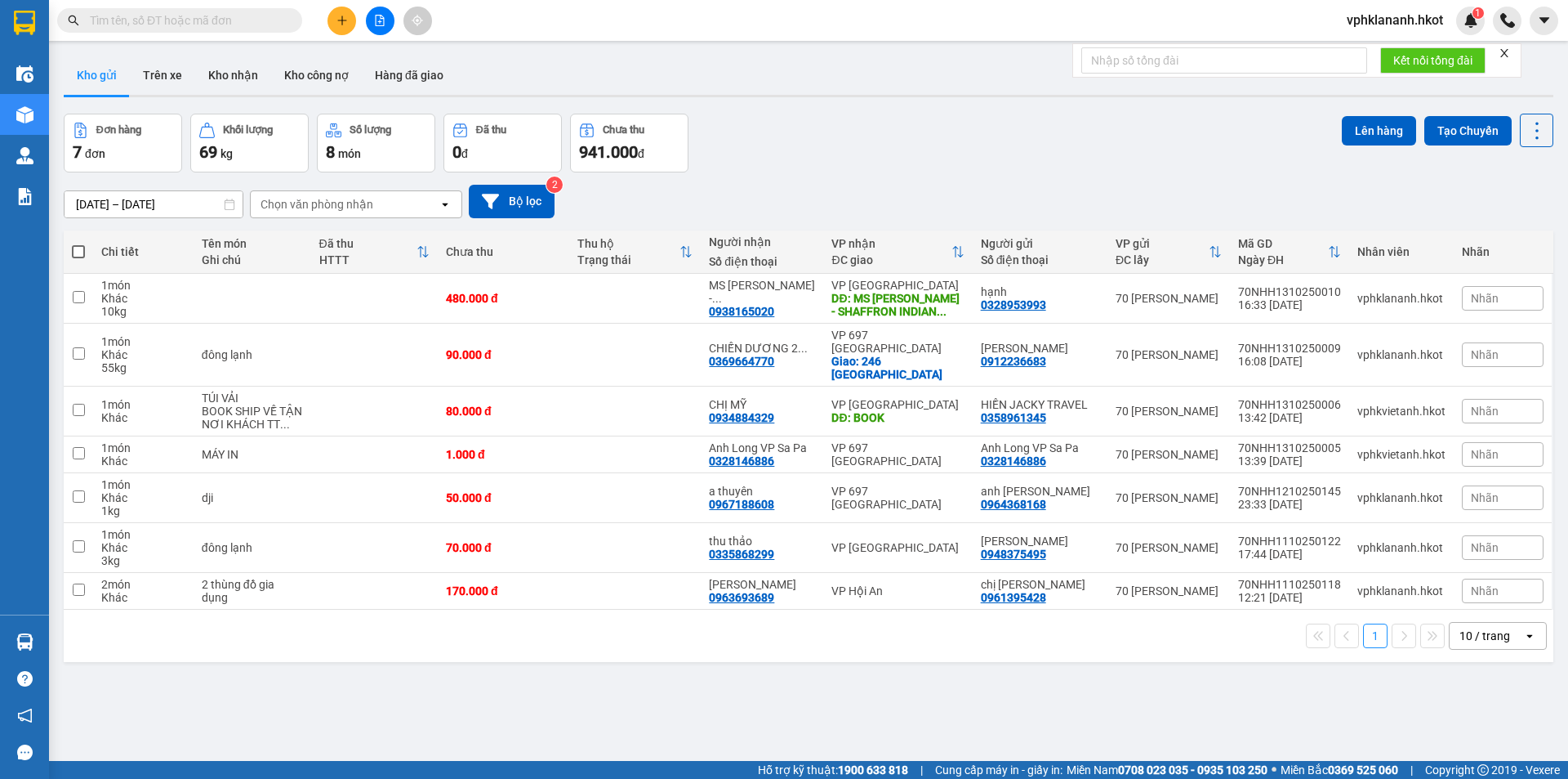
paste input "0904301080"
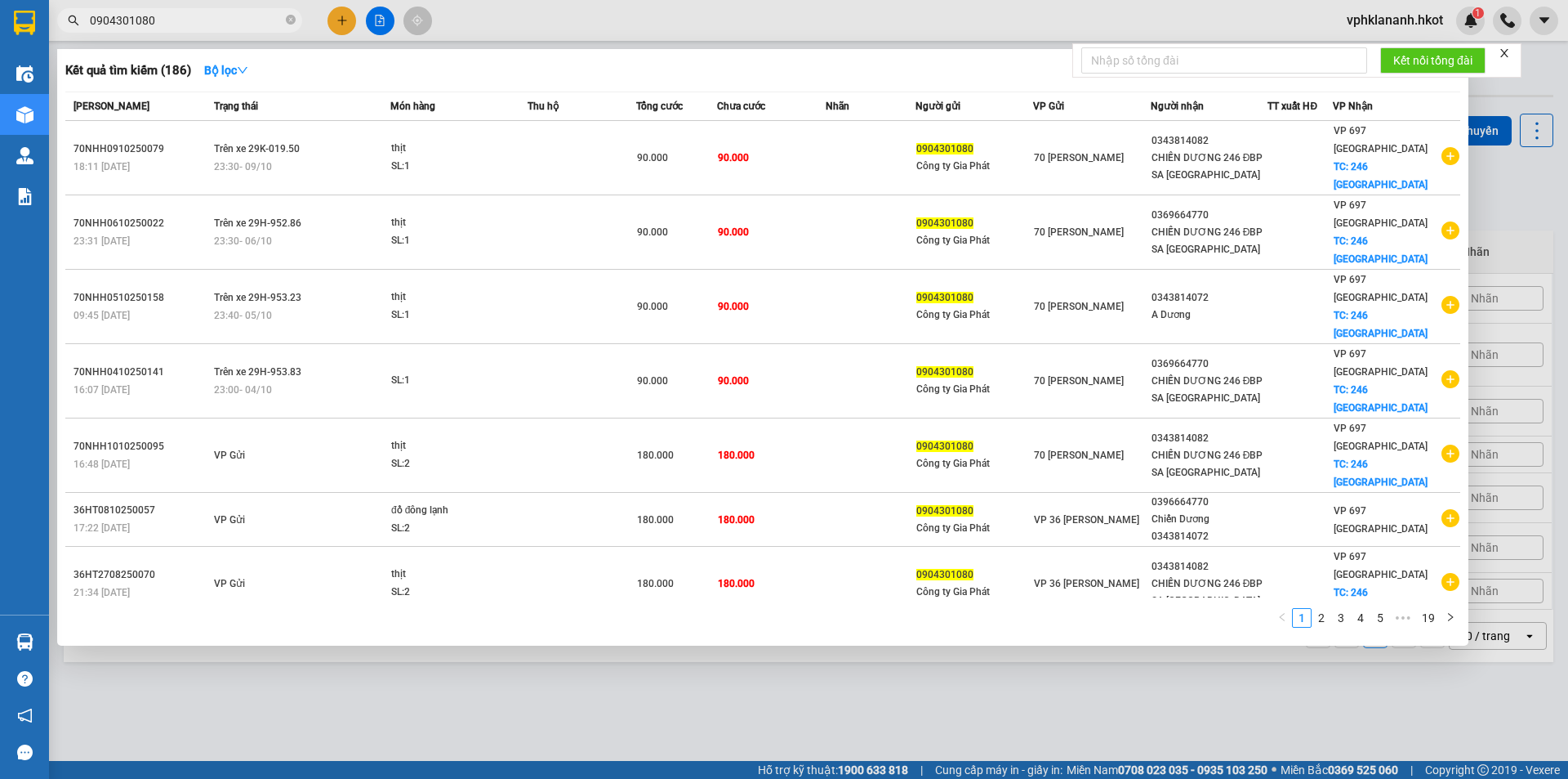
type input "0904301080"
